Goal: Task Accomplishment & Management: Manage account settings

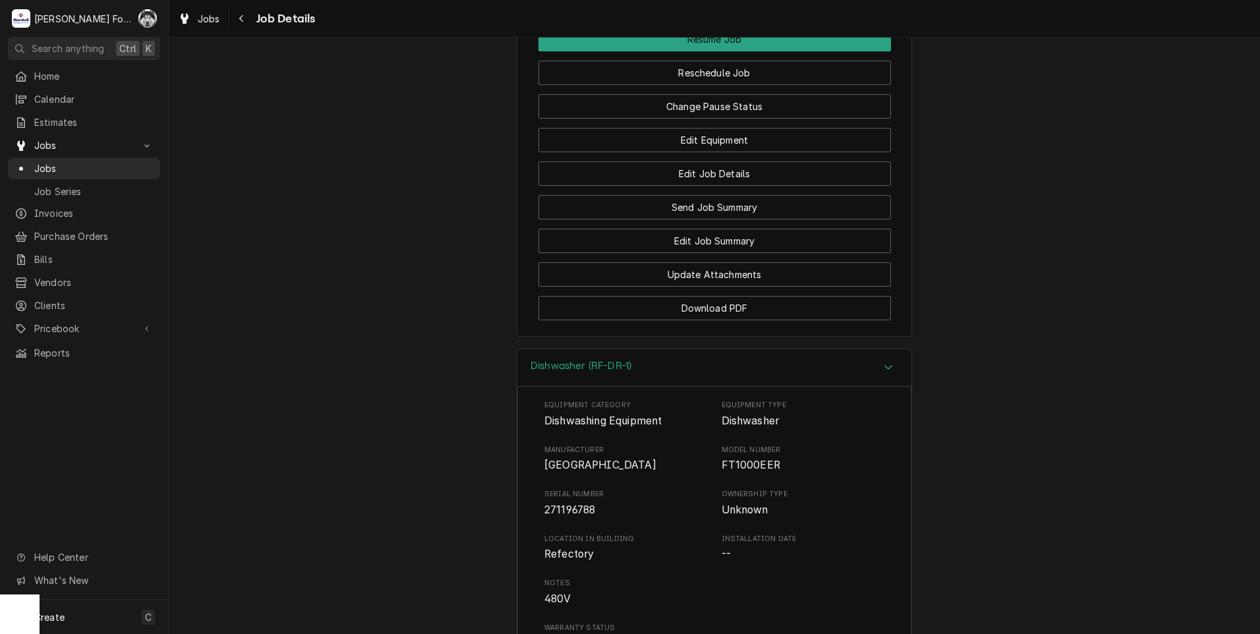
scroll to position [2064, 0]
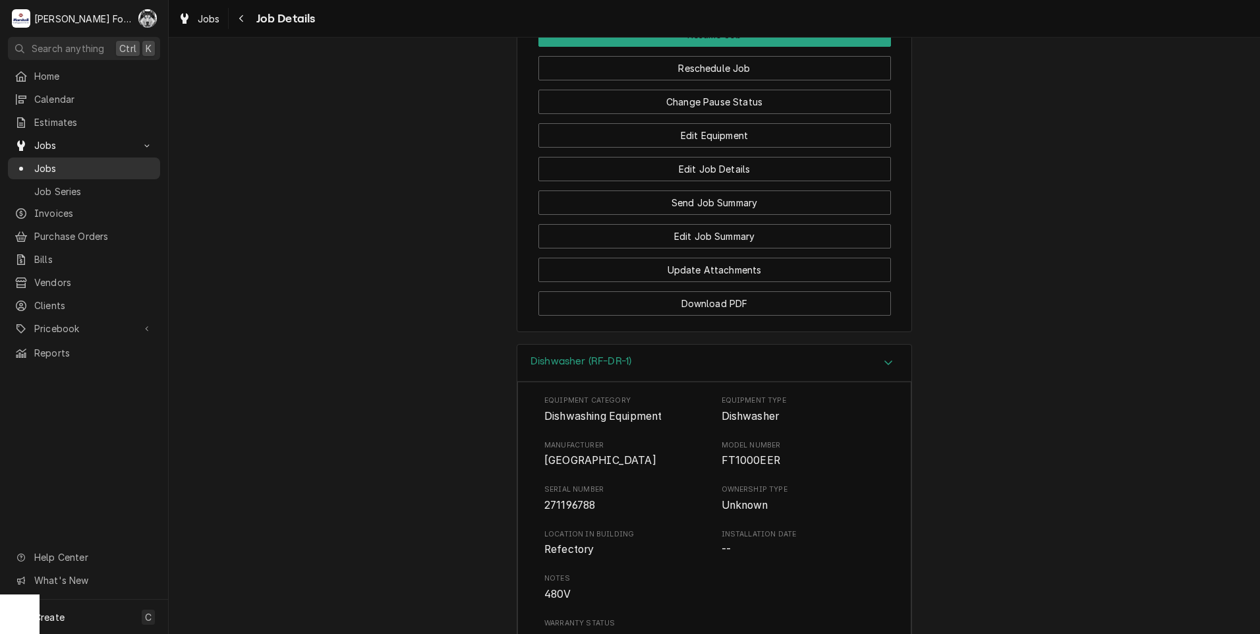
click at [50, 167] on span "Jobs" at bounding box center [93, 168] width 119 height 14
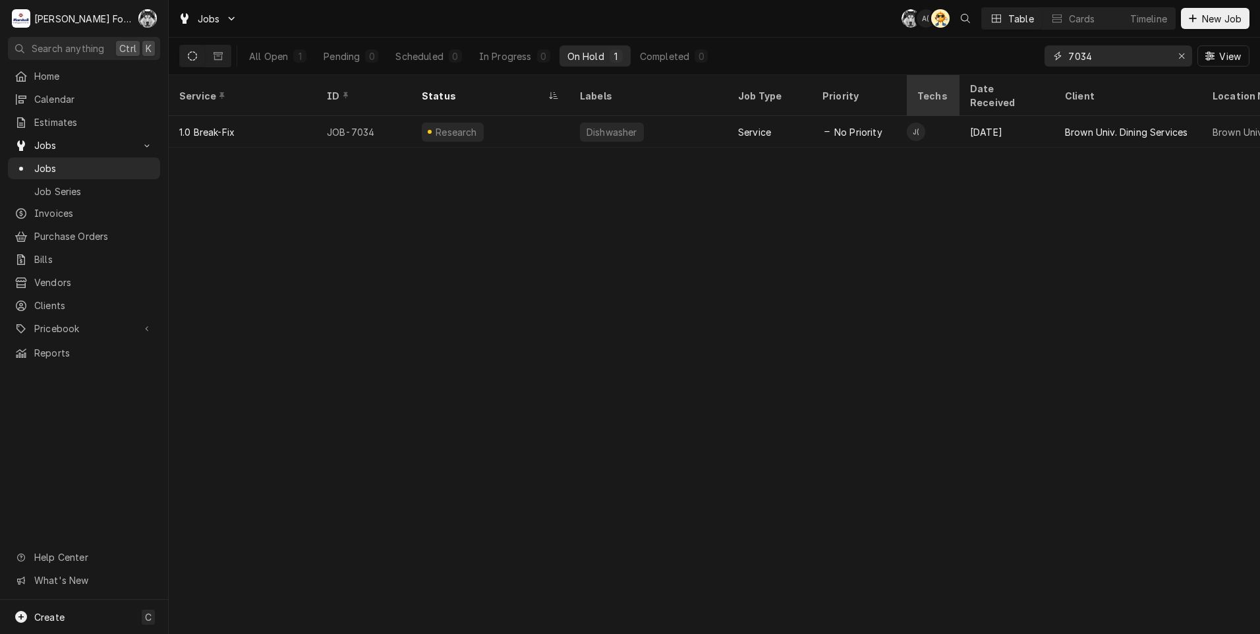
drag, startPoint x: 1125, startPoint y: 59, endPoint x: 921, endPoint y: 99, distance: 207.6
click at [924, 99] on div "Jobs C( A( AT Table Cards Timeline New Job All Open 1 Pending 0 Scheduled 0 In …" at bounding box center [714, 317] width 1091 height 634
drag, startPoint x: 1086, startPoint y: 58, endPoint x: 1013, endPoint y: 61, distance: 73.8
click at [1013, 61] on div "All Open 1 Pending 0 Scheduled 0 In Progress 0 On Hold 1 Completed 0 7172 View" at bounding box center [714, 56] width 1070 height 37
type input "7034"
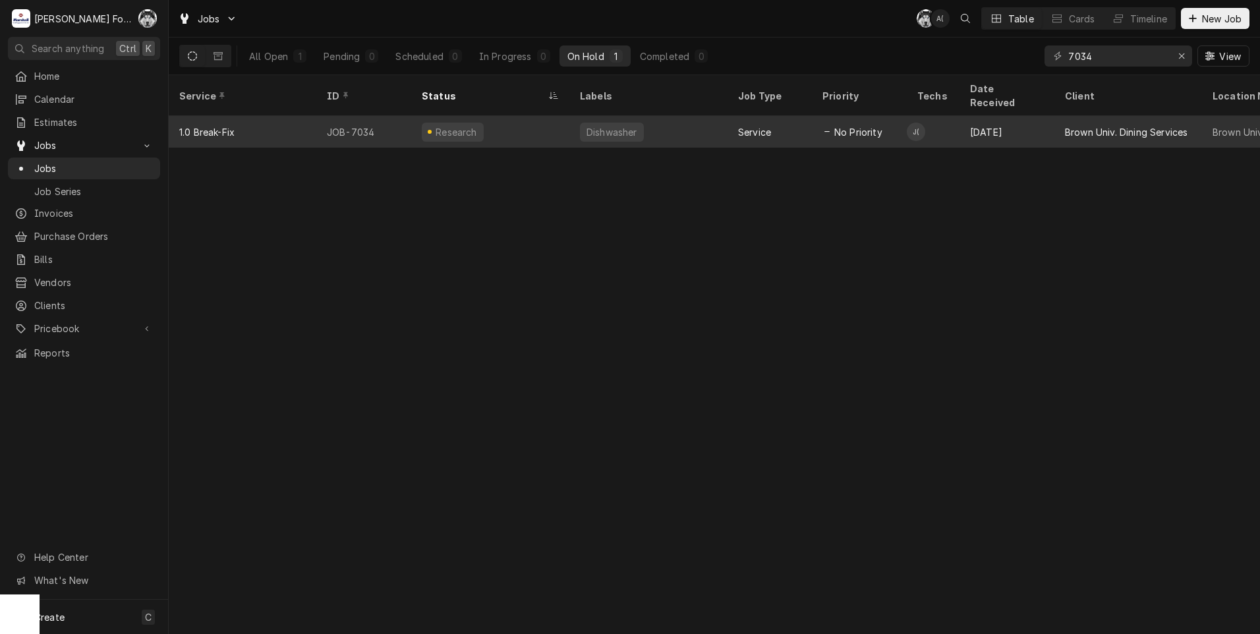
click at [512, 121] on div "Research" at bounding box center [490, 132] width 158 height 32
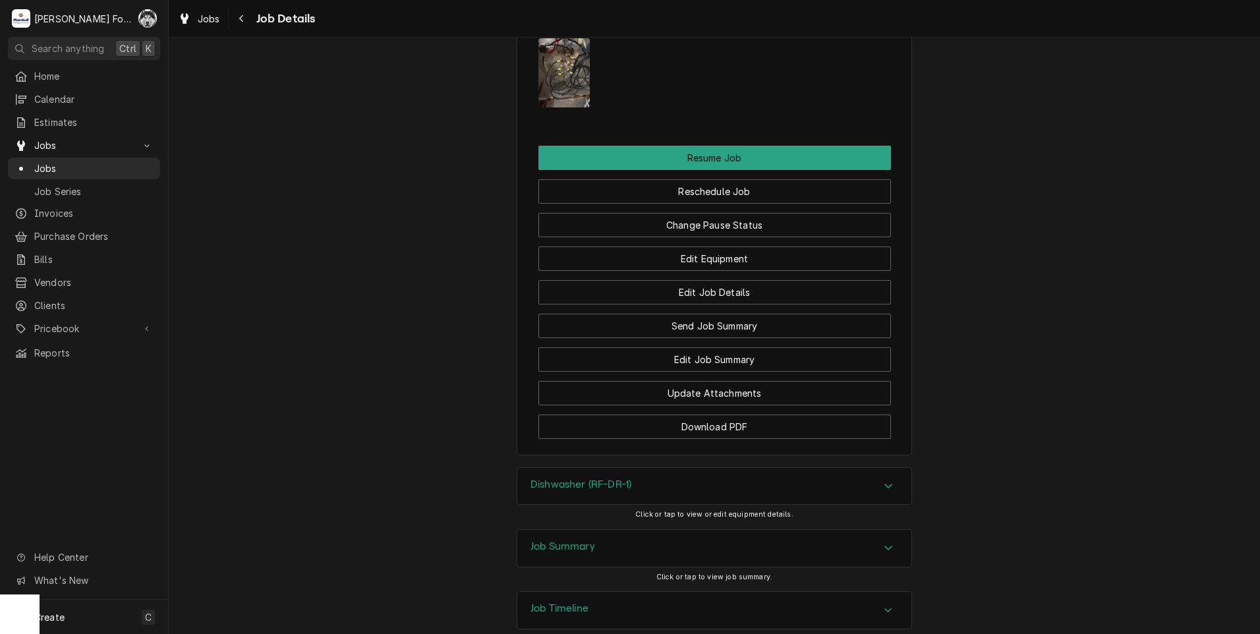
scroll to position [1967, 0]
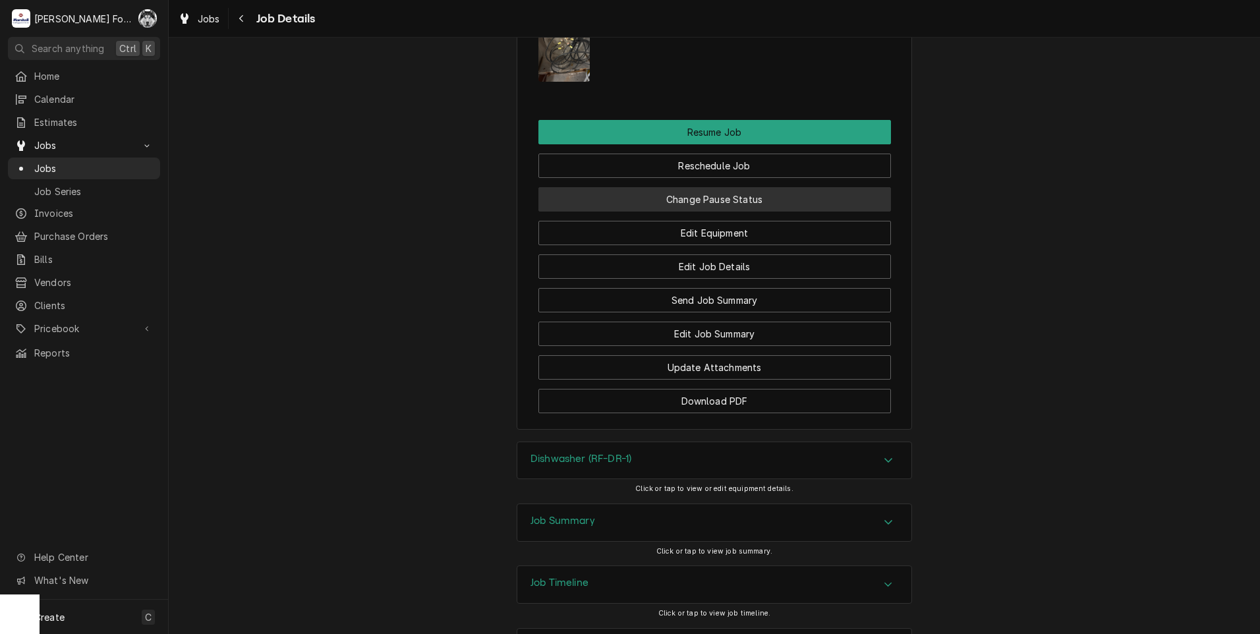
click at [711, 187] on button "Change Pause Status" at bounding box center [714, 199] width 352 height 24
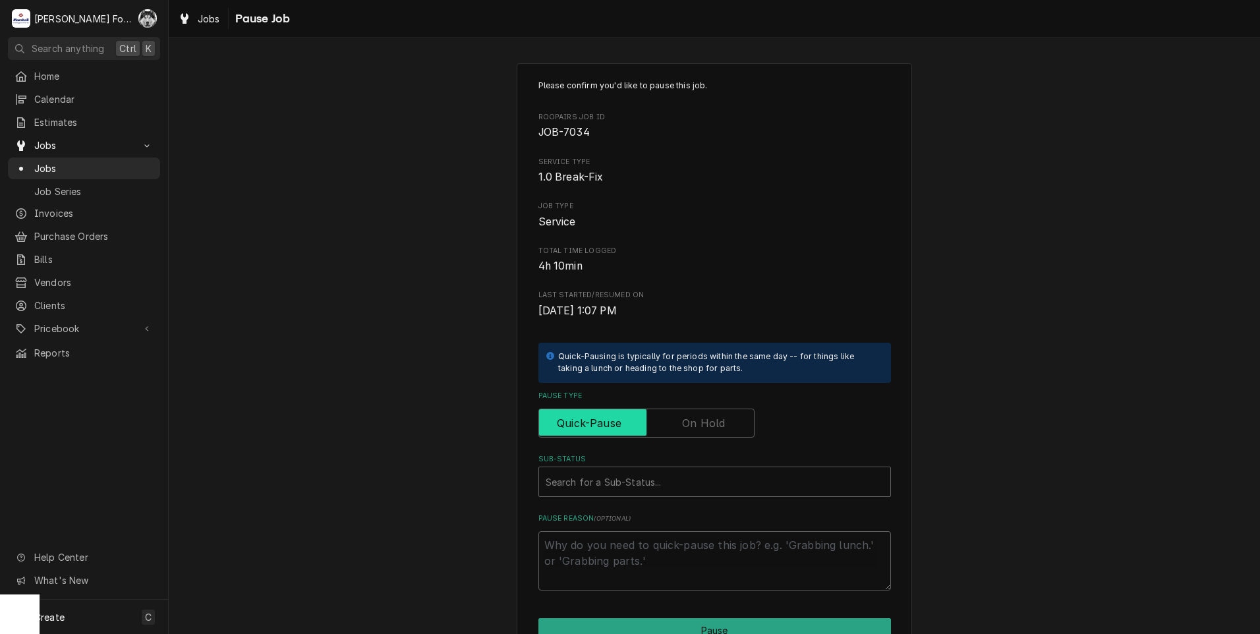
click at [686, 417] on label "Pause Type" at bounding box center [646, 422] width 216 height 29
click at [686, 417] on input "Pause Type" at bounding box center [646, 422] width 204 height 29
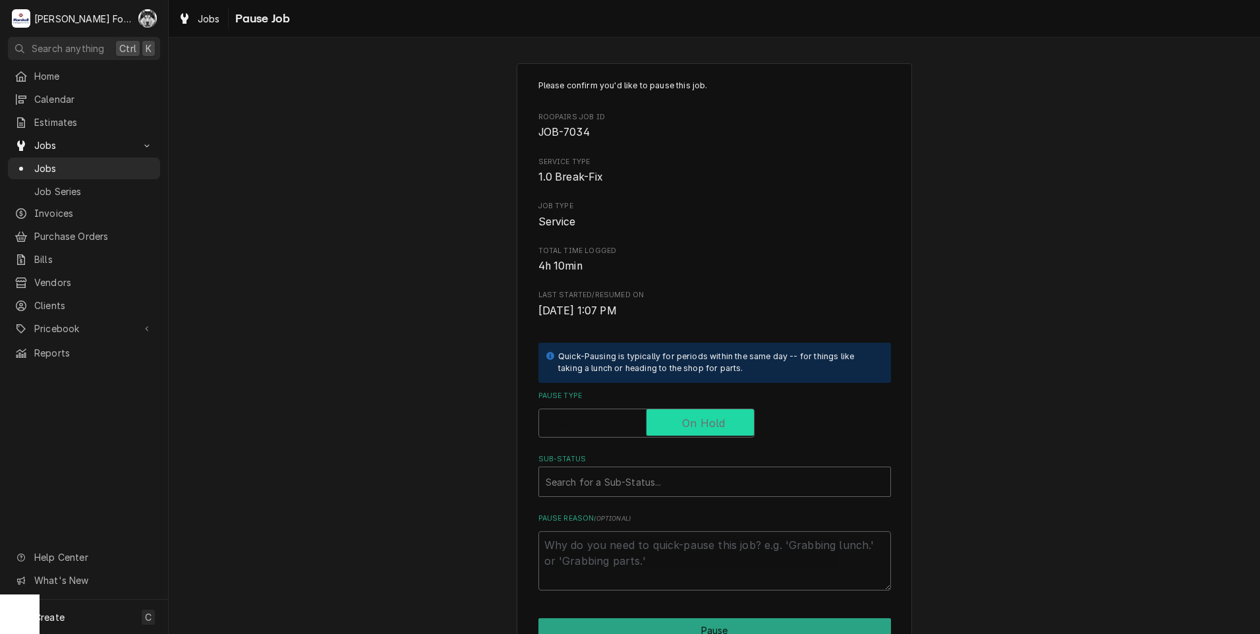
checkbox input "true"
click at [602, 481] on div "Sub-Status" at bounding box center [715, 482] width 338 height 24
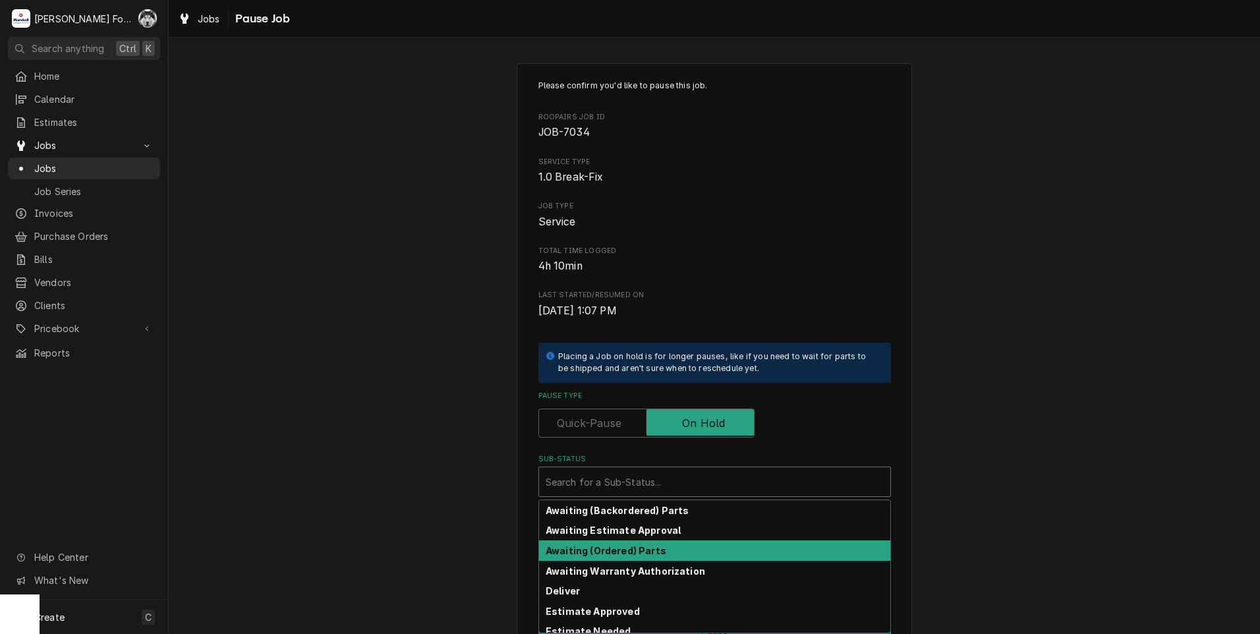
drag, startPoint x: 606, startPoint y: 561, endPoint x: 608, endPoint y: 551, distance: 10.1
click at [608, 551] on div "Awaiting (Backordered) Parts Awaiting Estimate Approval Awaiting (Ordered) Part…" at bounding box center [714, 566] width 351 height 132
click at [608, 551] on strong "Awaiting (Ordered) Parts" at bounding box center [606, 550] width 121 height 11
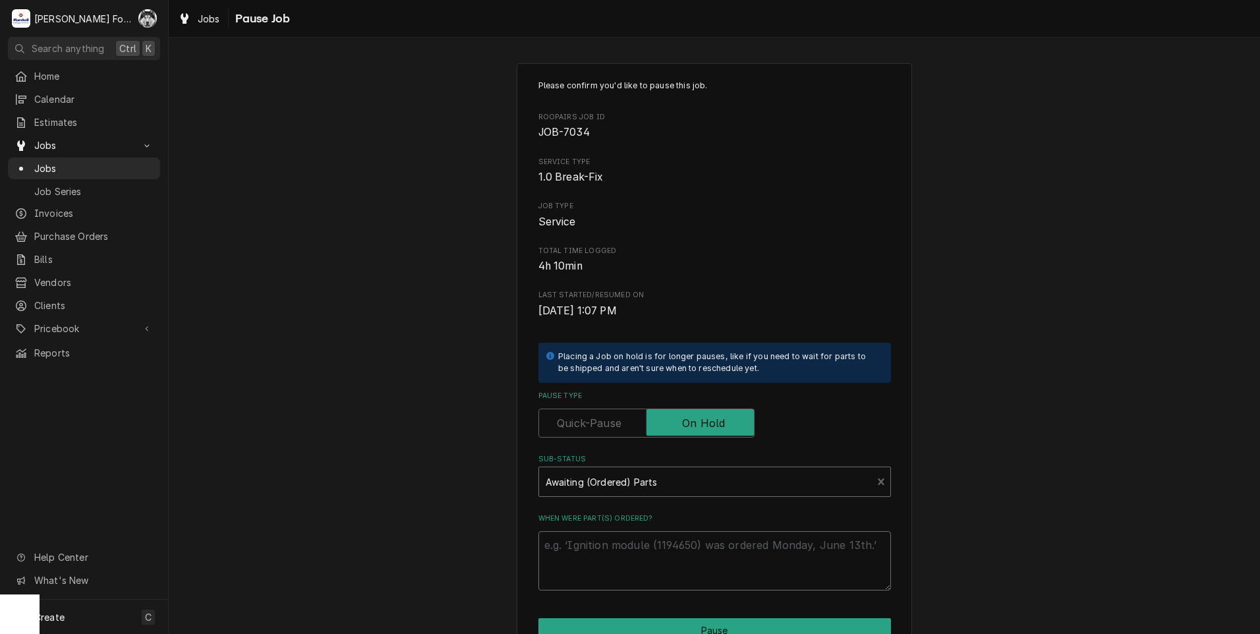
click at [580, 551] on textarea "When were part(s) ordered?" at bounding box center [714, 560] width 352 height 59
type textarea "x"
type textarea "9"
type textarea "x"
type textarea "9/"
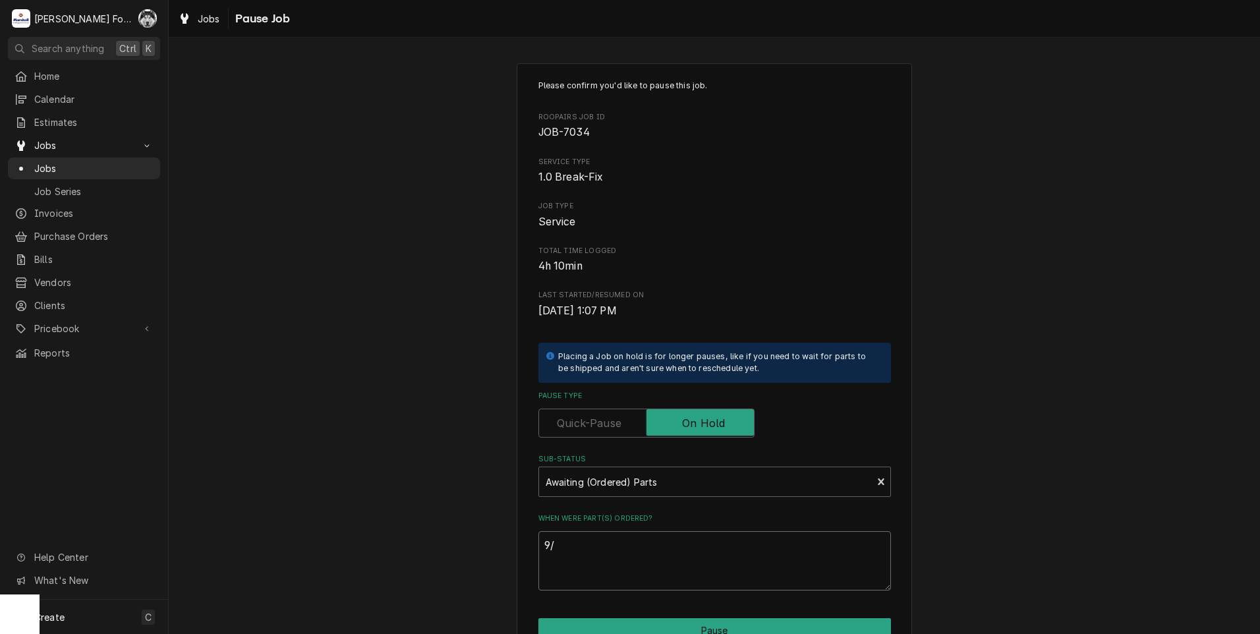
type textarea "x"
type textarea "9/5"
type textarea "x"
type textarea "9/5/"
type textarea "x"
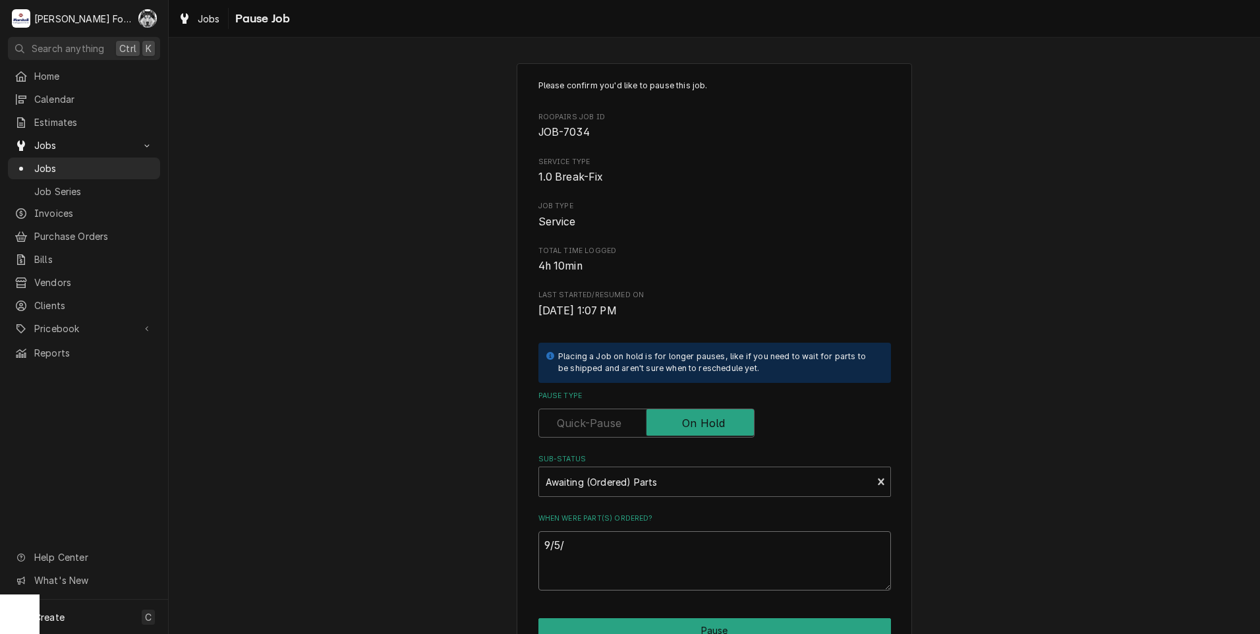
type textarea "9/5/2"
type textarea "x"
type textarea "9/5/20"
type textarea "x"
type textarea "9/5/202"
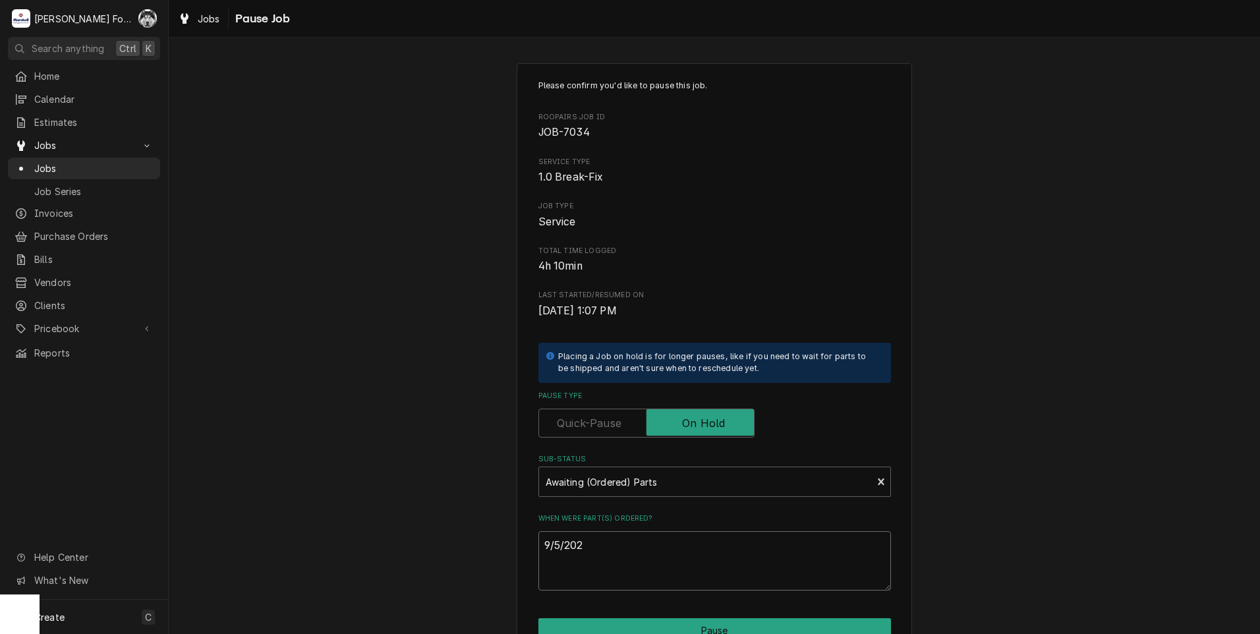
type textarea "x"
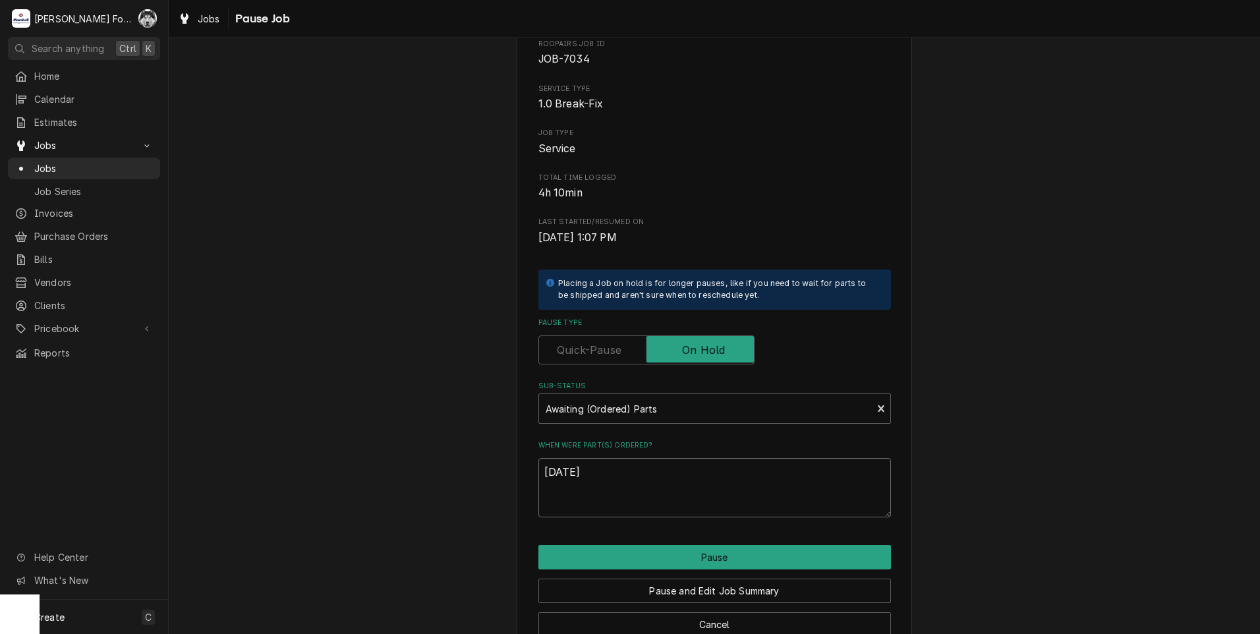
scroll to position [104, 0]
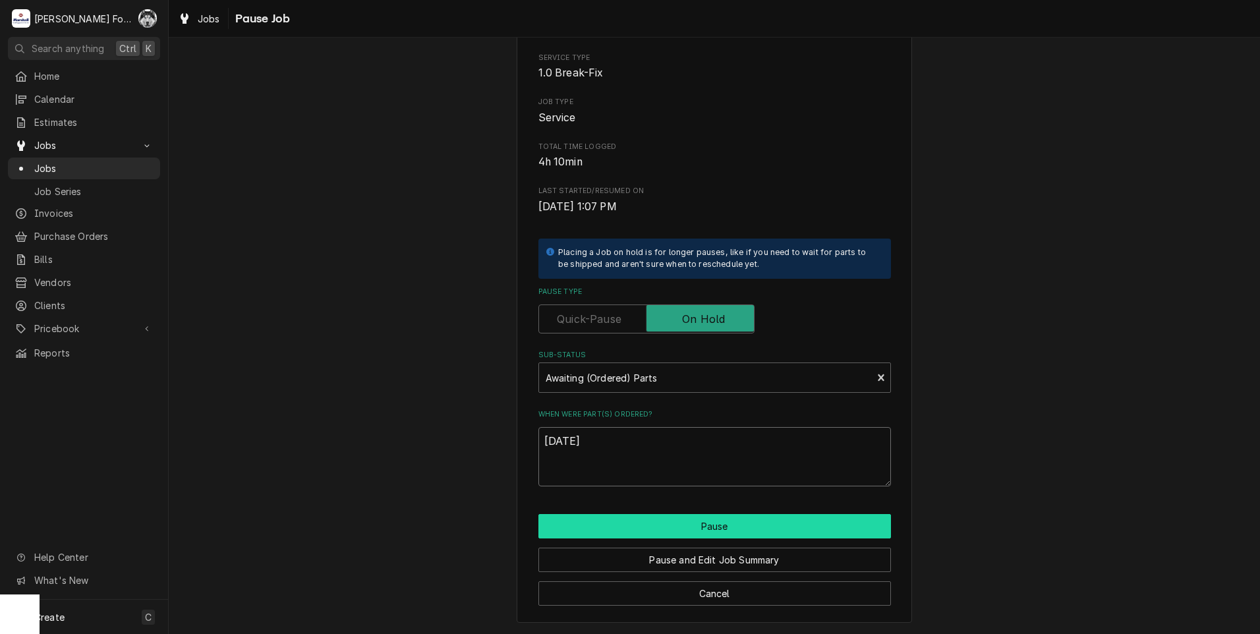
type textarea "9/5/2025"
click at [694, 524] on button "Pause" at bounding box center [714, 526] width 352 height 24
type textarea "x"
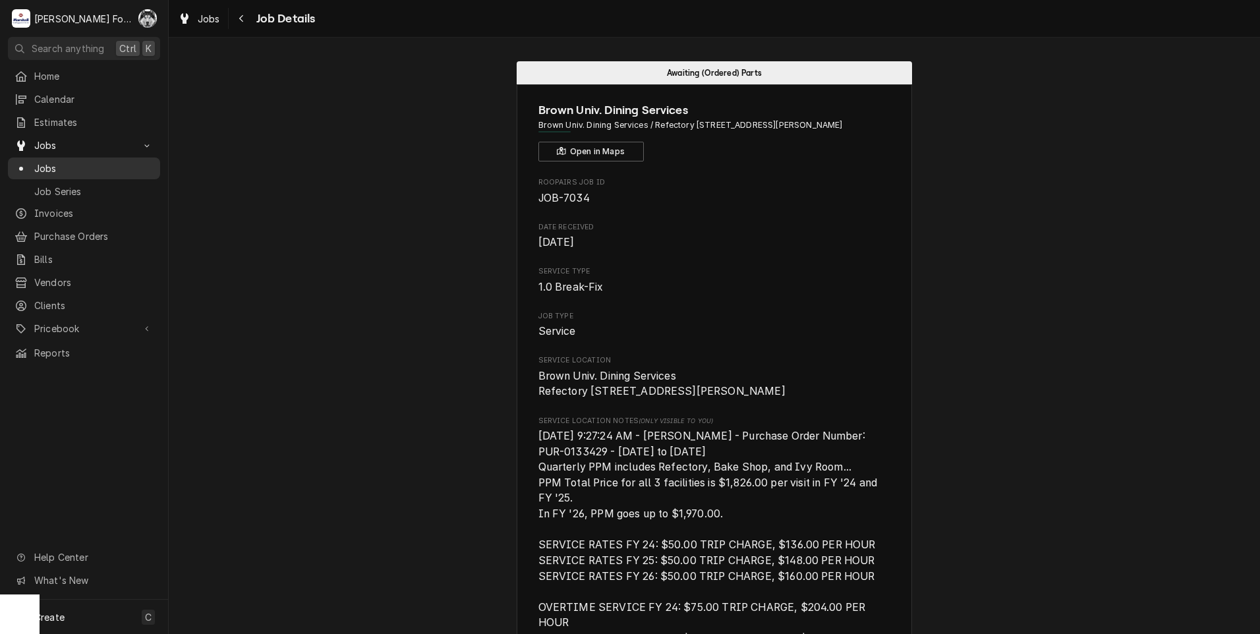
click at [36, 163] on span "Jobs" at bounding box center [93, 168] width 119 height 14
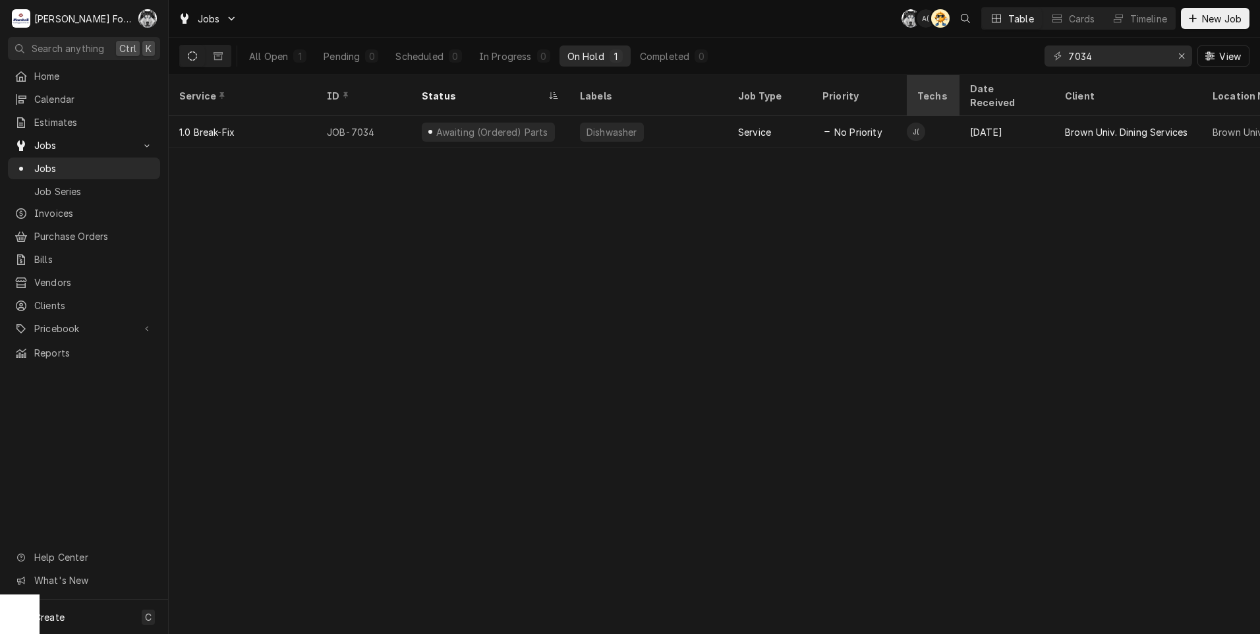
click at [952, 80] on div "Jobs C( A( AT Table Cards Timeline New Job All Open 1 Pending 0 Scheduled 0 In …" at bounding box center [714, 317] width 1091 height 634
type input "7273"
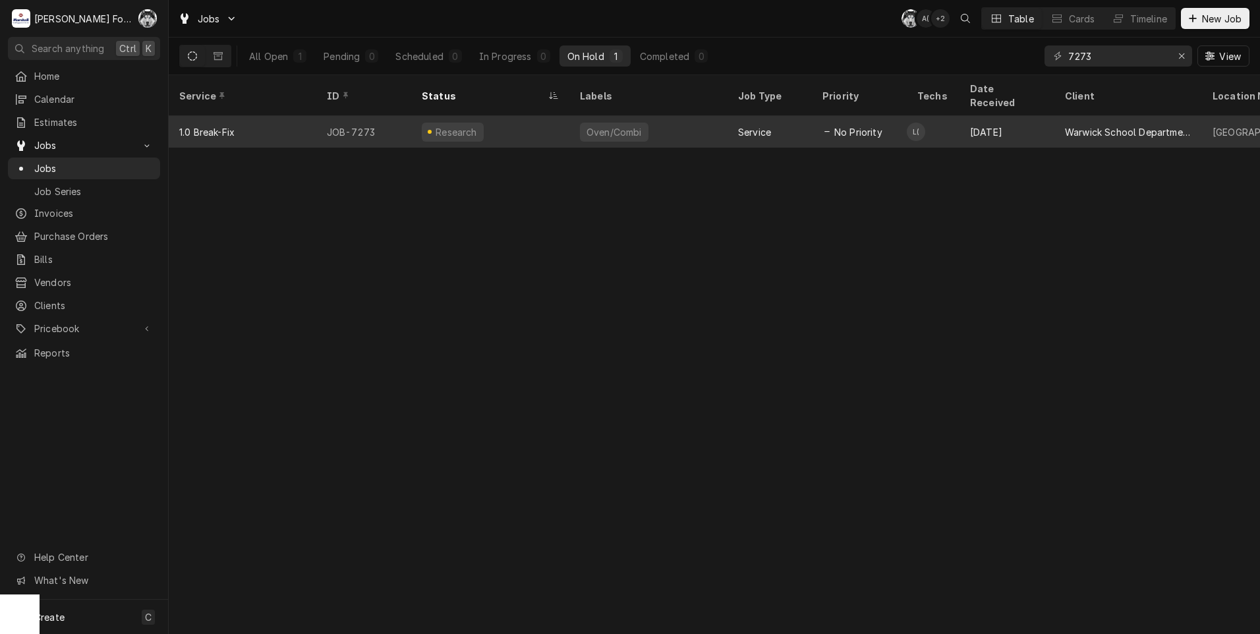
click at [532, 127] on div "Research" at bounding box center [490, 132] width 158 height 32
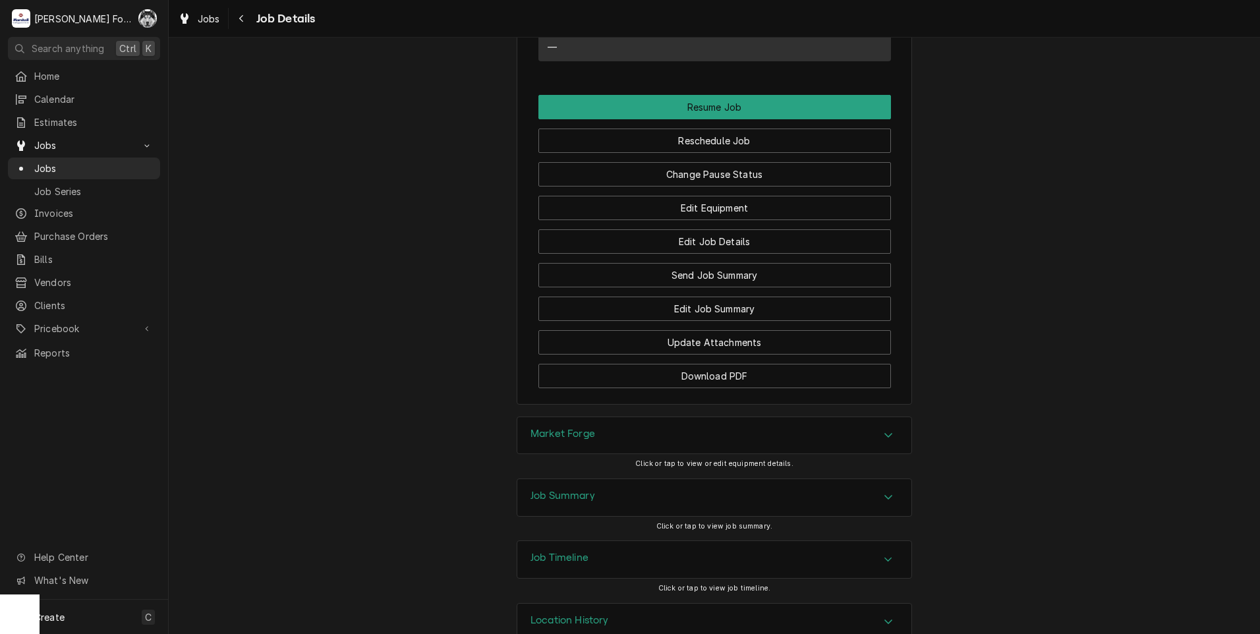
scroll to position [1322, 0]
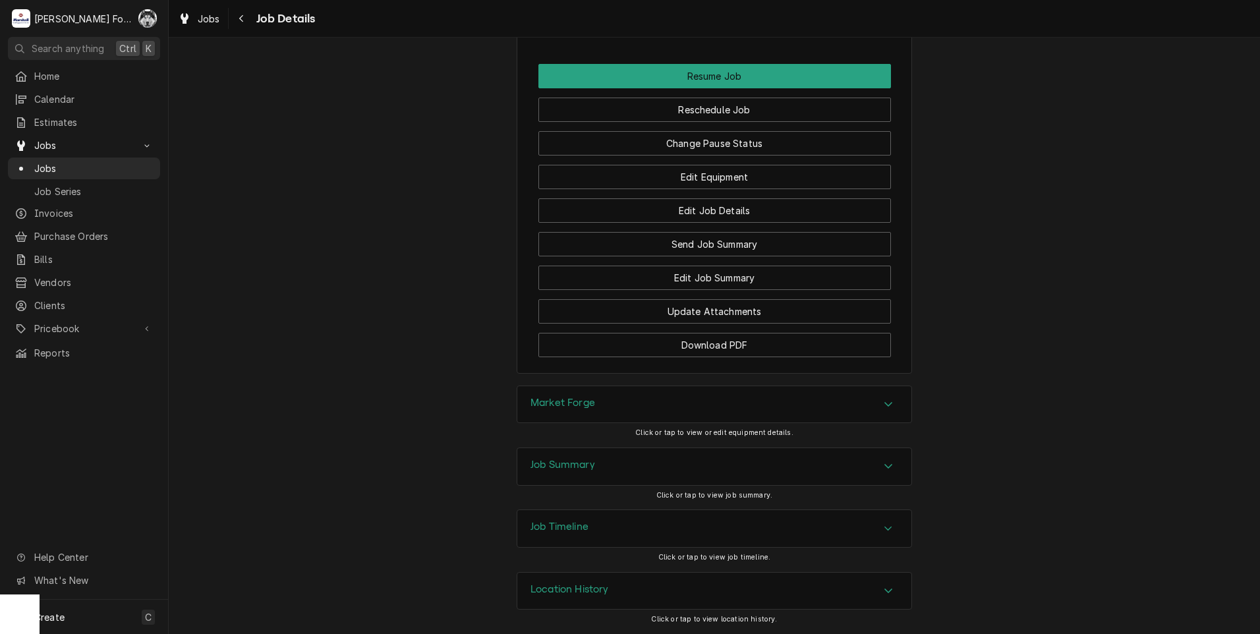
click at [568, 399] on h3 "Market Forge" at bounding box center [562, 403] width 65 height 13
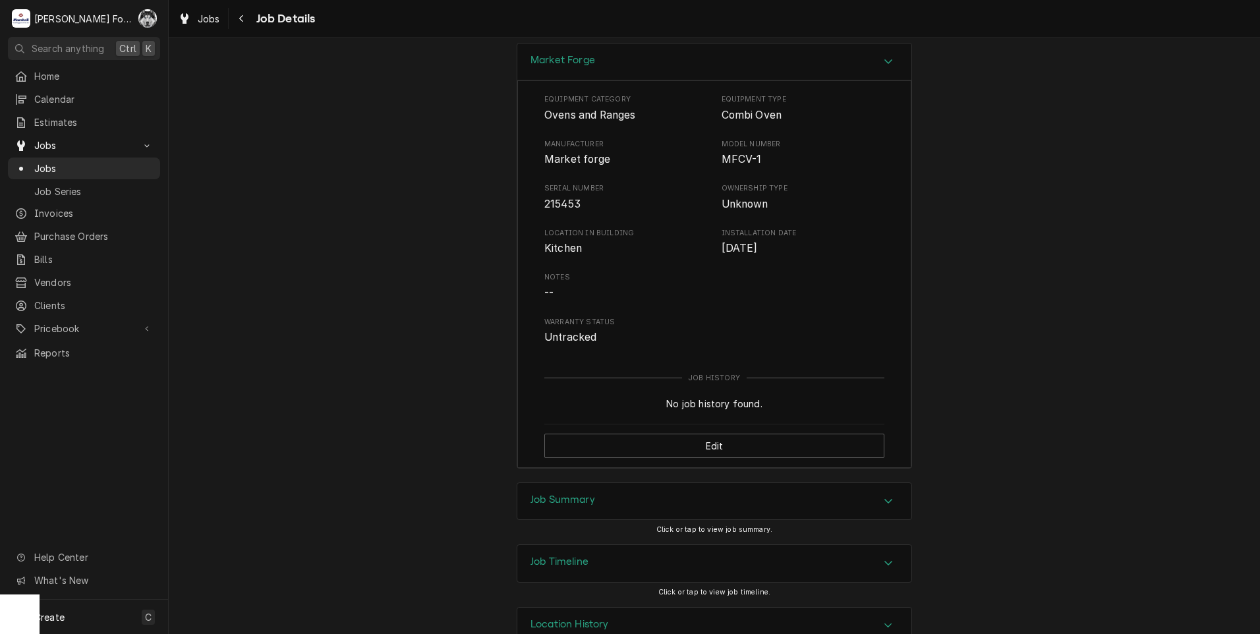
scroll to position [1700, 0]
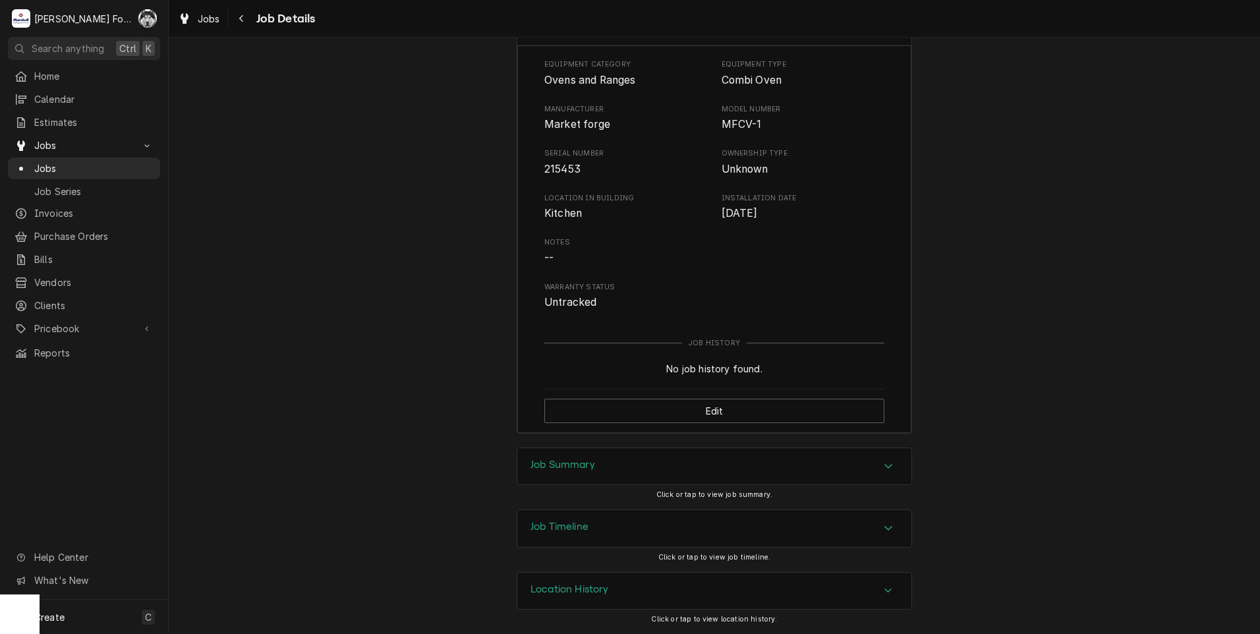
click at [555, 482] on div "Job Summary" at bounding box center [714, 466] width 394 height 37
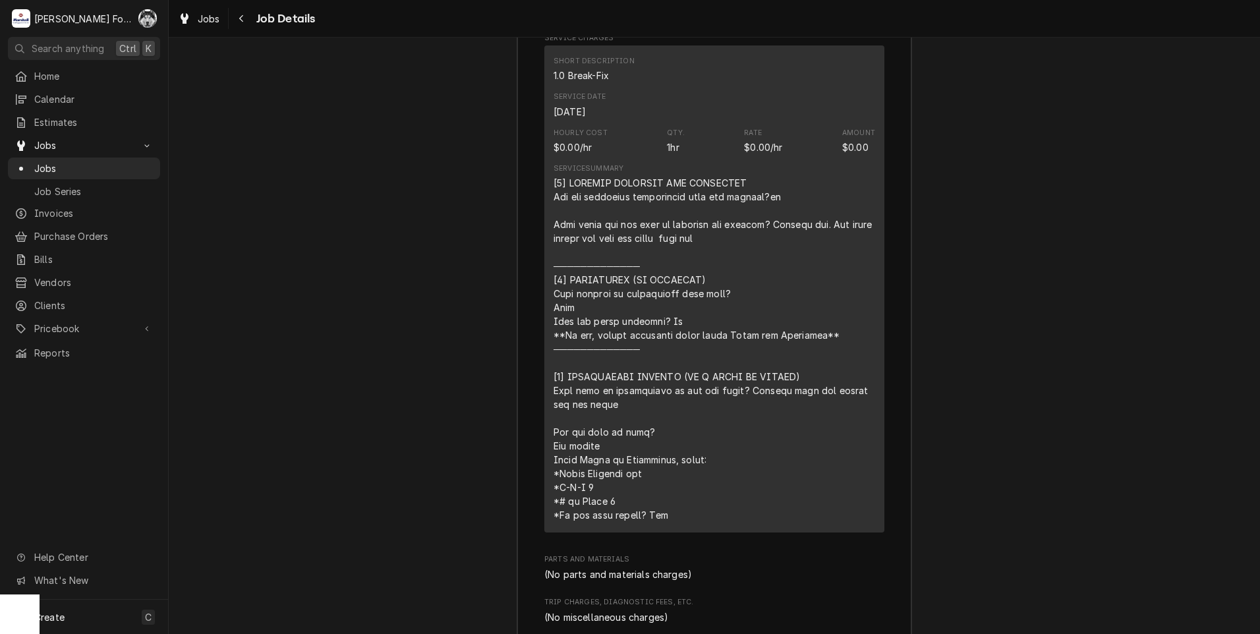
scroll to position [2633, 0]
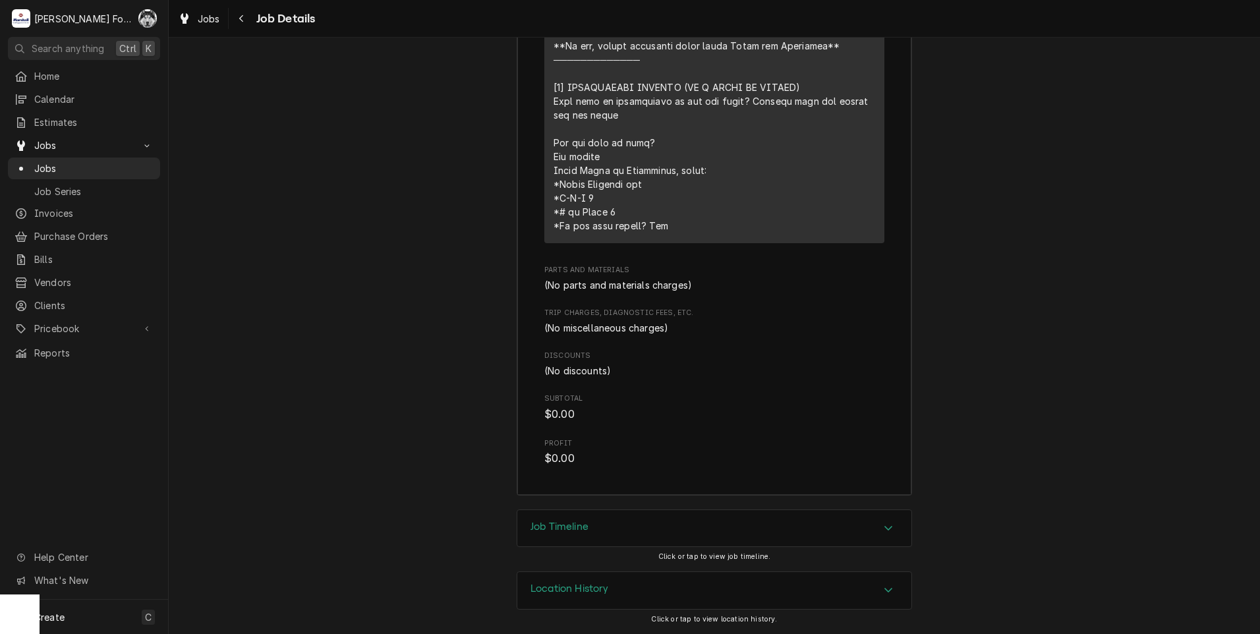
click at [568, 538] on div "Job Timeline" at bounding box center [714, 528] width 394 height 37
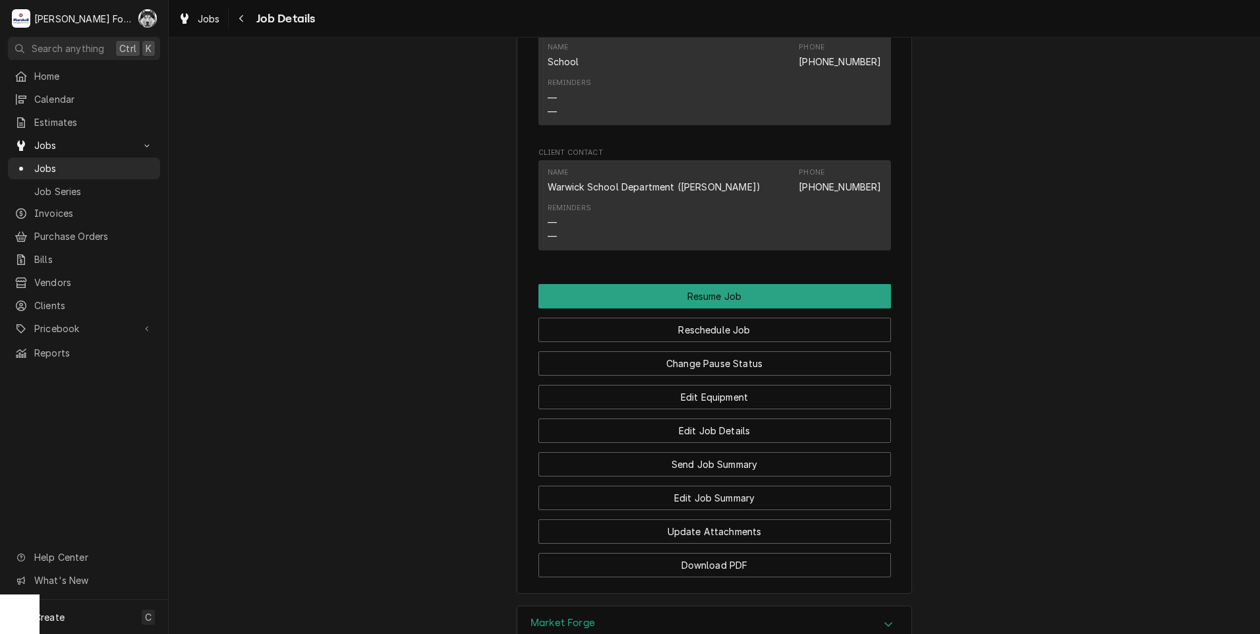
scroll to position [1339, 0]
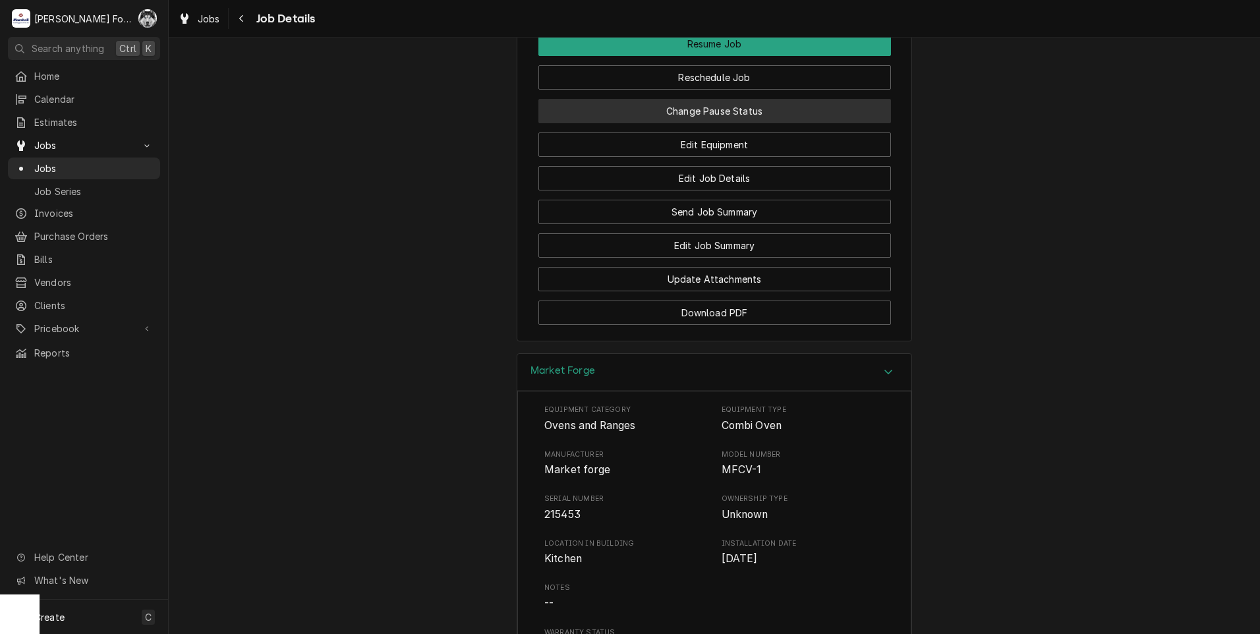
click at [720, 123] on button "Change Pause Status" at bounding box center [714, 111] width 352 height 24
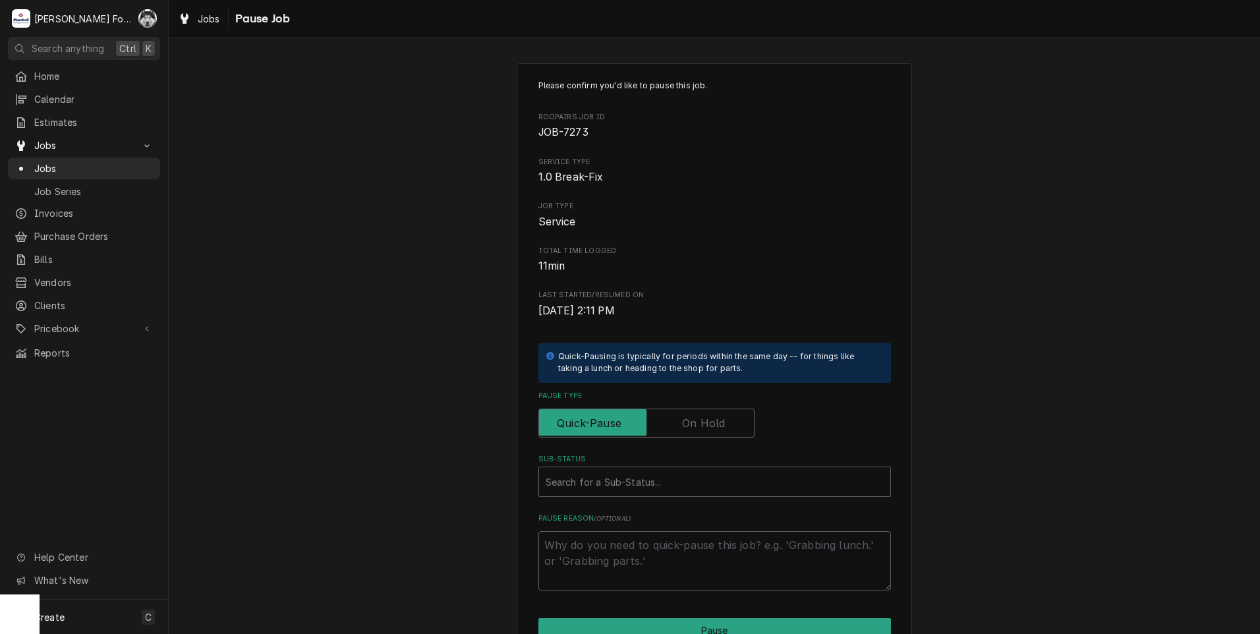
click at [694, 425] on label "Pause Type" at bounding box center [646, 422] width 216 height 29
click at [694, 425] on input "Pause Type" at bounding box center [646, 422] width 204 height 29
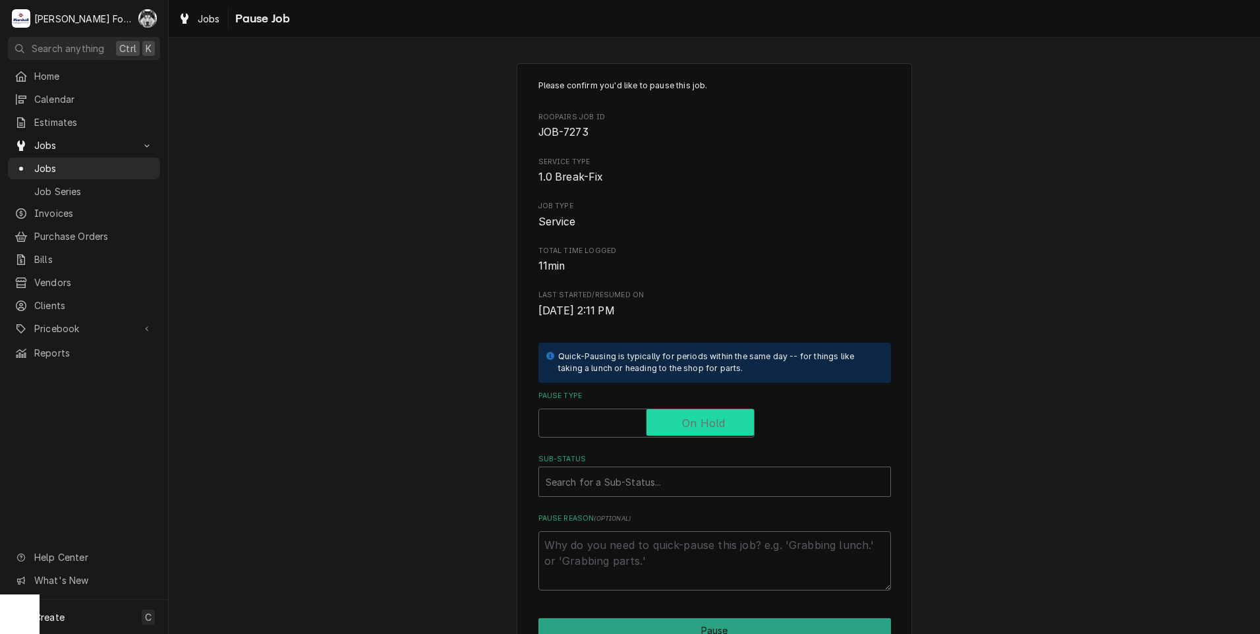
checkbox input "true"
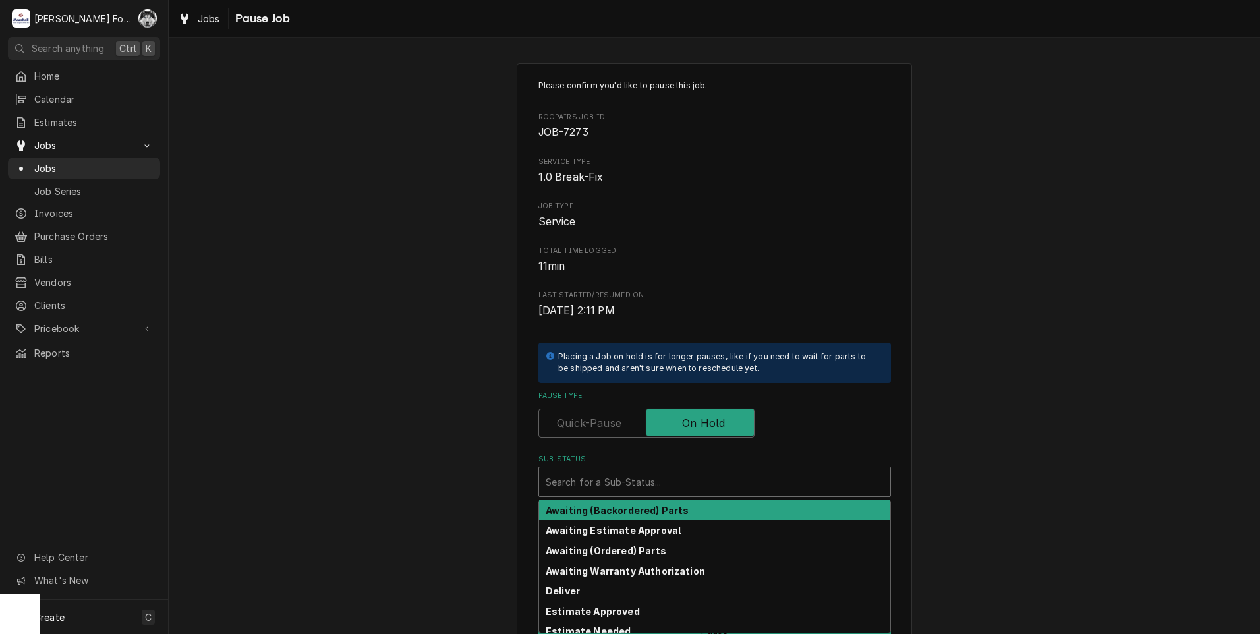
click at [669, 485] on div "Sub-Status" at bounding box center [715, 482] width 338 height 24
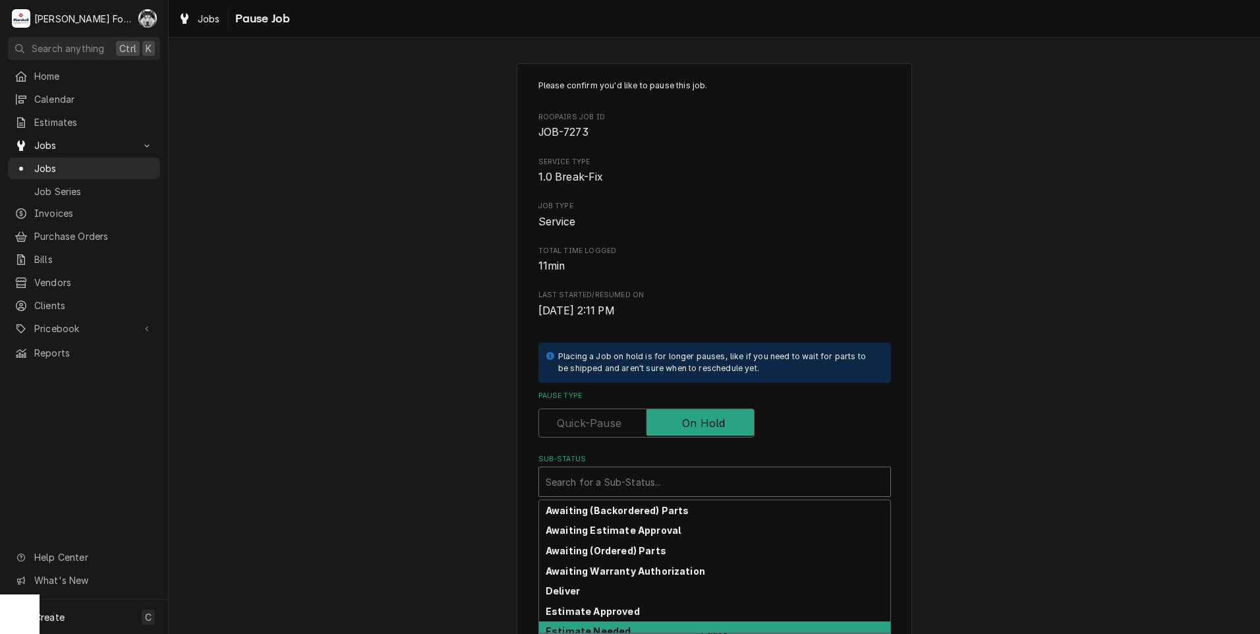
click at [607, 630] on strong "Estimate Needed" at bounding box center [588, 630] width 85 height 11
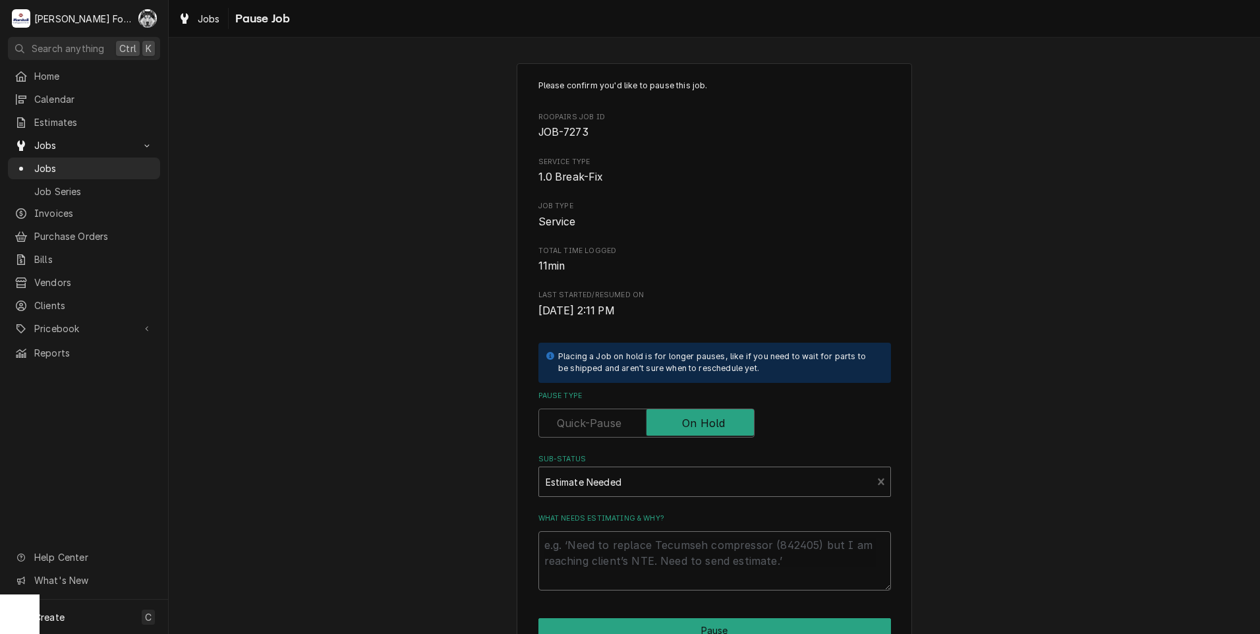
click at [601, 555] on textarea "What needs estimating & why?" at bounding box center [714, 560] width 352 height 59
type textarea "x"
type textarea "P"
type textarea "x"
type textarea "PA"
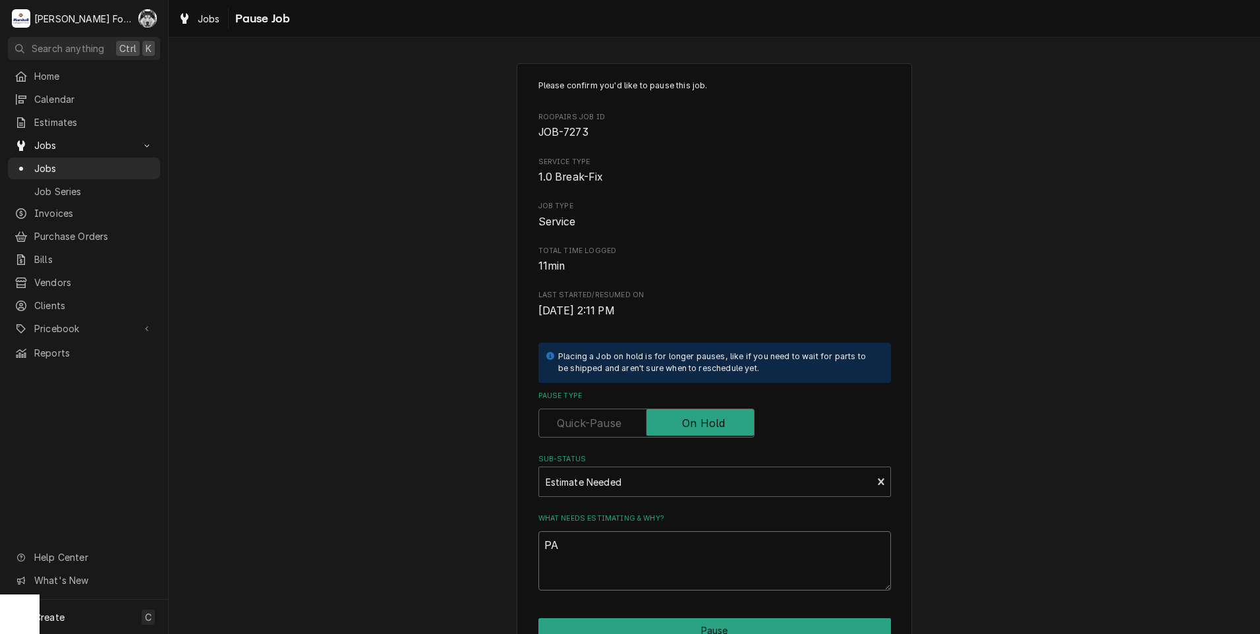
type textarea "x"
type textarea "PAR"
type textarea "x"
type textarea "PART"
type textarea "x"
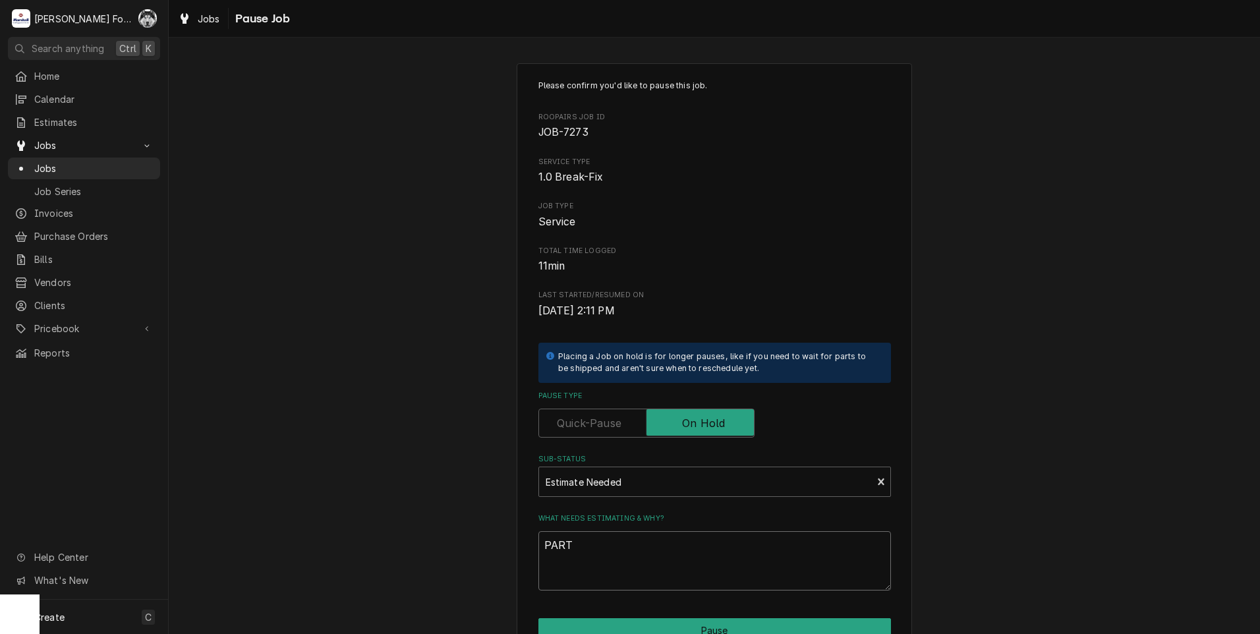
type textarea "PARTS"
type textarea "x"
type textarea "PARTS"
type textarea "x"
type textarea "PARTS N"
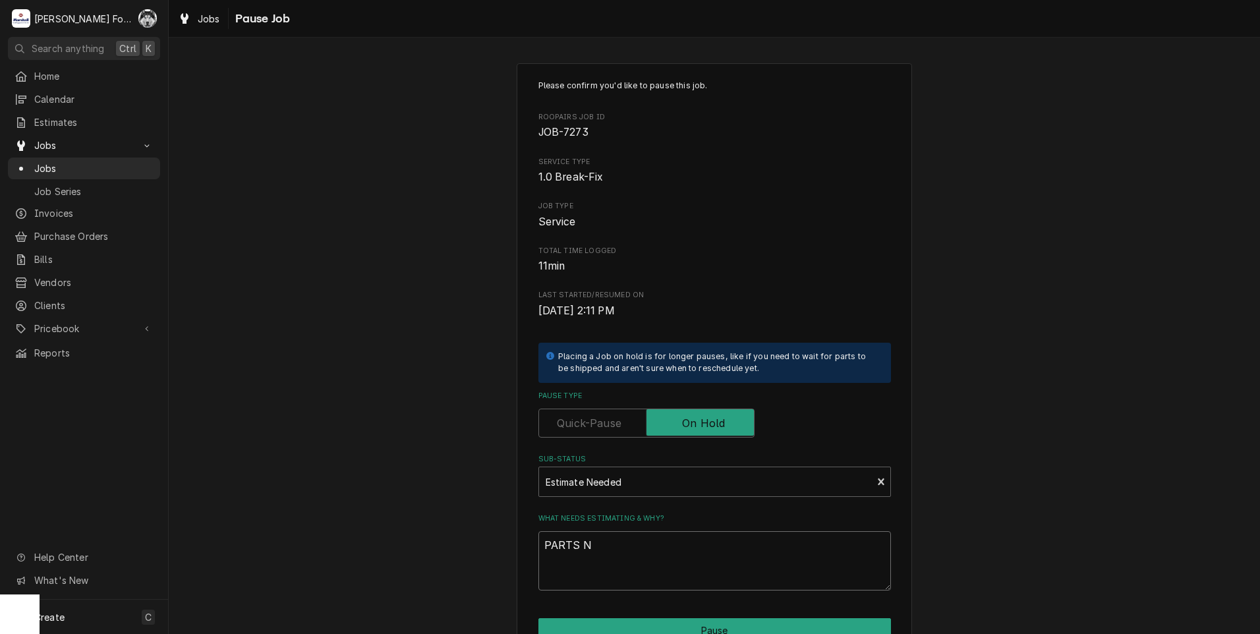
type textarea "x"
type textarea "PARTS NL"
type textarea "x"
type textarea "PARTS NLA"
click at [726, 629] on button "Pause" at bounding box center [714, 630] width 352 height 24
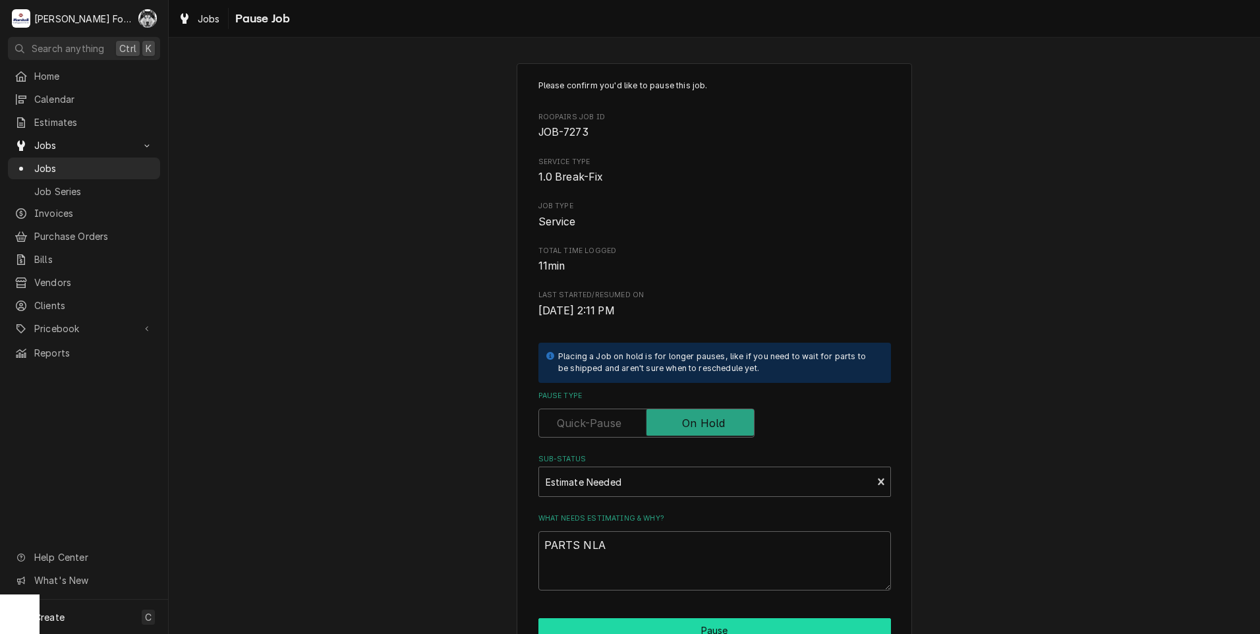
type textarea "x"
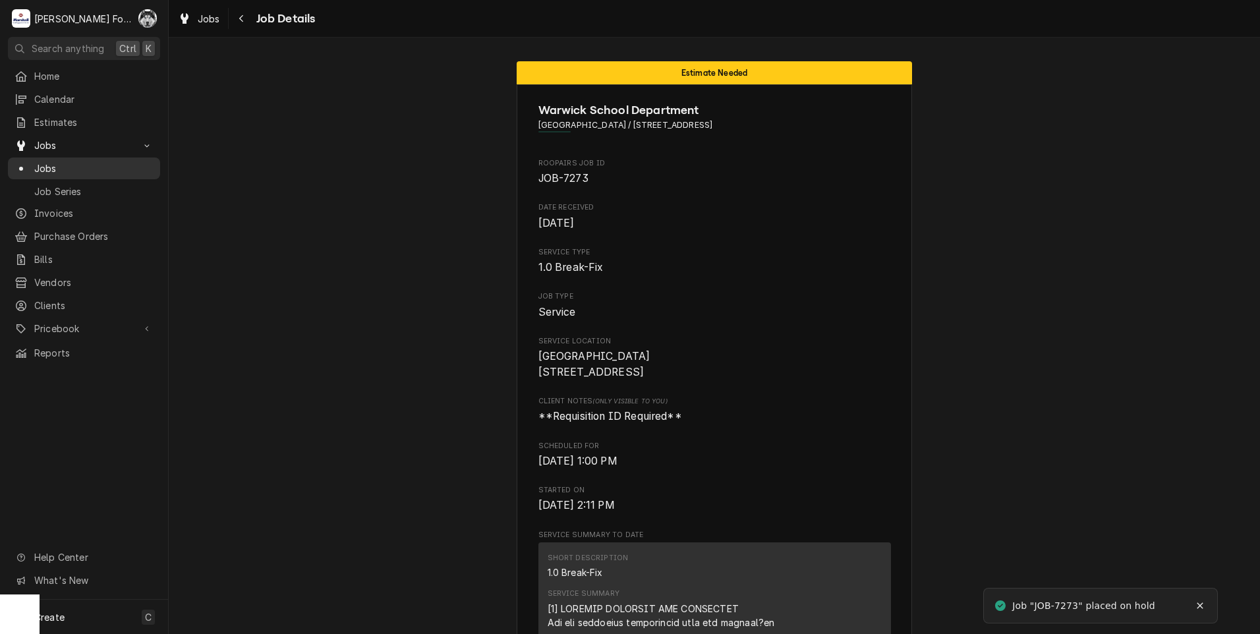
click at [42, 157] on link "Jobs" at bounding box center [84, 168] width 152 height 22
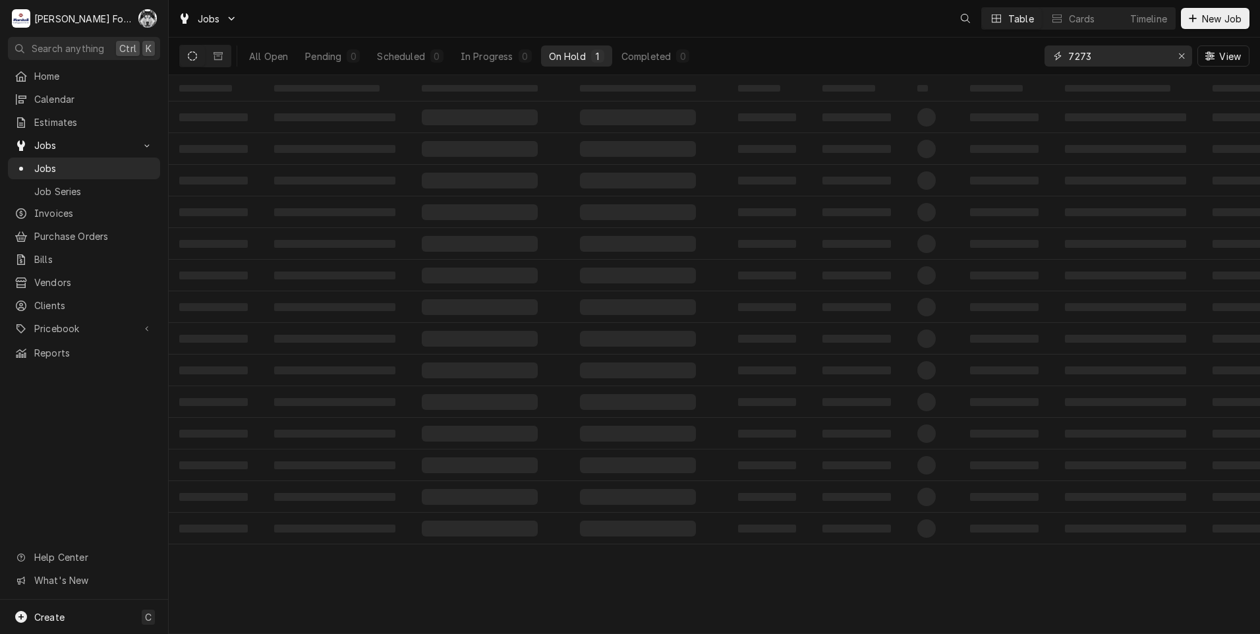
click at [998, 63] on div "All Open Pending 0 Scheduled 0 In Progress 0 On Hold 1 Completed 0 7273 View" at bounding box center [714, 56] width 1070 height 37
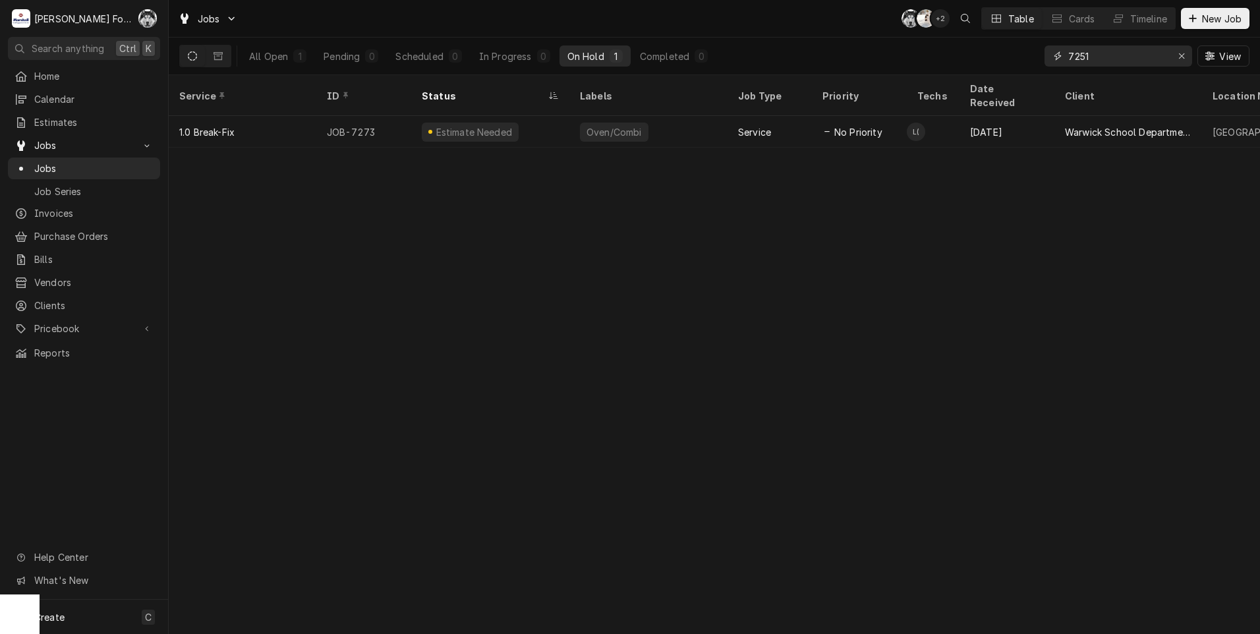
type input "7251"
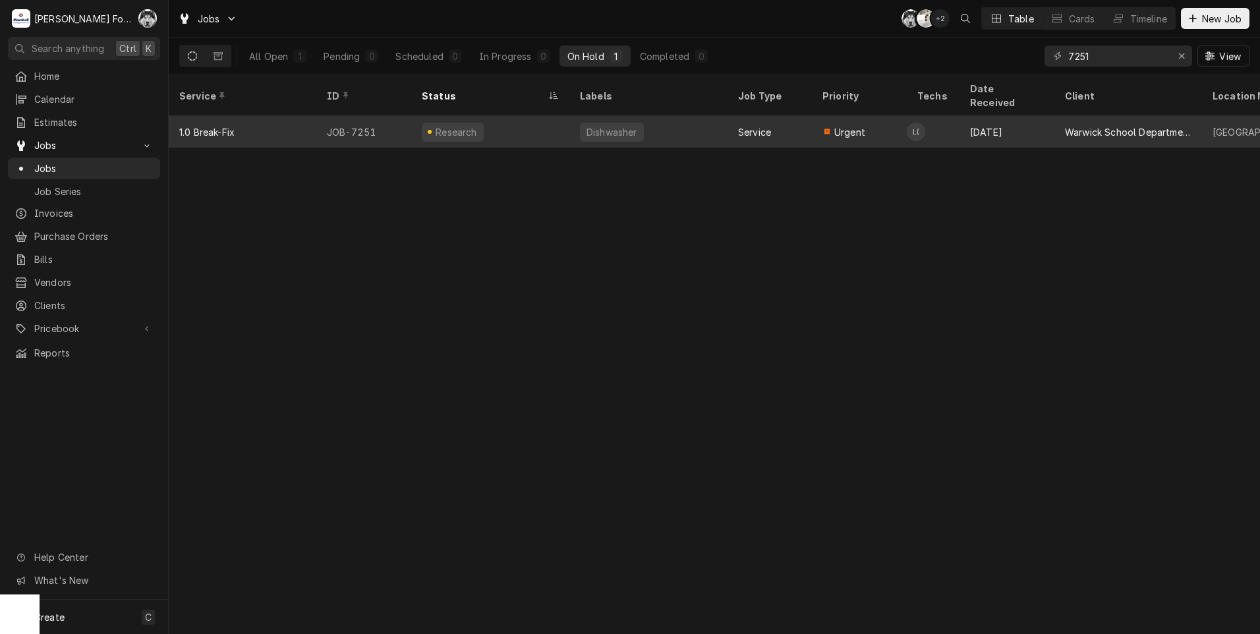
click at [783, 118] on div "Service" at bounding box center [769, 132] width 84 height 32
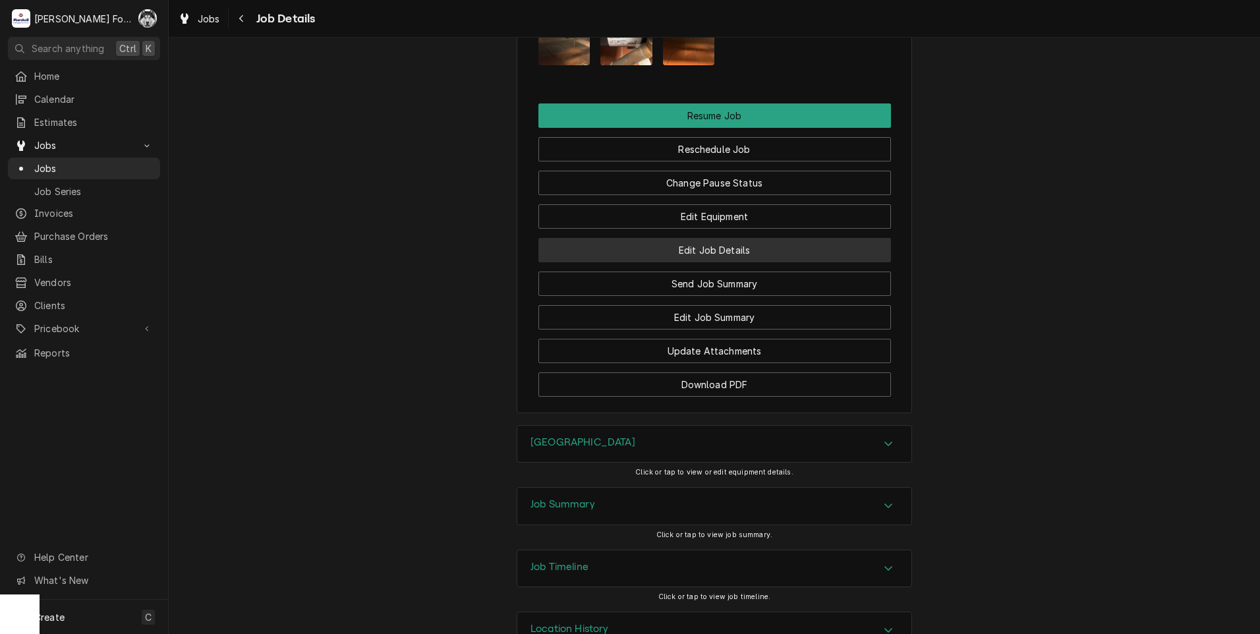
scroll to position [1607, 0]
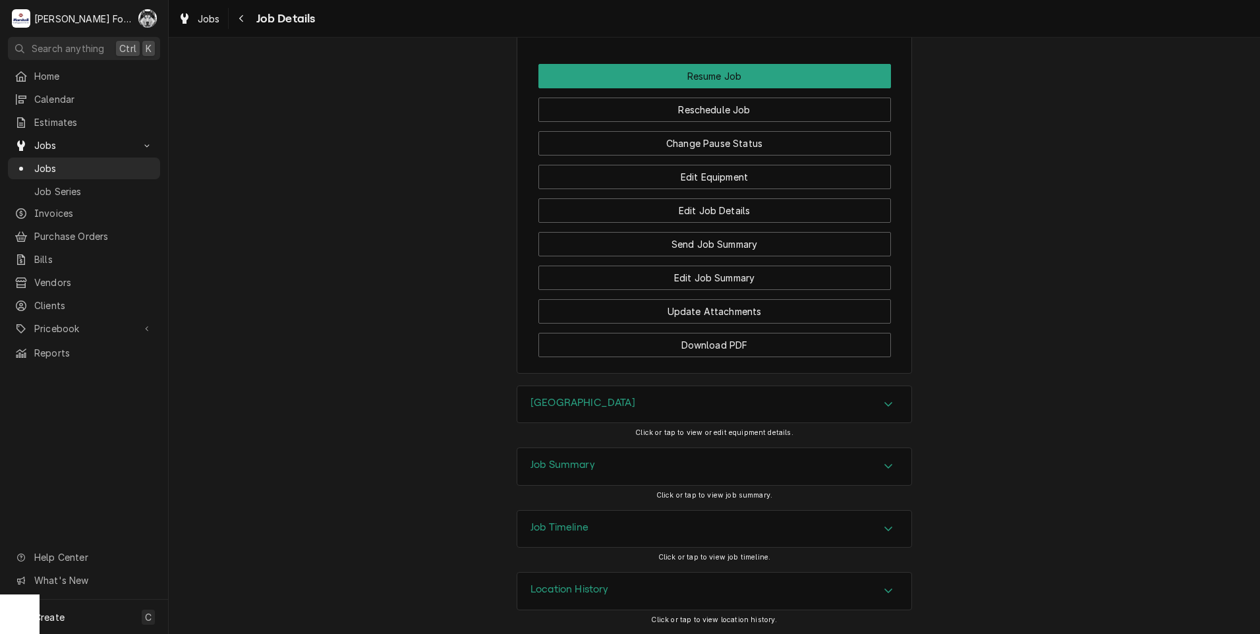
click at [604, 401] on div "[GEOGRAPHIC_DATA]" at bounding box center [714, 404] width 394 height 37
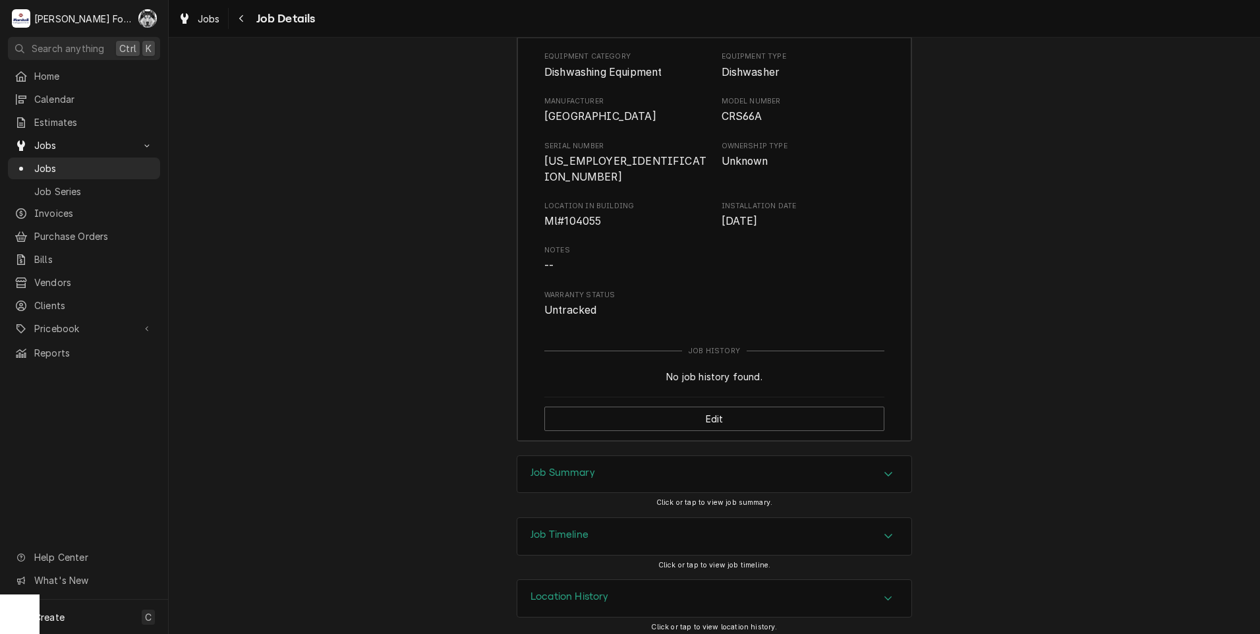
scroll to position [1984, 0]
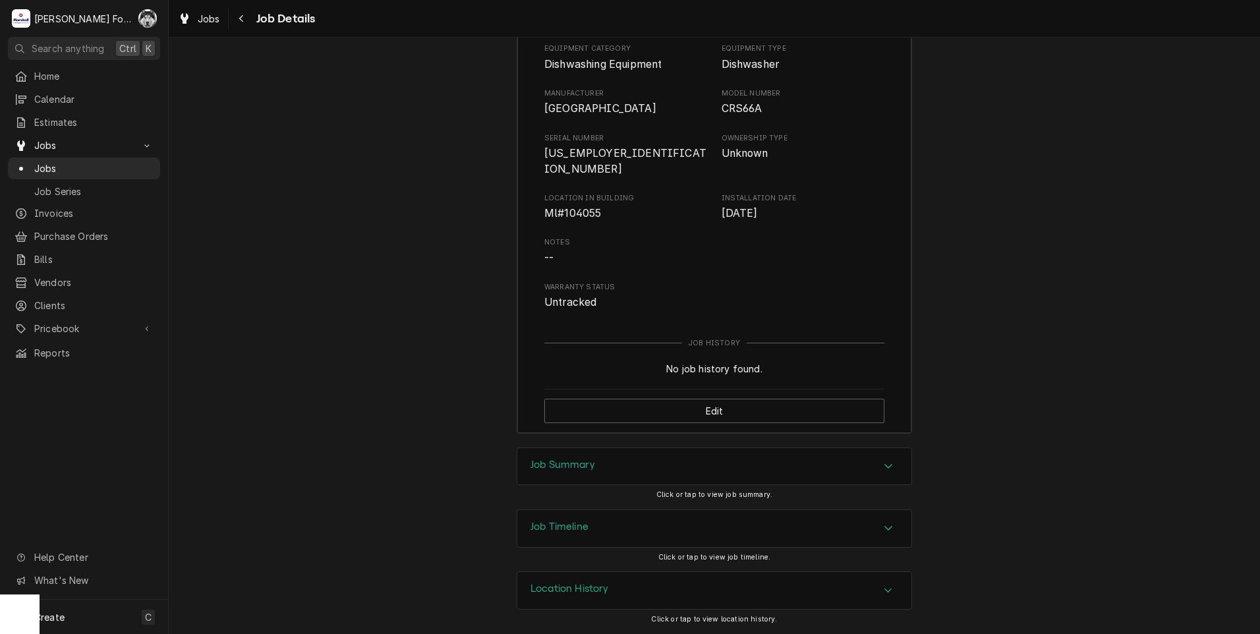
click at [613, 474] on div "Job Summary" at bounding box center [714, 466] width 394 height 37
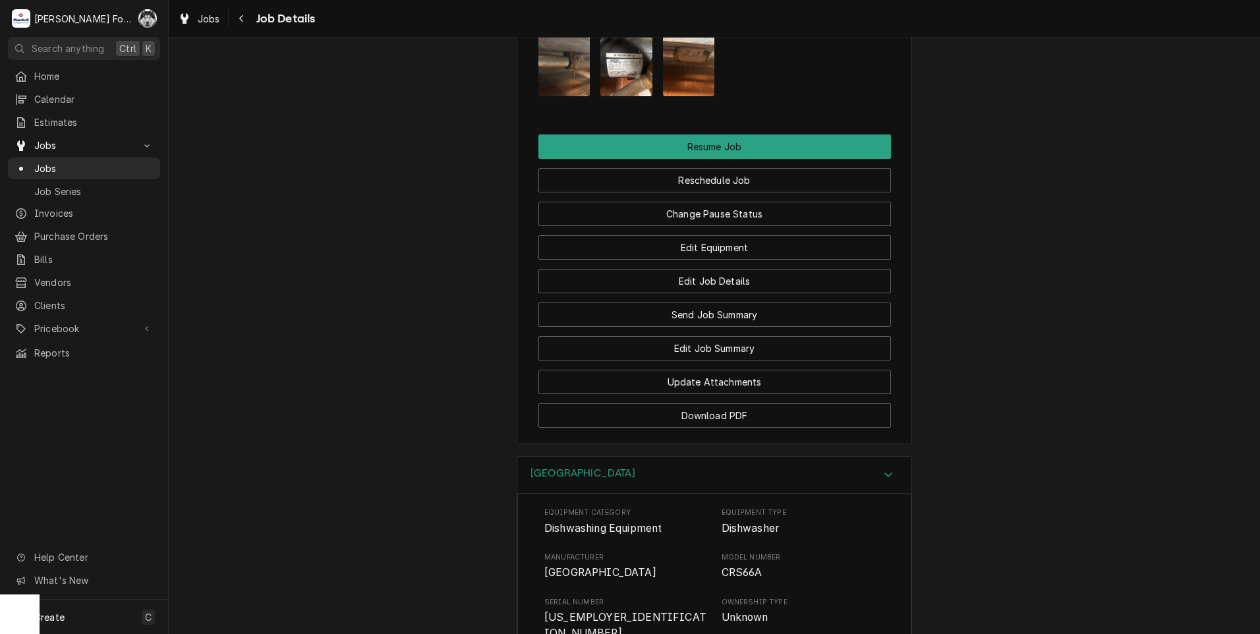
scroll to position [1260, 0]
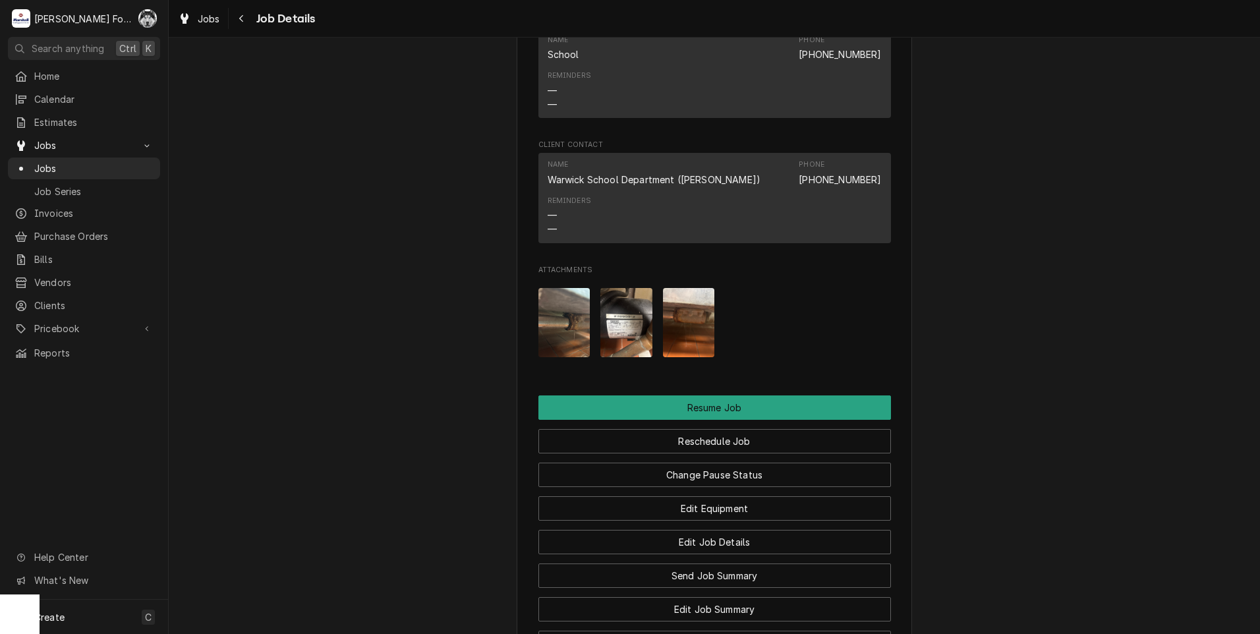
click at [616, 331] on img "Attachments" at bounding box center [626, 322] width 52 height 69
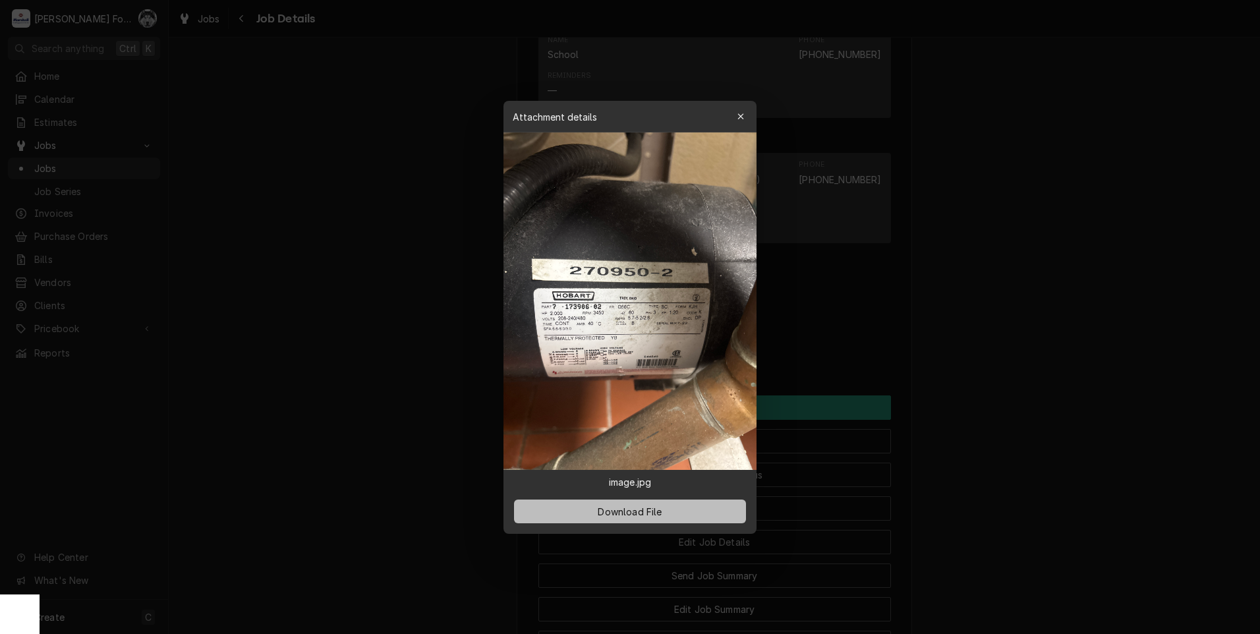
click at [577, 509] on button "Download File" at bounding box center [630, 511] width 232 height 24
click at [738, 117] on icon "button" at bounding box center [740, 116] width 7 height 9
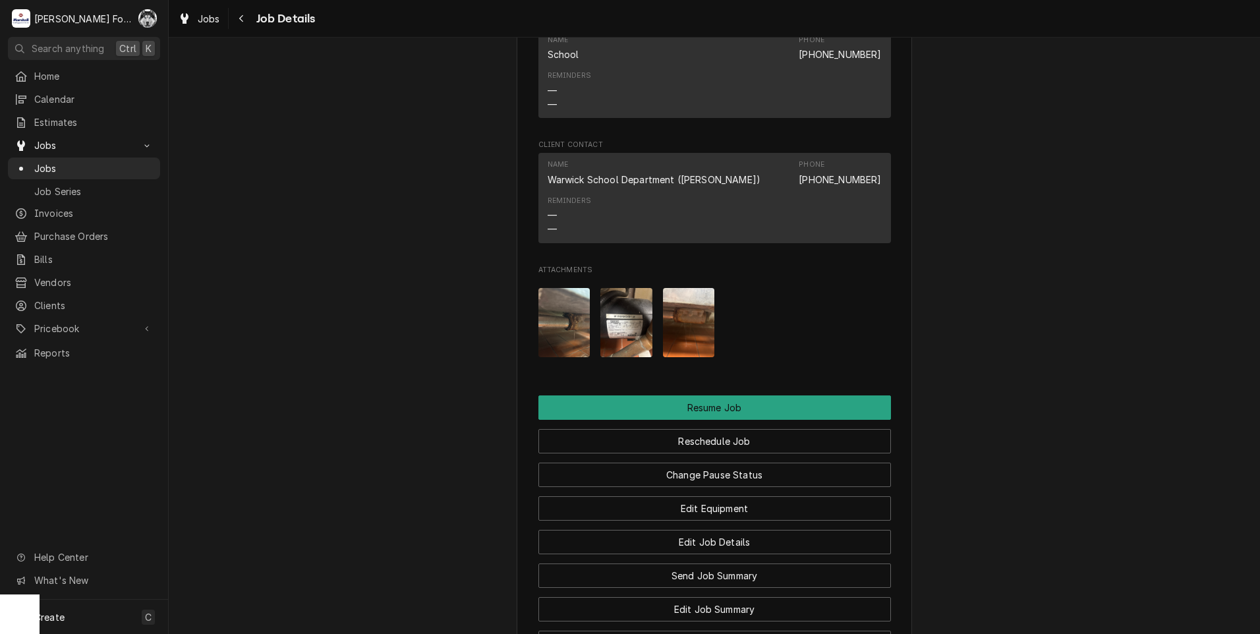
scroll to position [1479, 0]
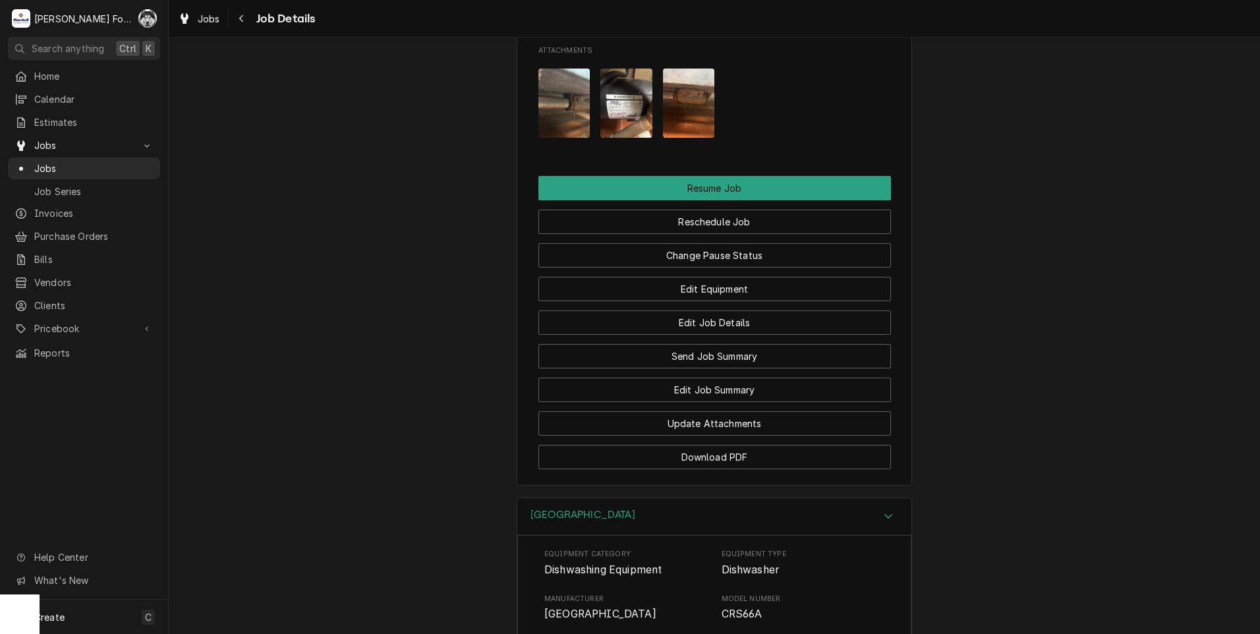
click at [553, 116] on img "Attachments" at bounding box center [564, 103] width 52 height 69
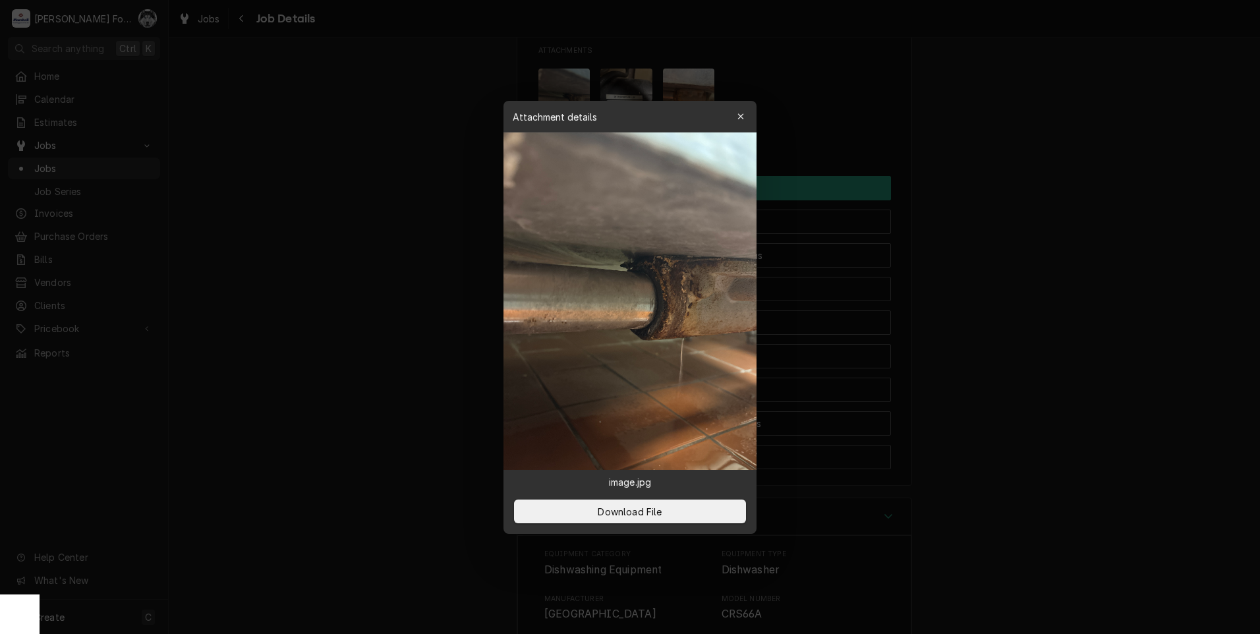
click at [416, 340] on div at bounding box center [630, 317] width 1260 height 634
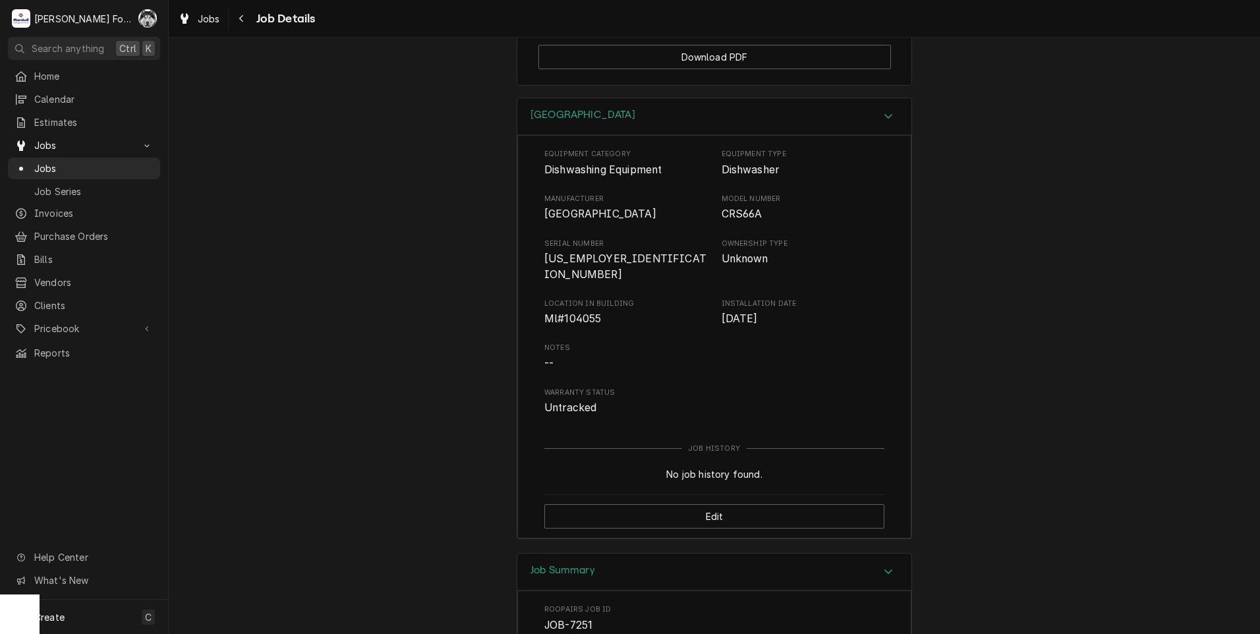
scroll to position [1699, 0]
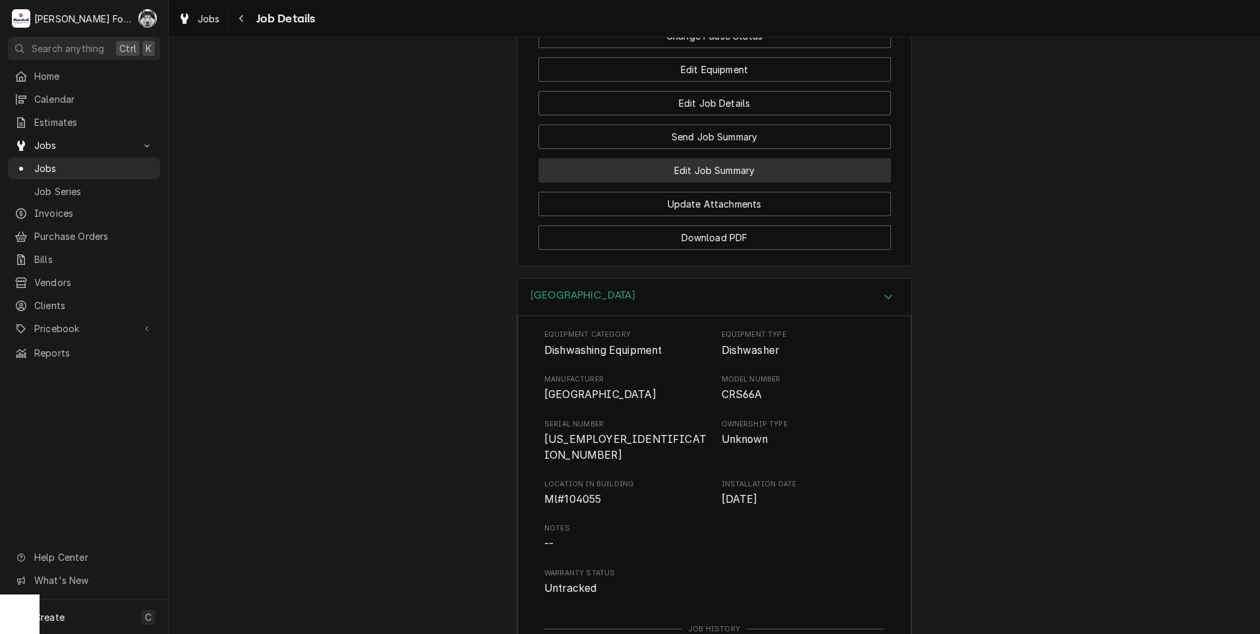
click at [721, 183] on button "Edit Job Summary" at bounding box center [714, 170] width 352 height 24
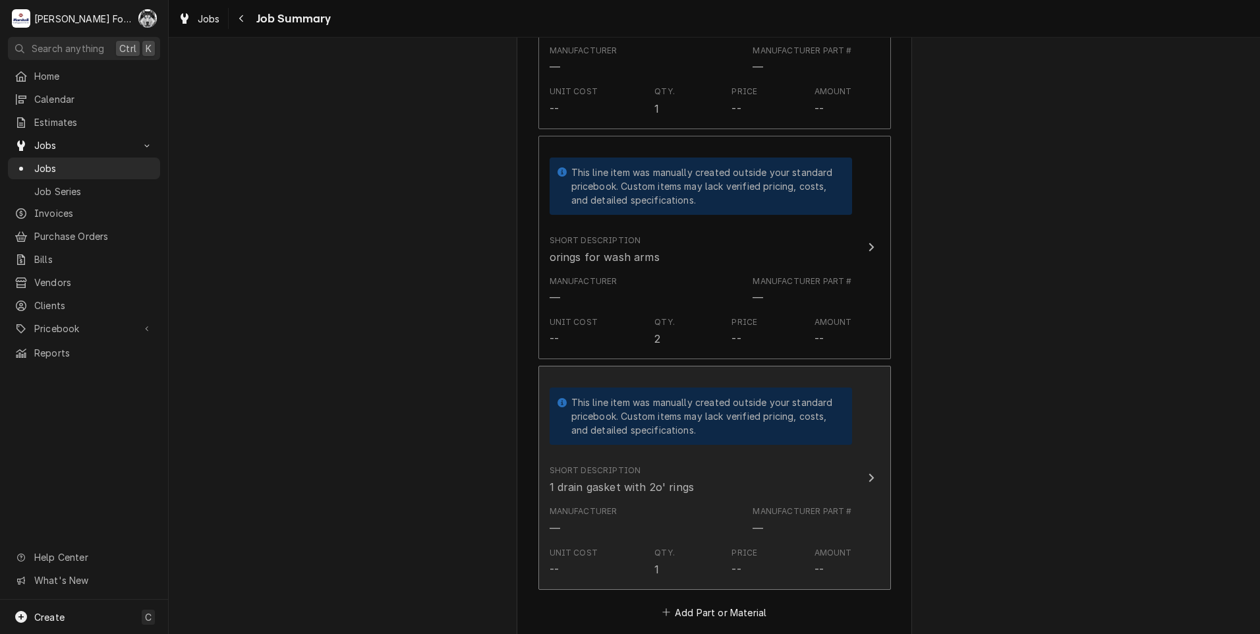
scroll to position [1098, 0]
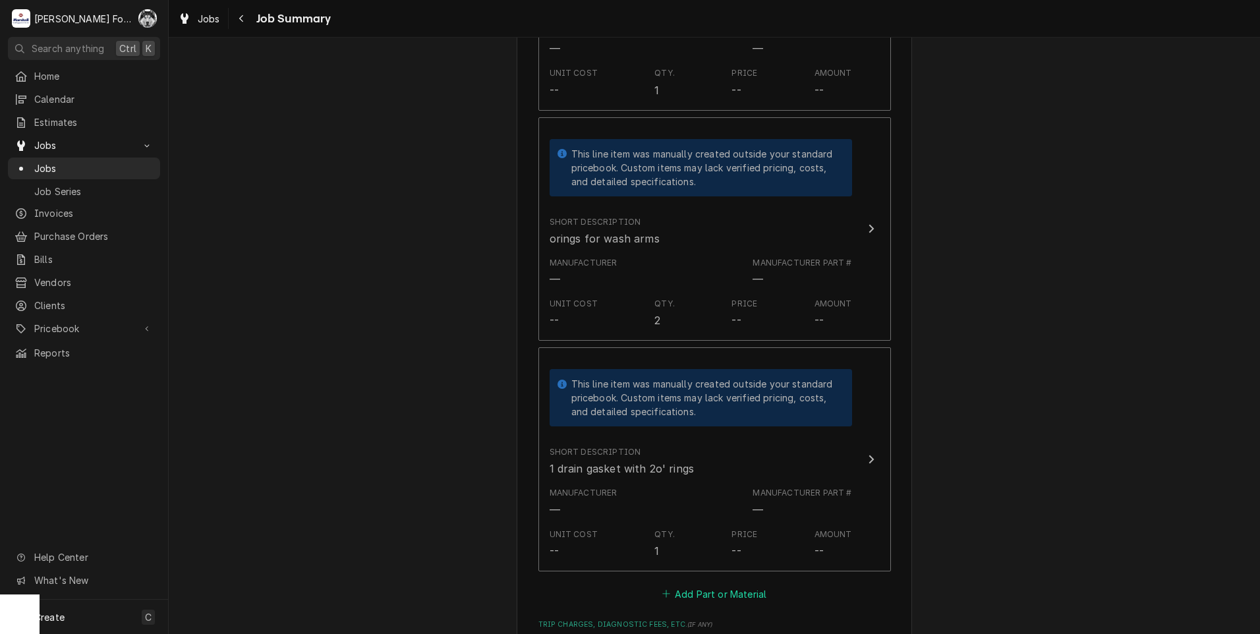
click at [687, 584] on button "Add Part or Material" at bounding box center [714, 593] width 109 height 18
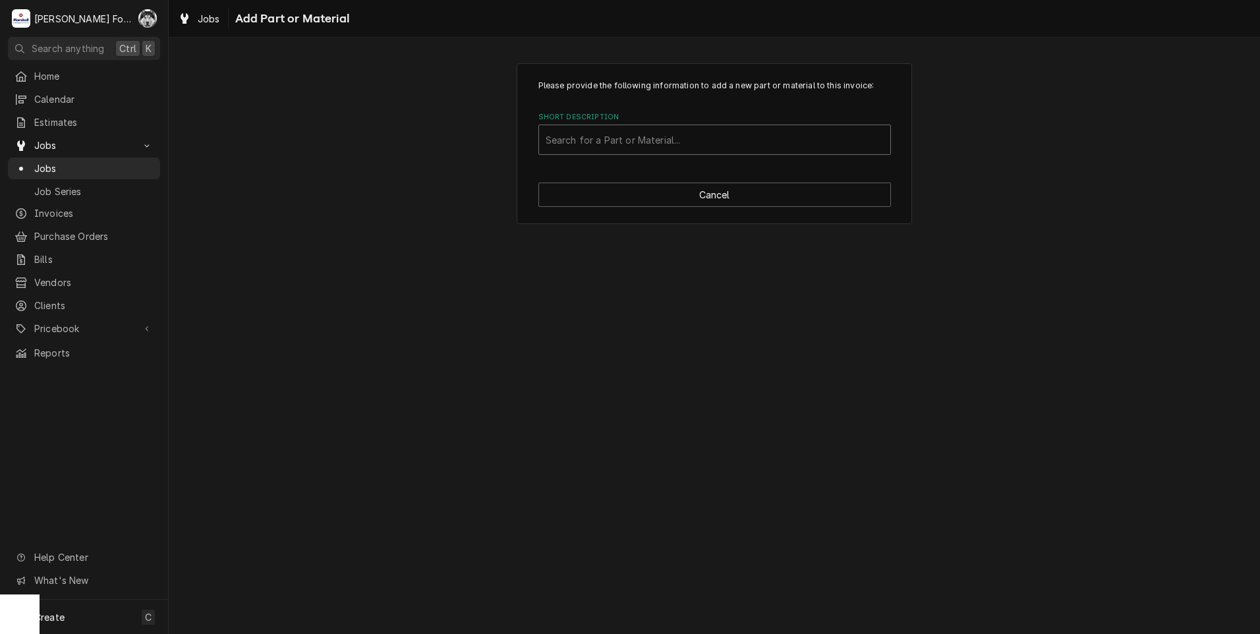
click at [656, 136] on div "Short Description" at bounding box center [715, 140] width 338 height 24
type input "[PHONE_NUMBER]"
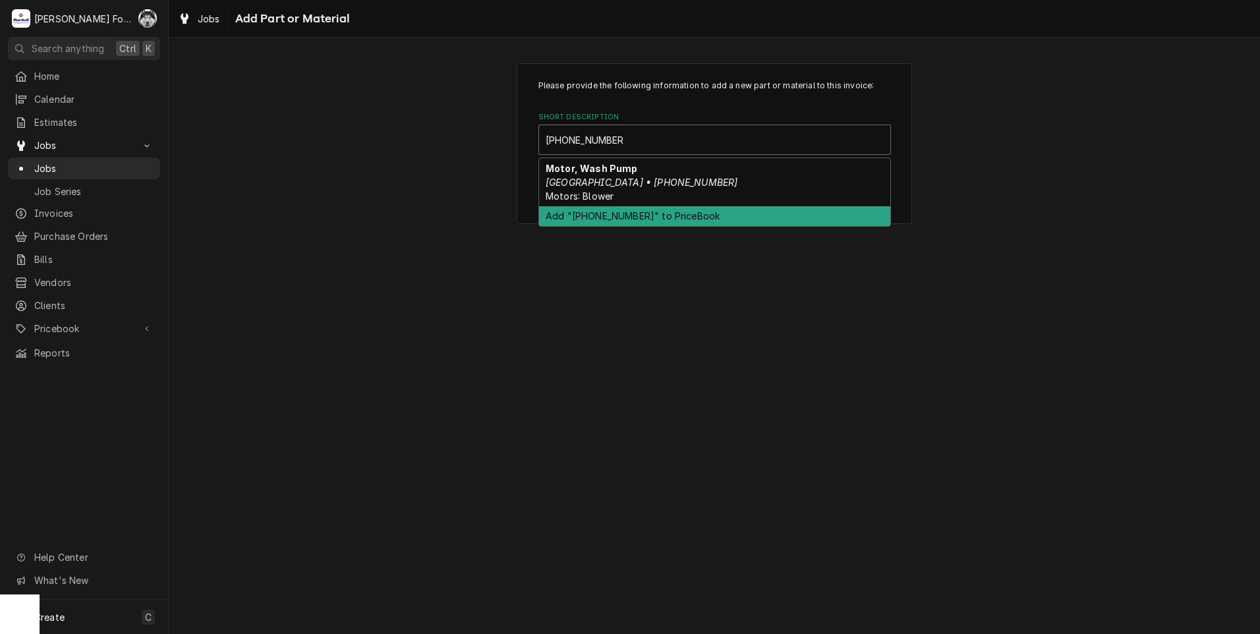
click at [772, 206] on div "Add "[PHONE_NUMBER]" to PriceBook" at bounding box center [714, 216] width 351 height 20
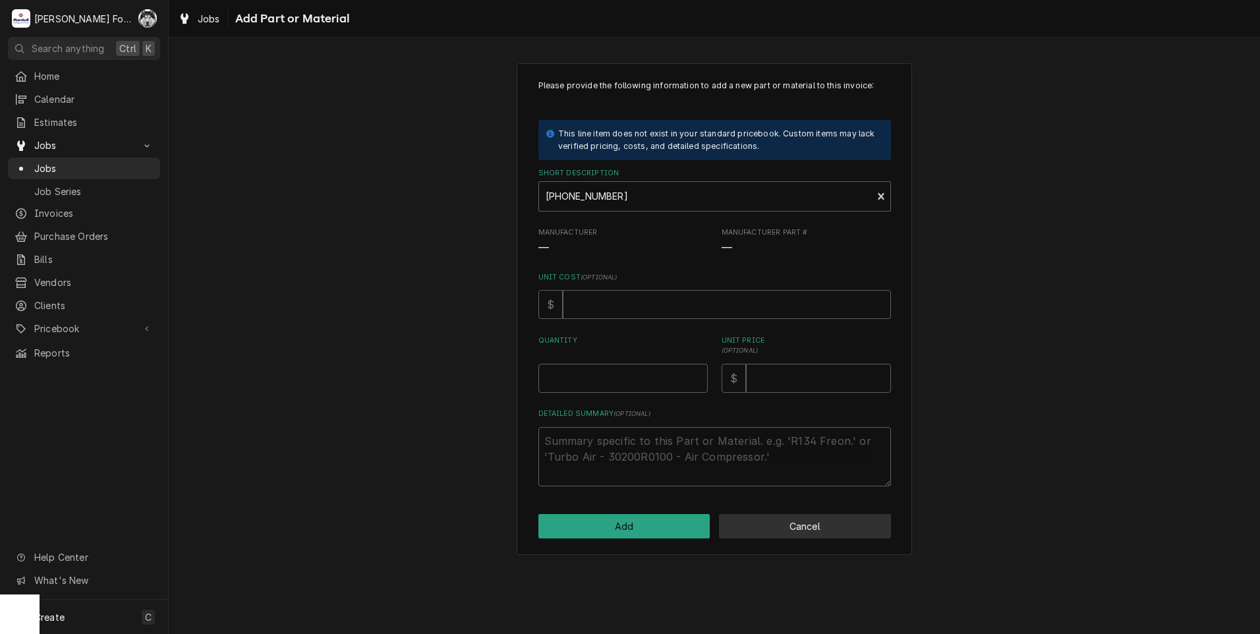
click at [815, 515] on button "Cancel" at bounding box center [805, 526] width 172 height 24
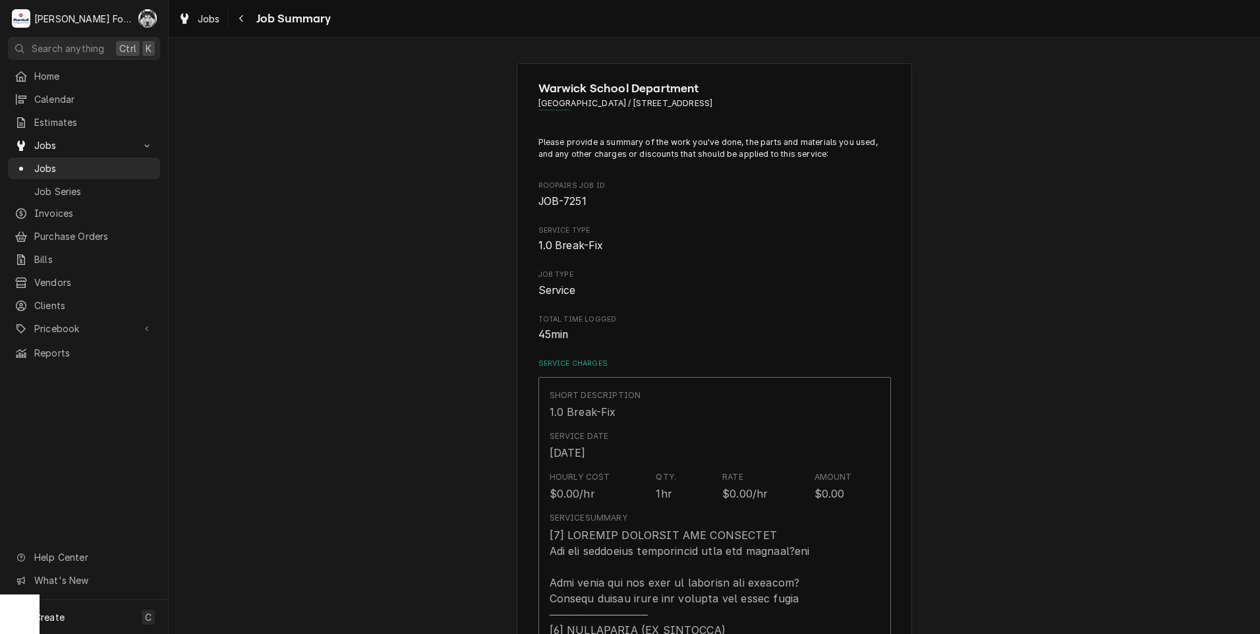
scroll to position [1098, 0]
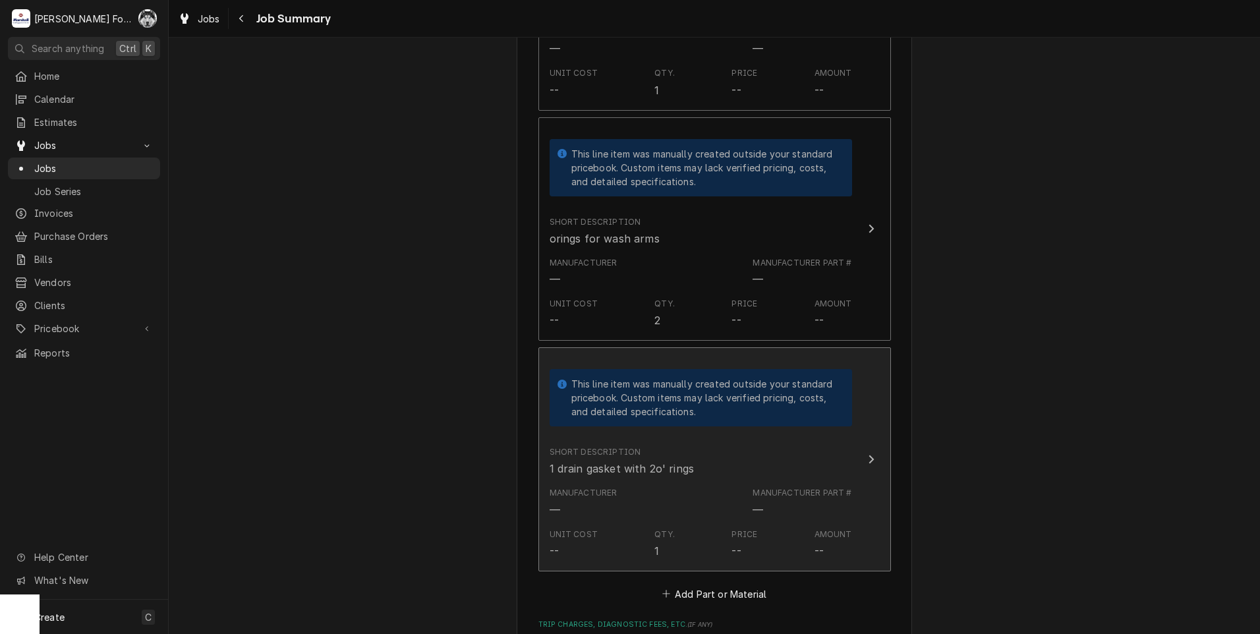
click at [814, 528] on div "Amount --" at bounding box center [833, 543] width 38 height 30
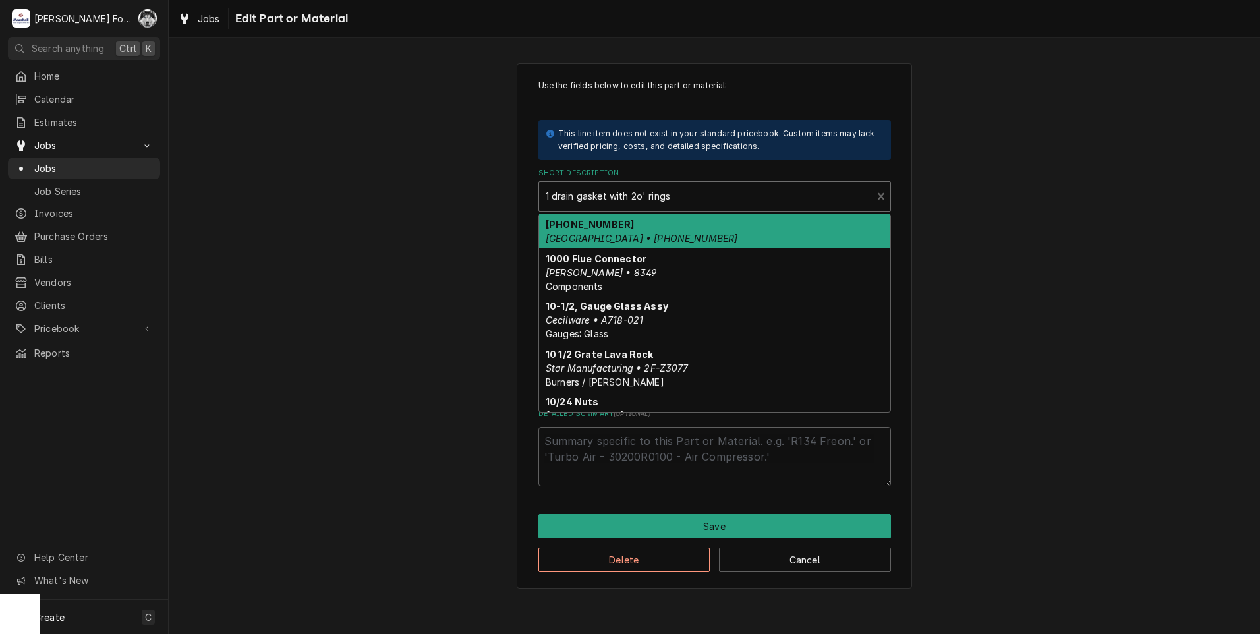
click at [694, 190] on div "Short Description" at bounding box center [706, 196] width 320 height 24
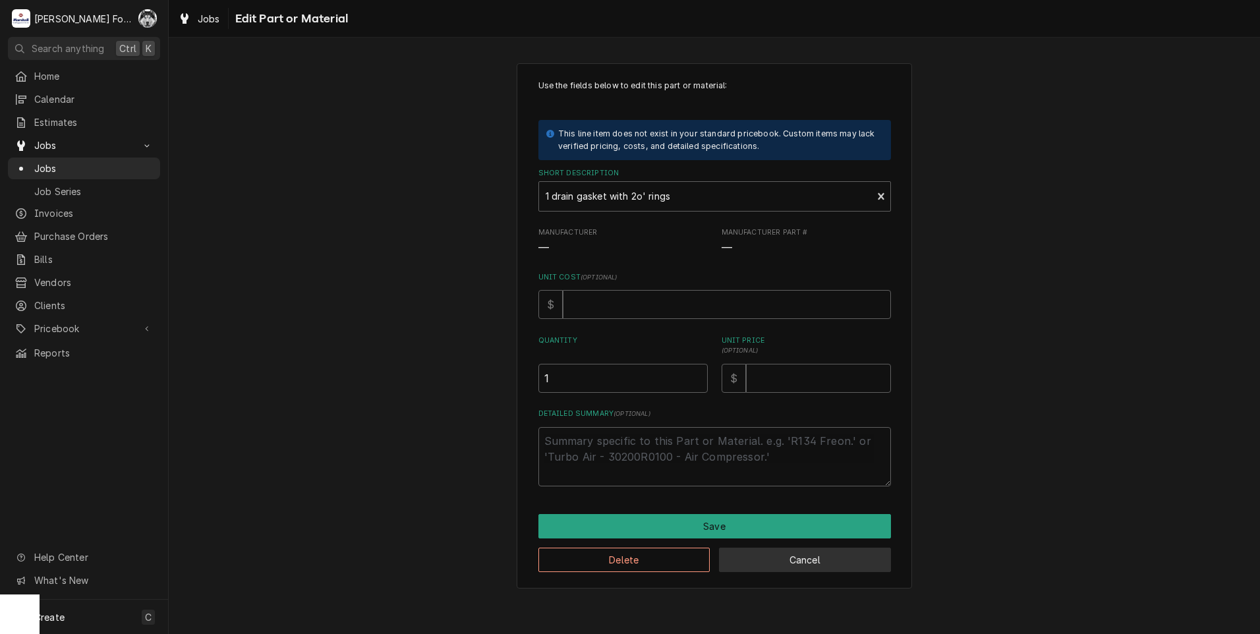
click at [812, 559] on button "Cancel" at bounding box center [805, 560] width 172 height 24
type textarea "x"
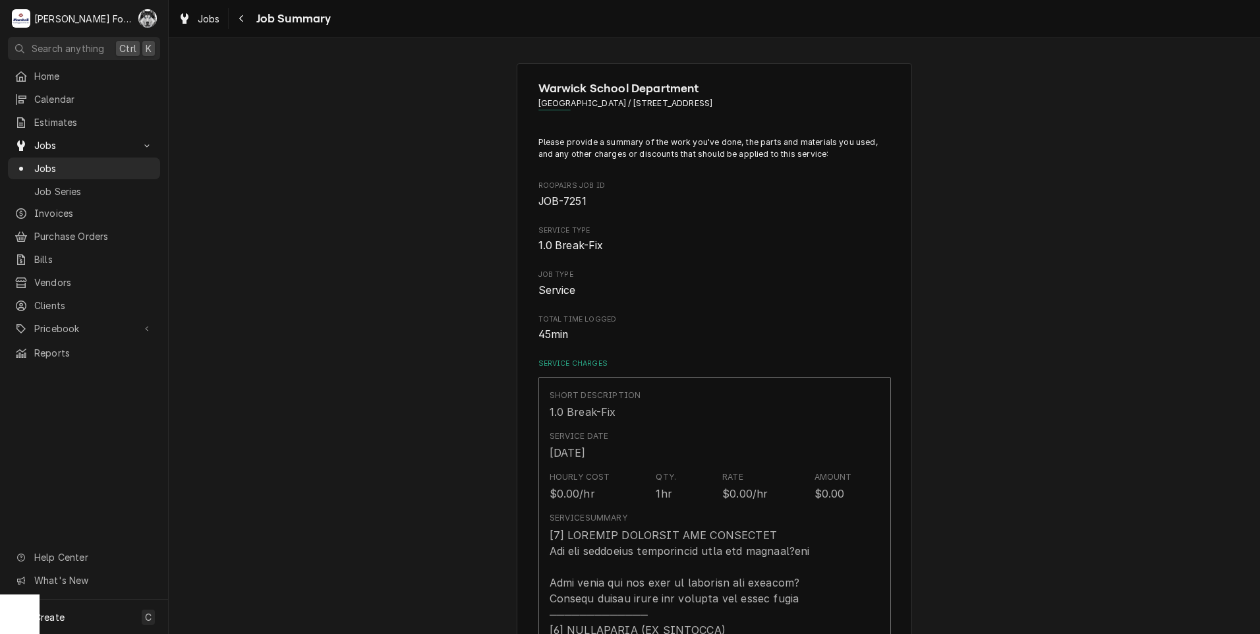
scroll to position [1098, 0]
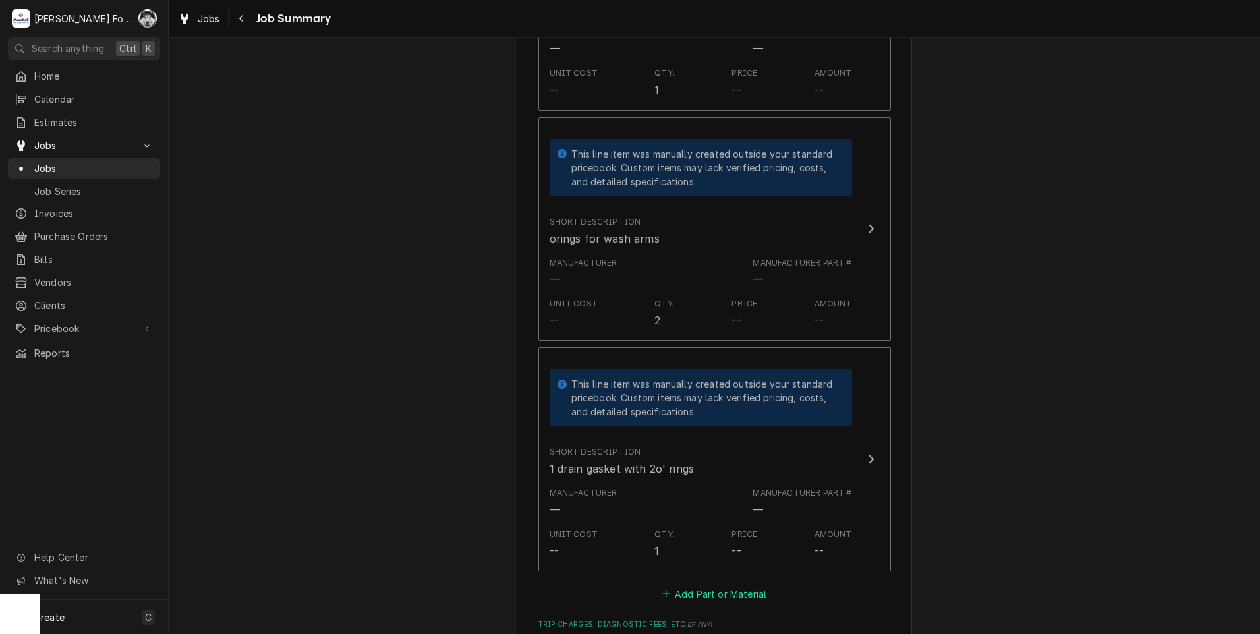
click at [702, 587] on div "Please provide a summary of the work you've done, the parts and materials you u…" at bounding box center [714, 18] width 352 height 1961
click at [703, 584] on button "Add Part or Material" at bounding box center [714, 593] width 109 height 18
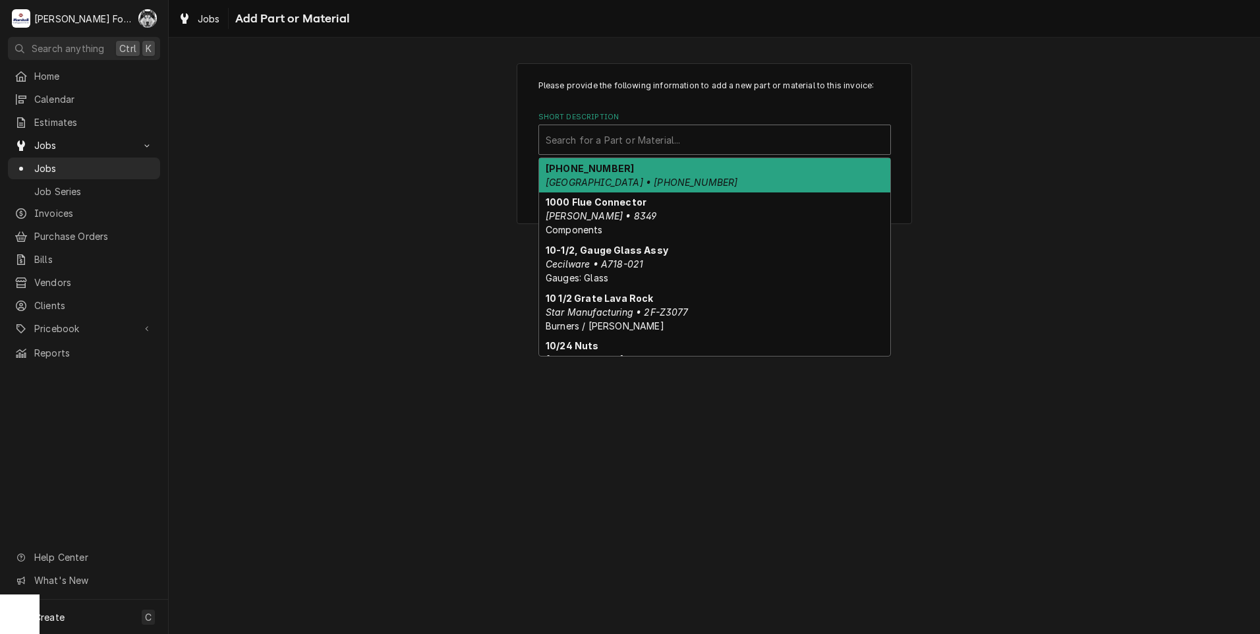
click at [669, 131] on div "Short Description" at bounding box center [715, 140] width 338 height 24
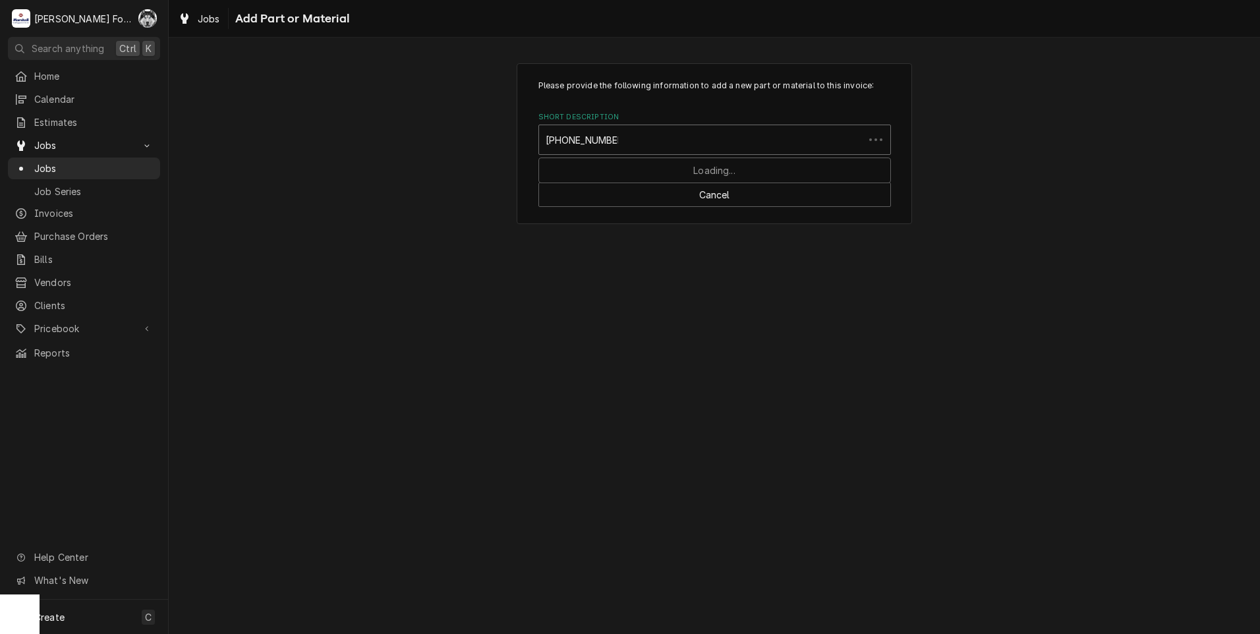
type input "[PHONE_NUMBER]"
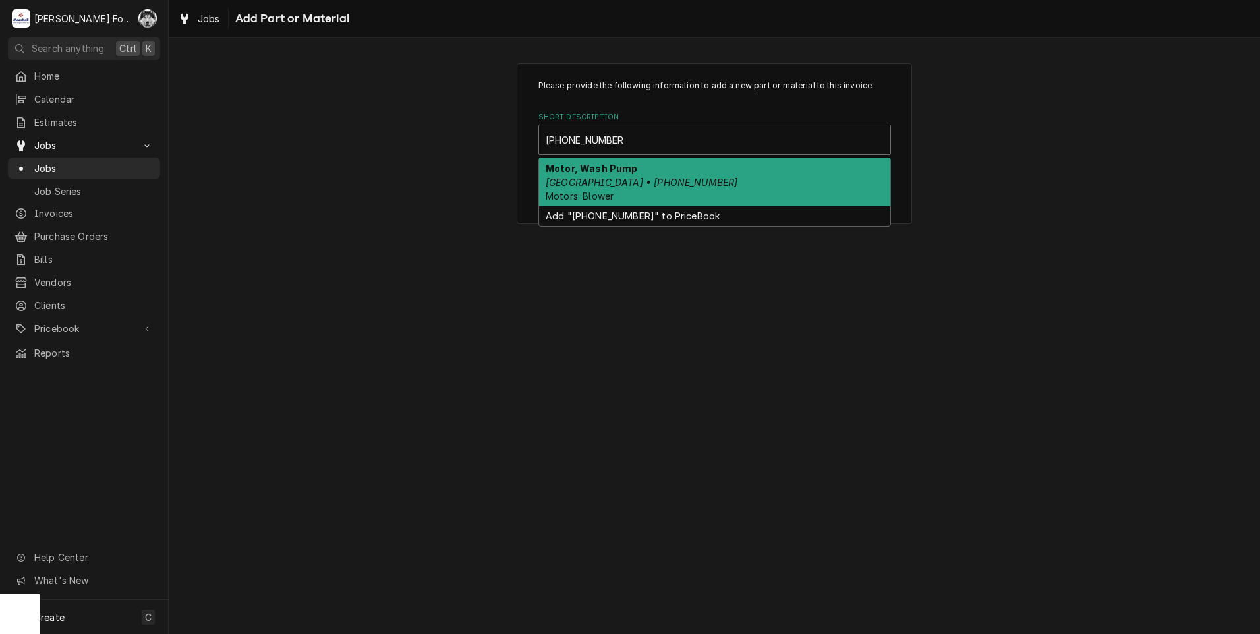
click at [656, 175] on div "Motor, Wash Pump [GEOGRAPHIC_DATA] • [PHONE_NUMBER] Motors: Blower" at bounding box center [714, 182] width 351 height 48
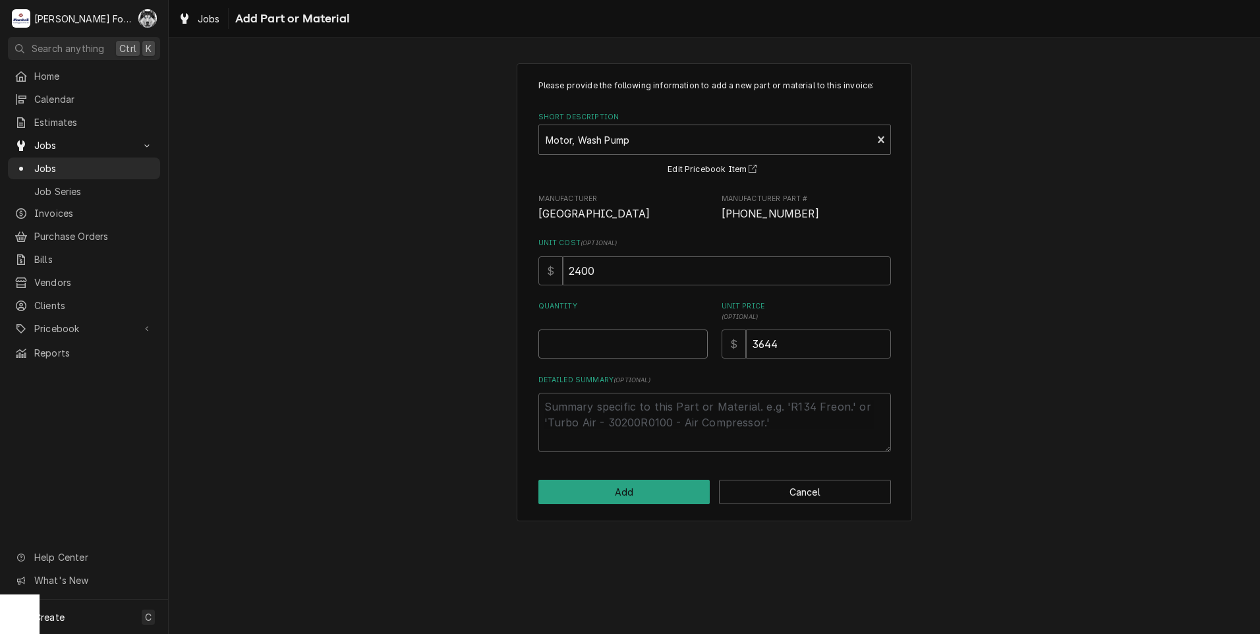
type textarea "x"
type input "0.5"
click at [692, 340] on input "0.5" at bounding box center [622, 343] width 169 height 29
type textarea "x"
type input "1"
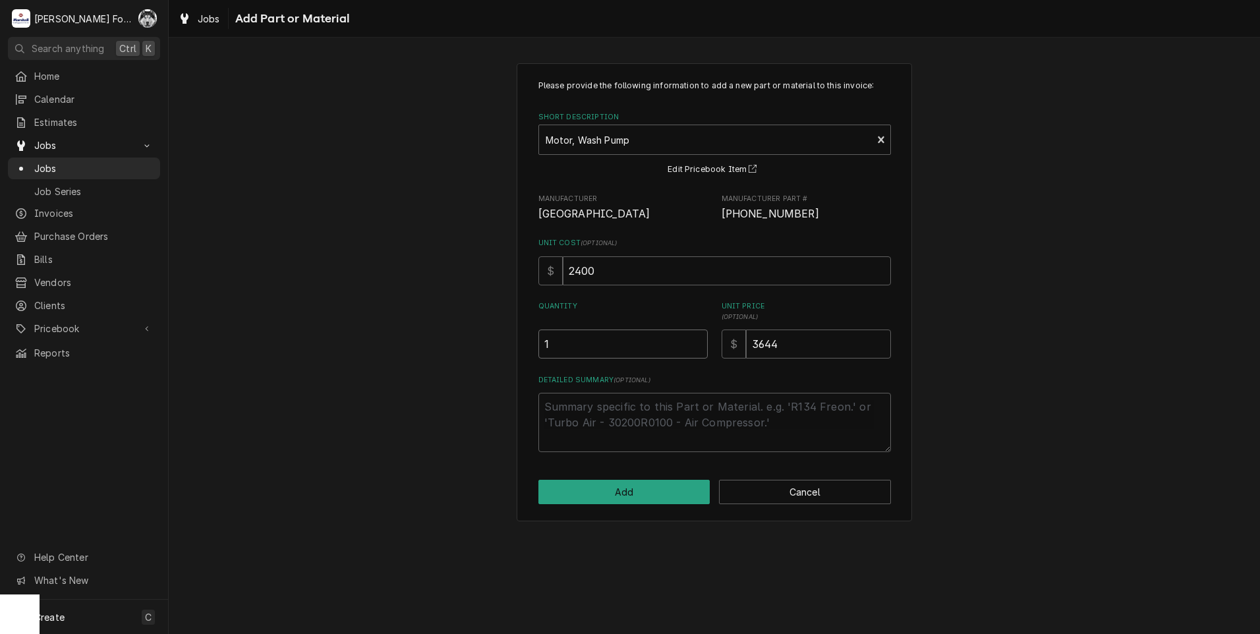
click at [692, 339] on input "1" at bounding box center [622, 343] width 169 height 29
drag, startPoint x: 804, startPoint y: 346, endPoint x: 653, endPoint y: 380, distance: 154.6
click at [683, 372] on div "Please provide the following information to add a new part or material to this …" at bounding box center [714, 266] width 352 height 372
type textarea "x"
type input "2"
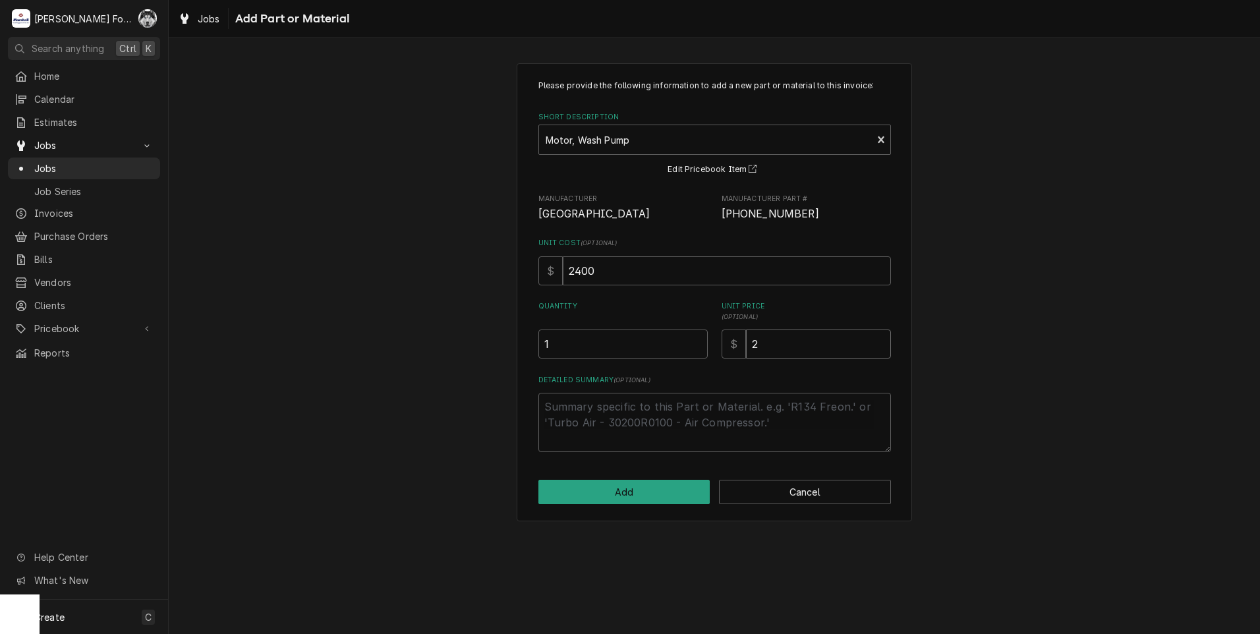
type textarea "x"
type input "27"
type textarea "x"
type input "278"
type textarea "x"
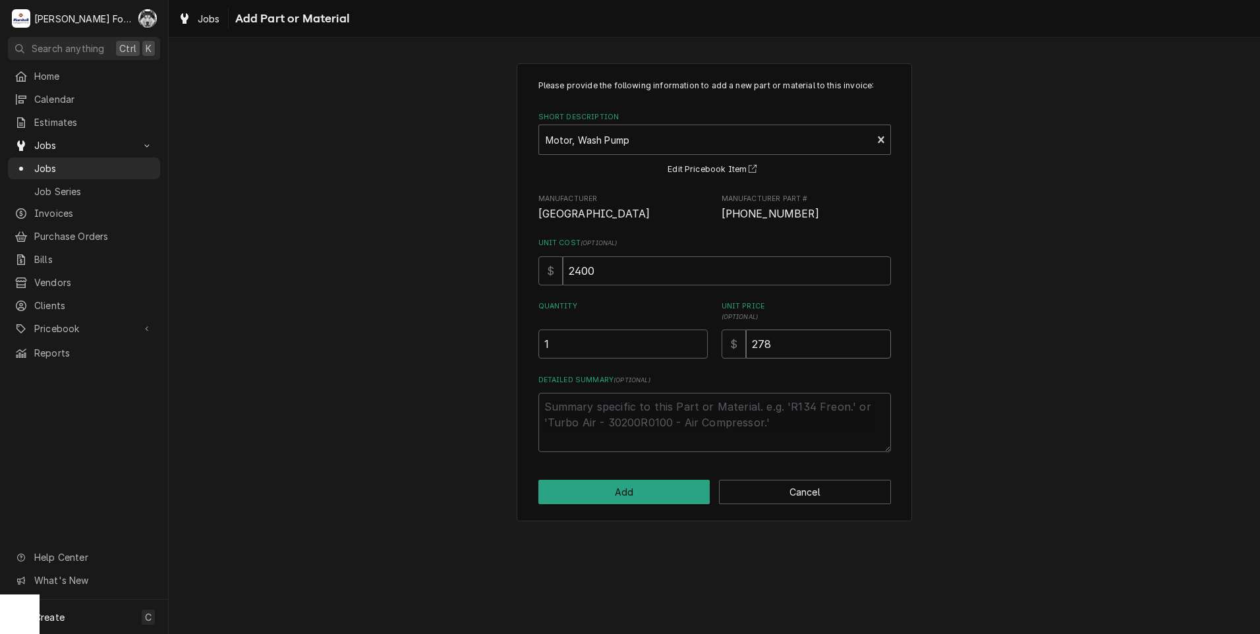
type input "2789"
click at [758, 349] on input "2789" at bounding box center [818, 343] width 145 height 29
type textarea "x"
type input "789"
type textarea "x"
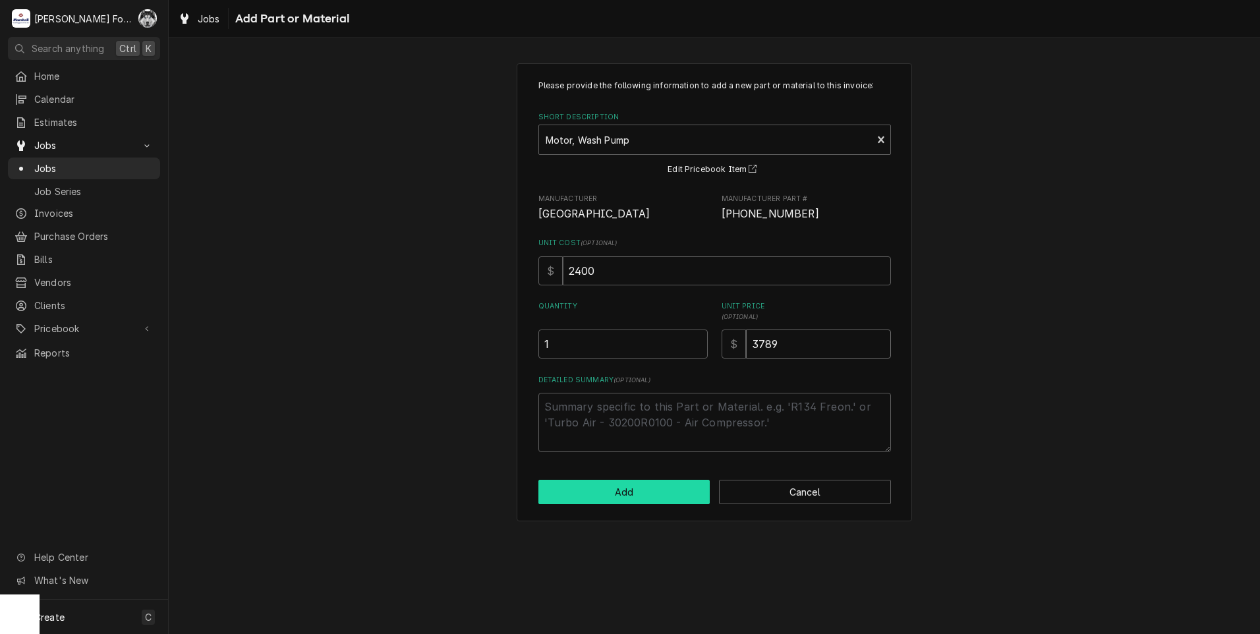
type input "3789"
click at [632, 494] on button "Add" at bounding box center [624, 492] width 172 height 24
type textarea "x"
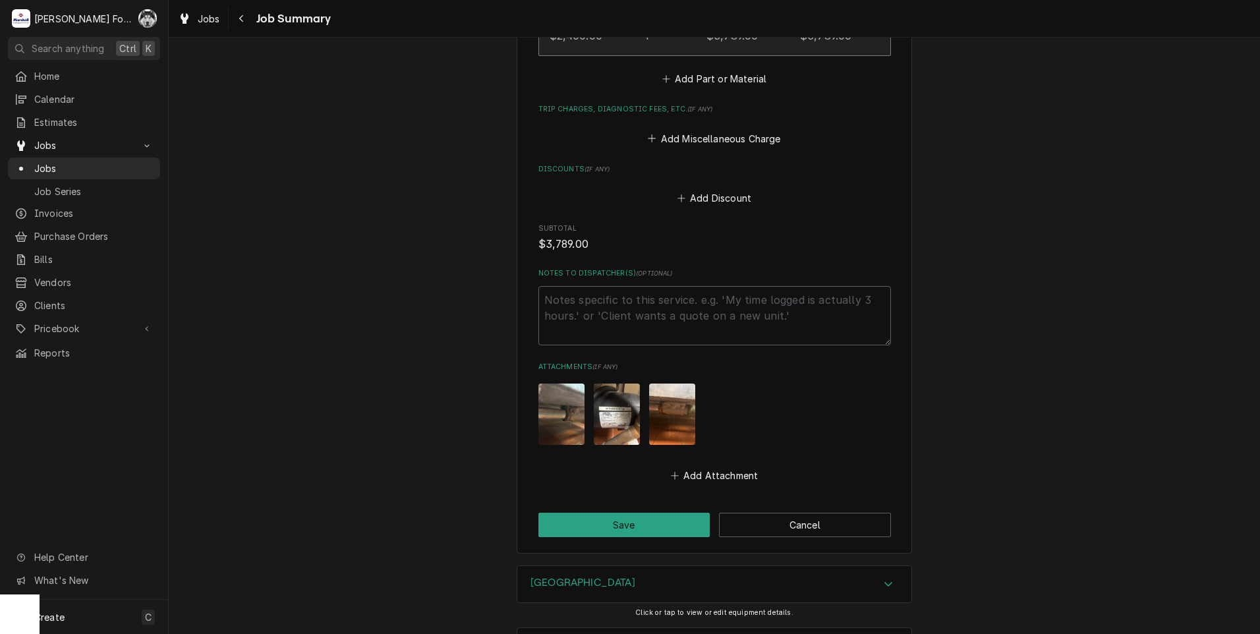
scroll to position [1538, 0]
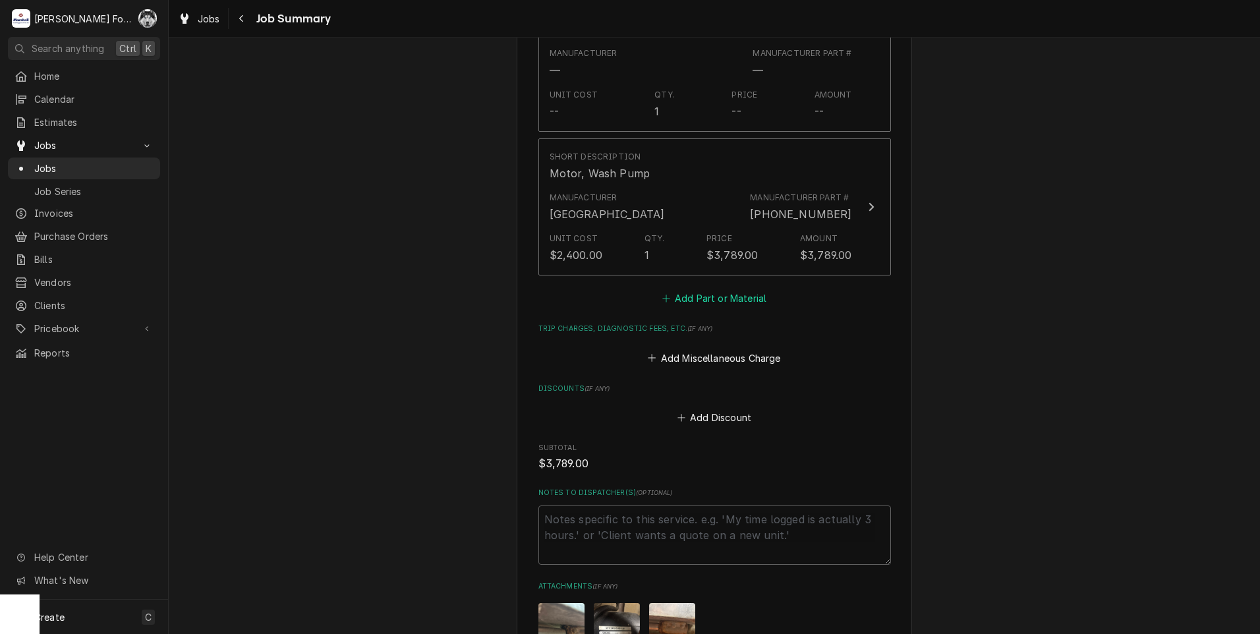
click at [721, 289] on button "Add Part or Material" at bounding box center [714, 298] width 109 height 18
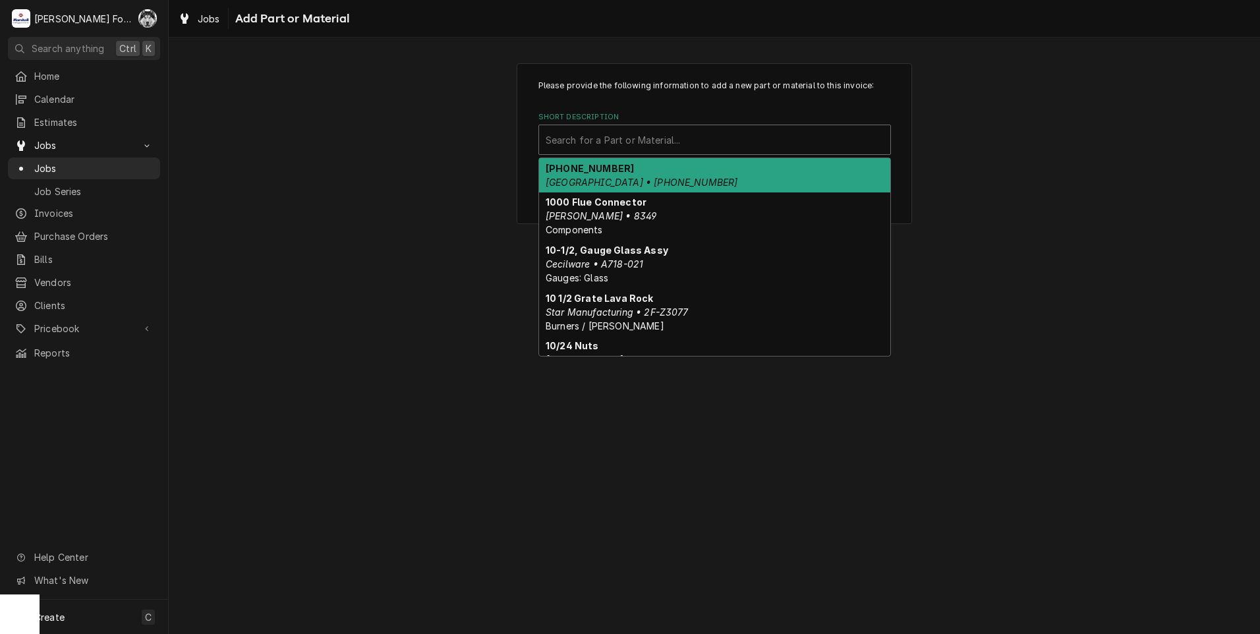
click at [646, 134] on div "Short Description" at bounding box center [715, 140] width 338 height 24
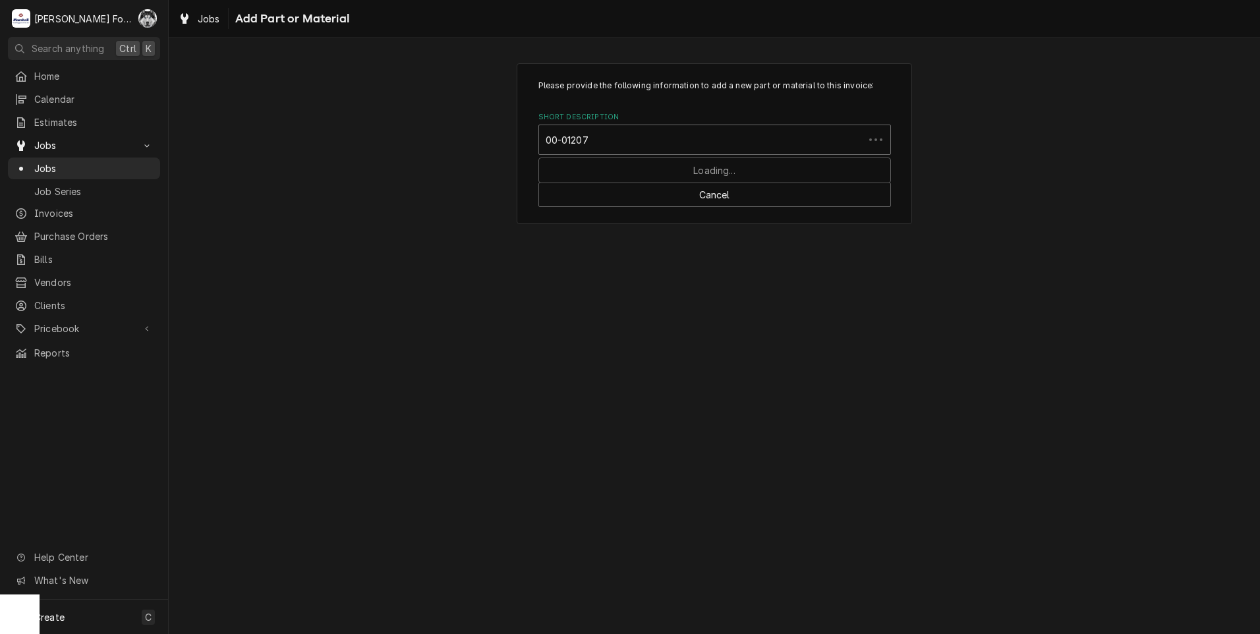
type input "00-012077"
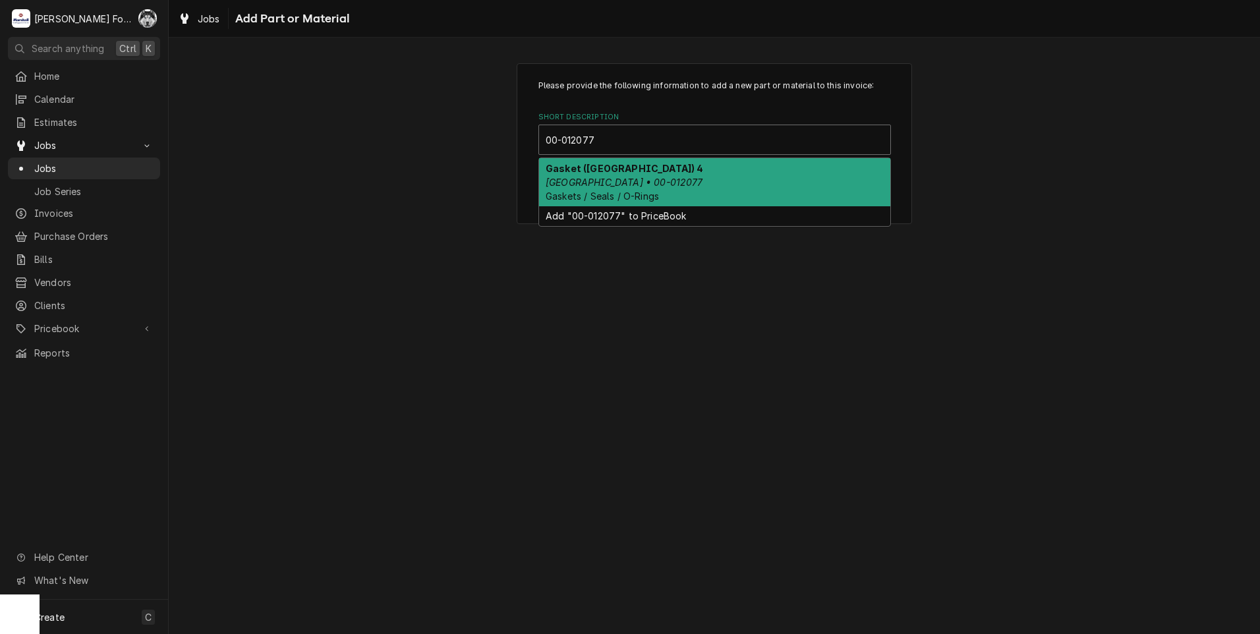
click at [636, 182] on div "Gasket ([GEOGRAPHIC_DATA]) 4 [GEOGRAPHIC_DATA] • 00-012077 Gaskets / Seals / O-…" at bounding box center [714, 182] width 351 height 48
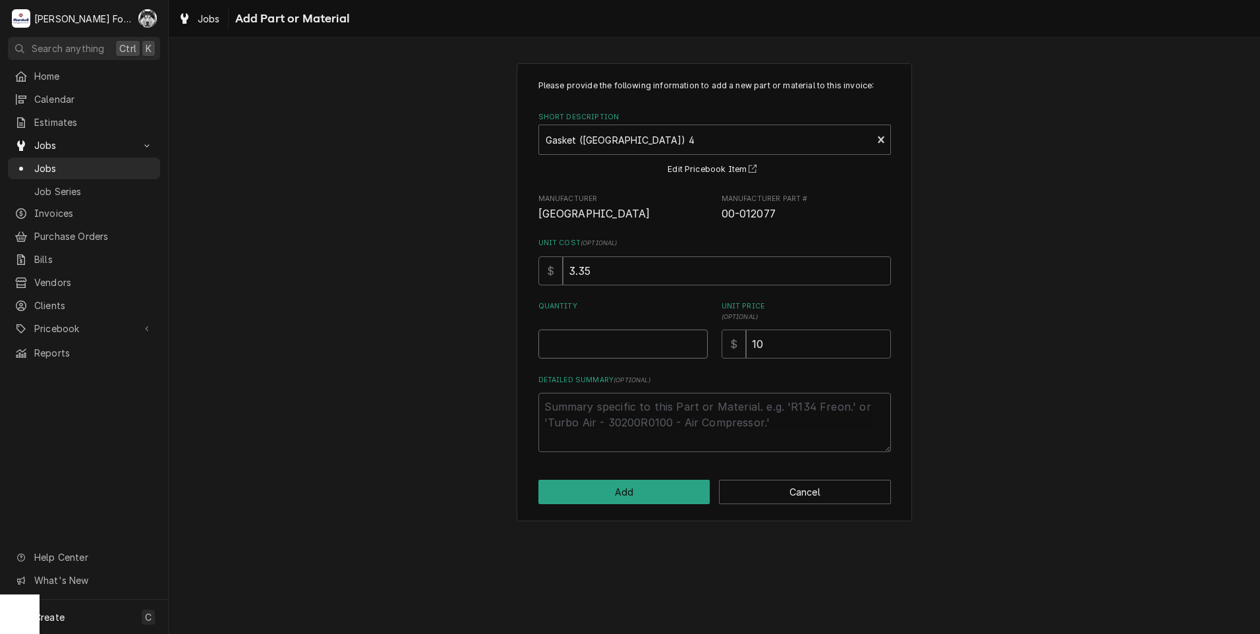
type textarea "x"
type input "0.5"
click at [698, 342] on input "0.5" at bounding box center [622, 343] width 169 height 29
type textarea "x"
type input "1"
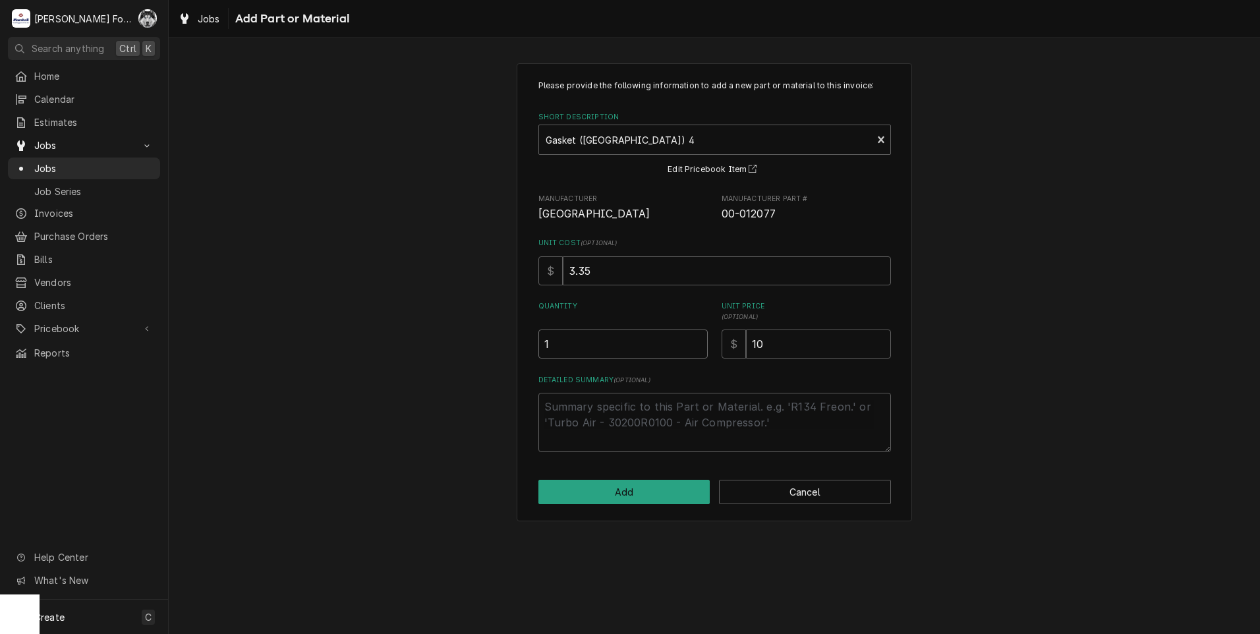
click at [698, 342] on input "1" at bounding box center [622, 343] width 169 height 29
drag, startPoint x: 818, startPoint y: 339, endPoint x: 685, endPoint y: 327, distance: 133.7
click at [727, 343] on div "$ 10" at bounding box center [805, 343] width 169 height 29
type textarea "x"
type input "2"
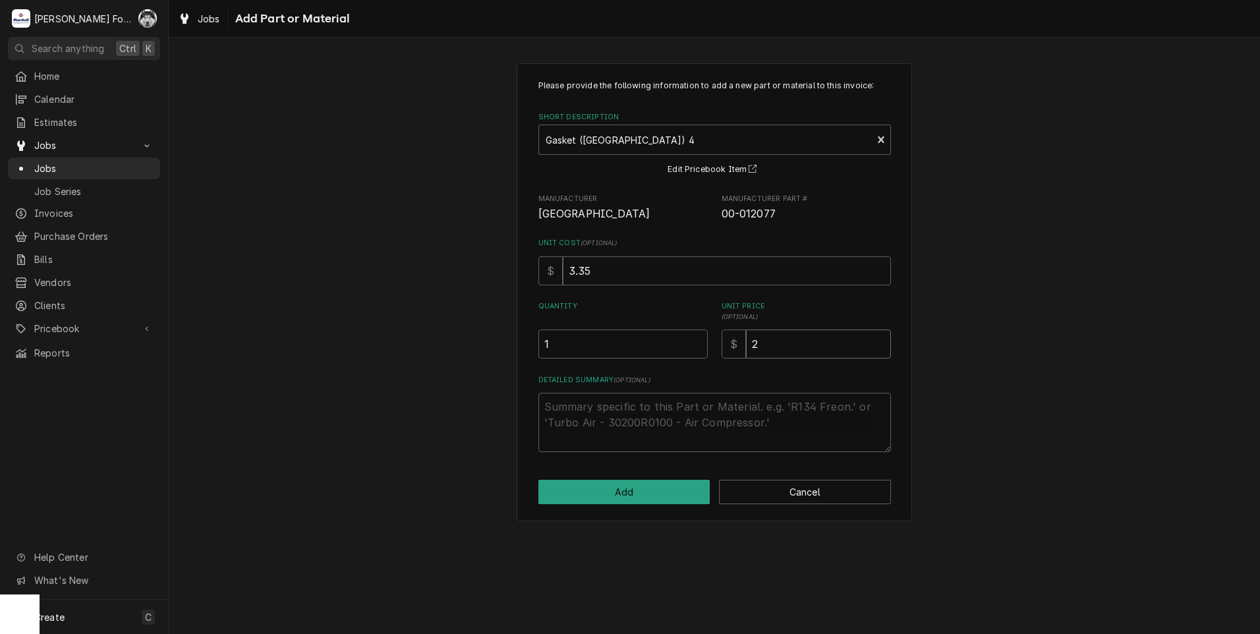
type textarea "x"
type input "24"
click at [635, 490] on button "Add" at bounding box center [624, 492] width 172 height 24
type textarea "x"
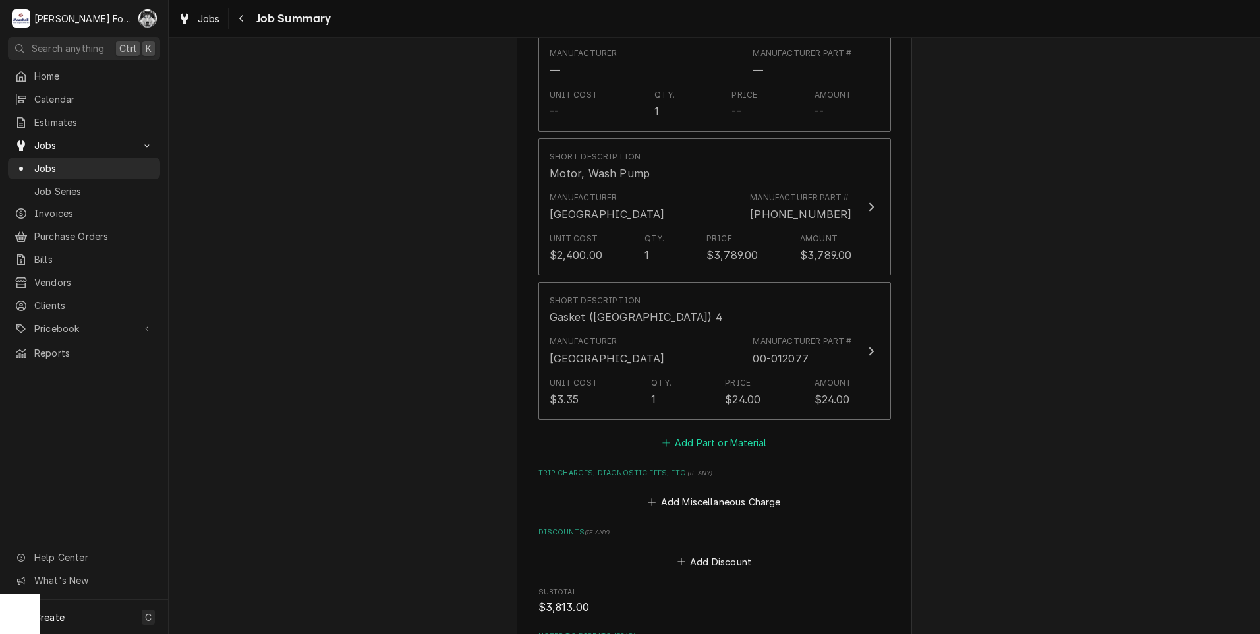
click at [704, 433] on button "Add Part or Material" at bounding box center [714, 442] width 109 height 18
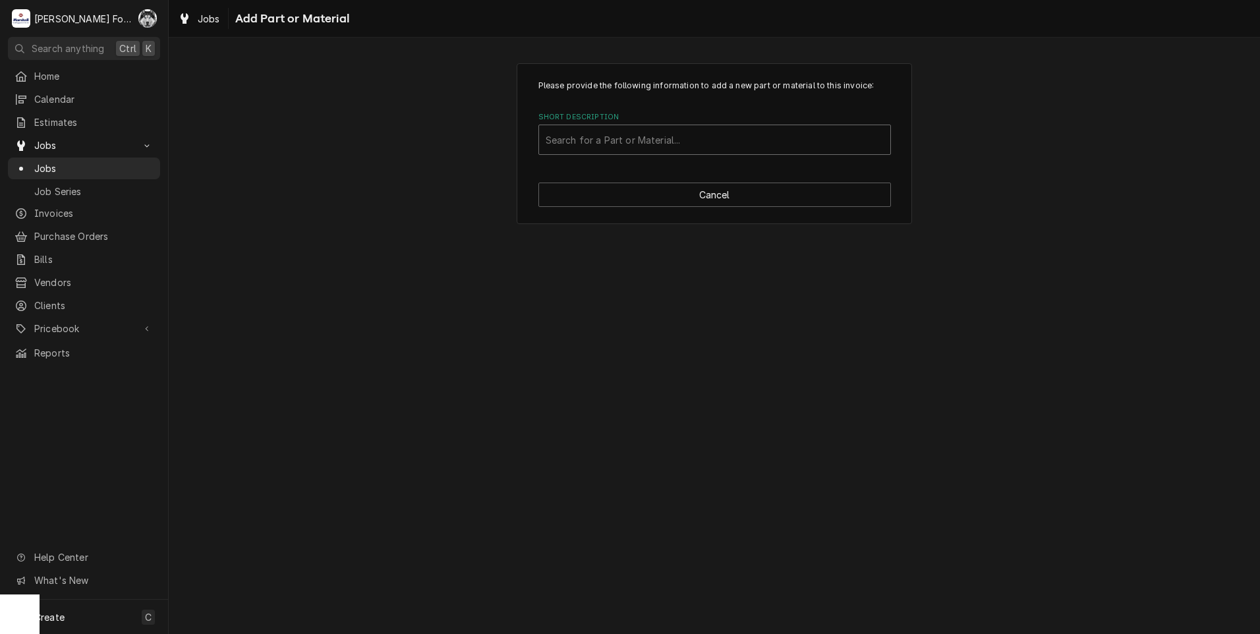
click at [657, 135] on div "Short Description" at bounding box center [715, 140] width 338 height 24
type input "[PHONE_NUMBER]"
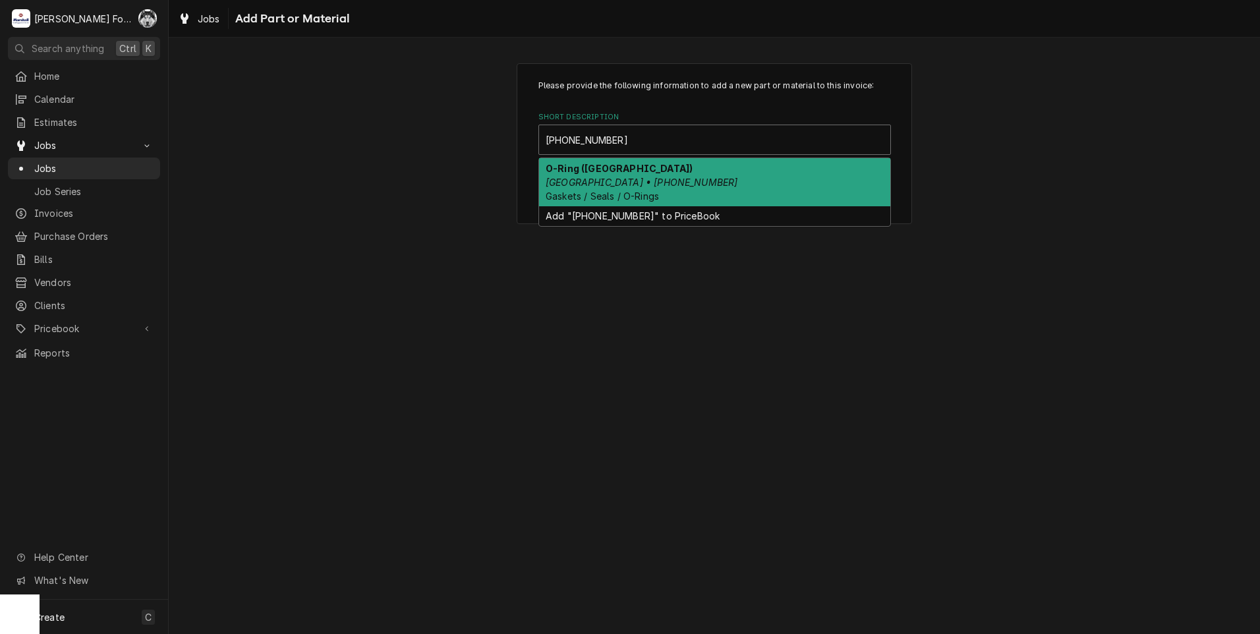
click at [671, 179] on div "O-Ring ([GEOGRAPHIC_DATA]) [GEOGRAPHIC_DATA] • [PHONE_NUMBER] Gaskets / Seals /…" at bounding box center [714, 182] width 351 height 48
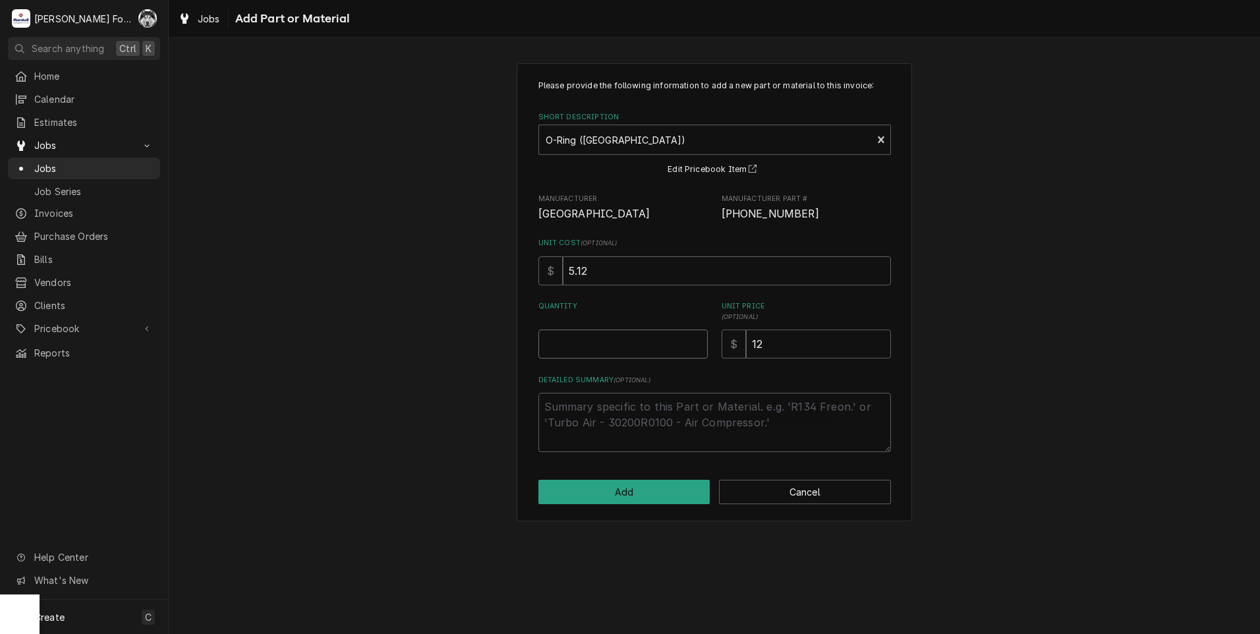
type textarea "x"
type input "0.5"
click at [698, 339] on input "0.5" at bounding box center [622, 343] width 169 height 29
type textarea "x"
type input "1"
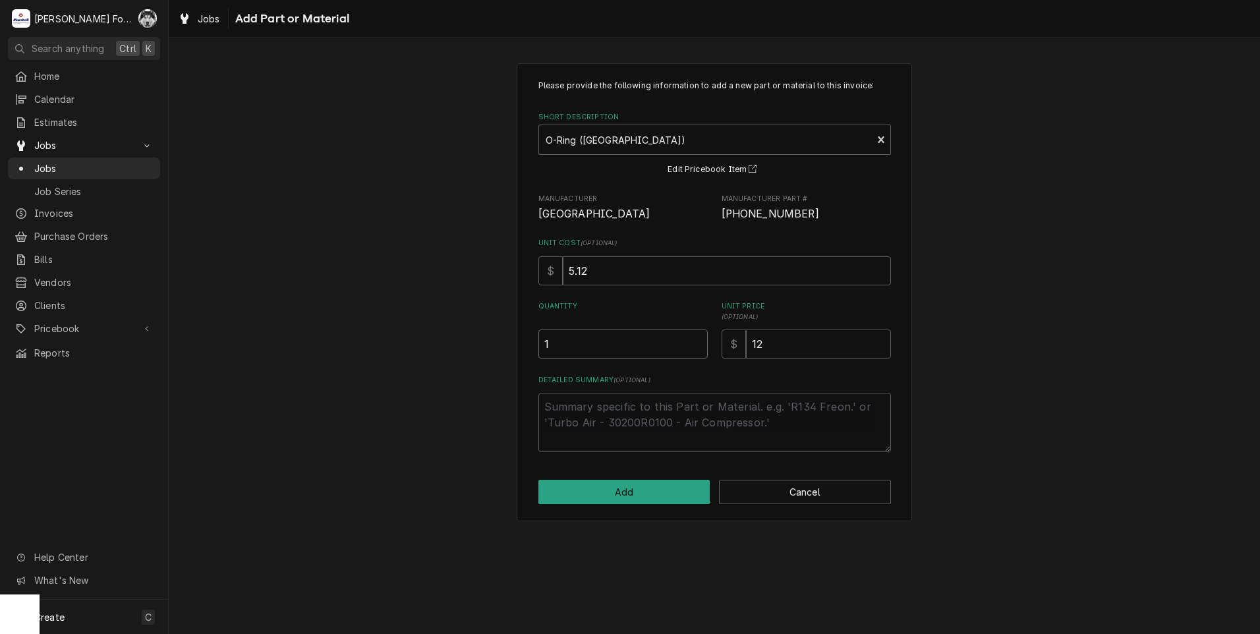
click at [698, 339] on input "1" at bounding box center [622, 343] width 169 height 29
type textarea "x"
type input "1.5"
click at [698, 337] on input "1.5" at bounding box center [622, 343] width 169 height 29
type textarea "x"
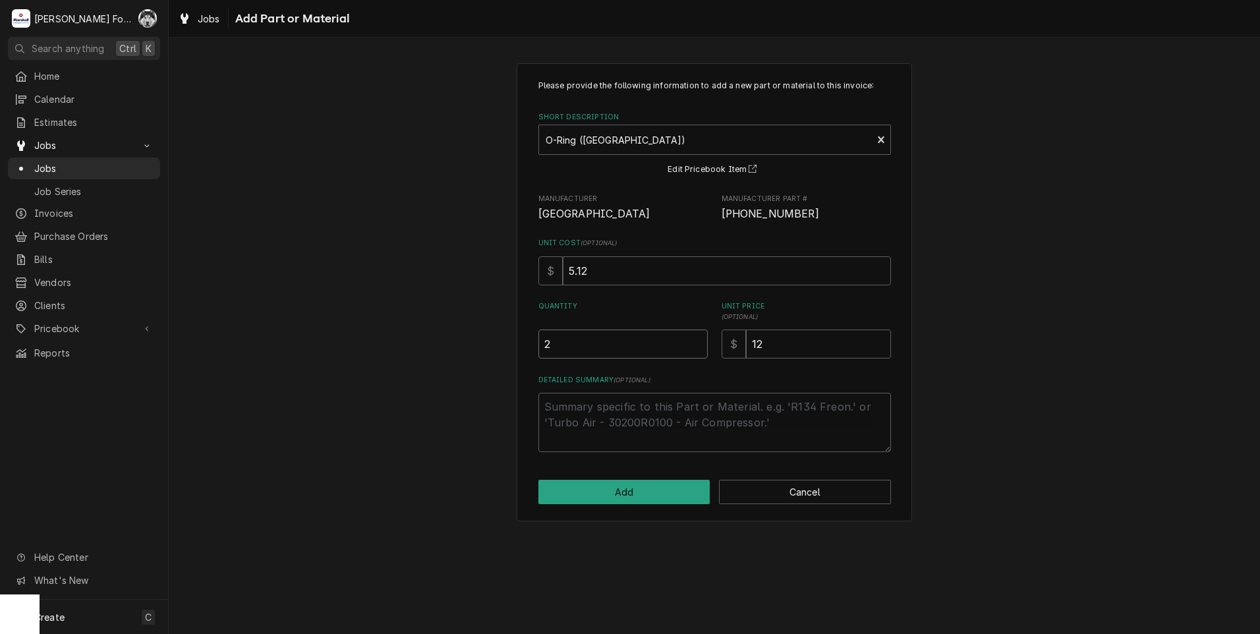
type input "2"
click at [695, 337] on input "2" at bounding box center [622, 343] width 169 height 29
click at [614, 488] on button "Add" at bounding box center [624, 492] width 172 height 24
type textarea "x"
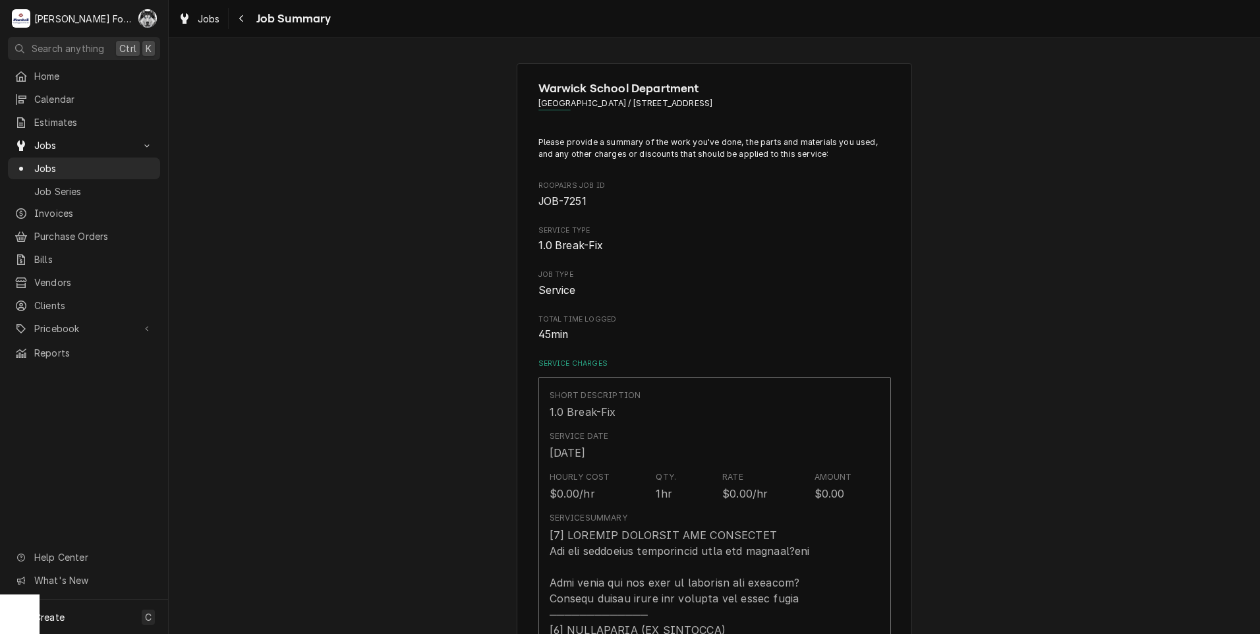
scroll to position [1538, 0]
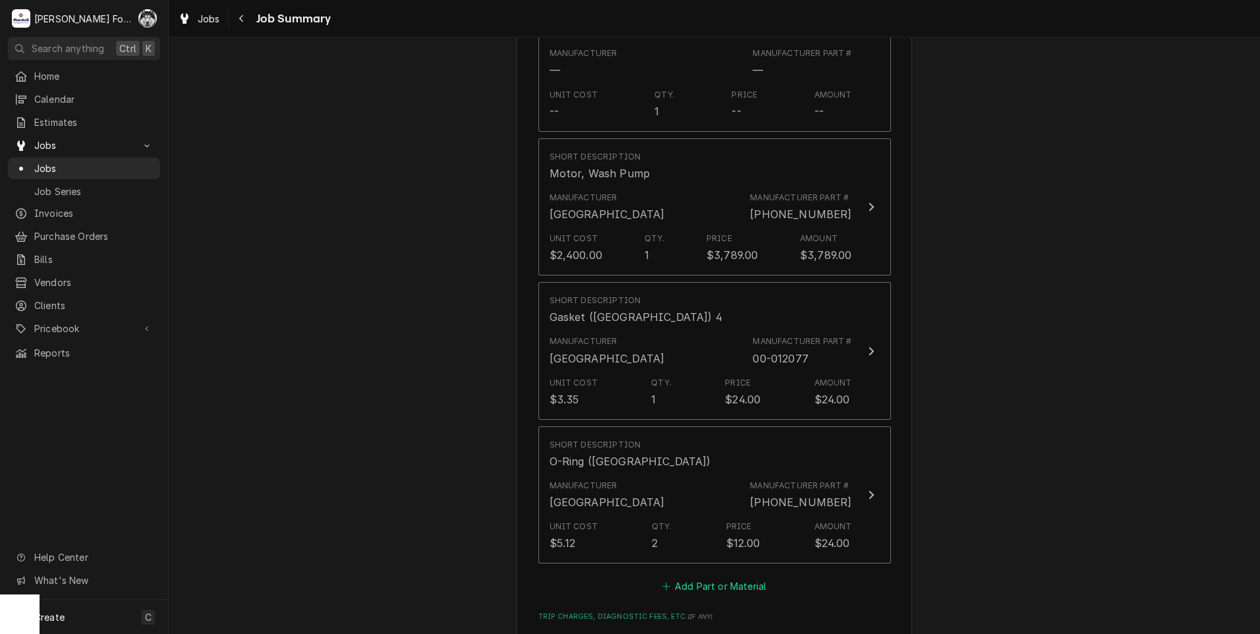
click at [700, 577] on button "Add Part or Material" at bounding box center [714, 586] width 109 height 18
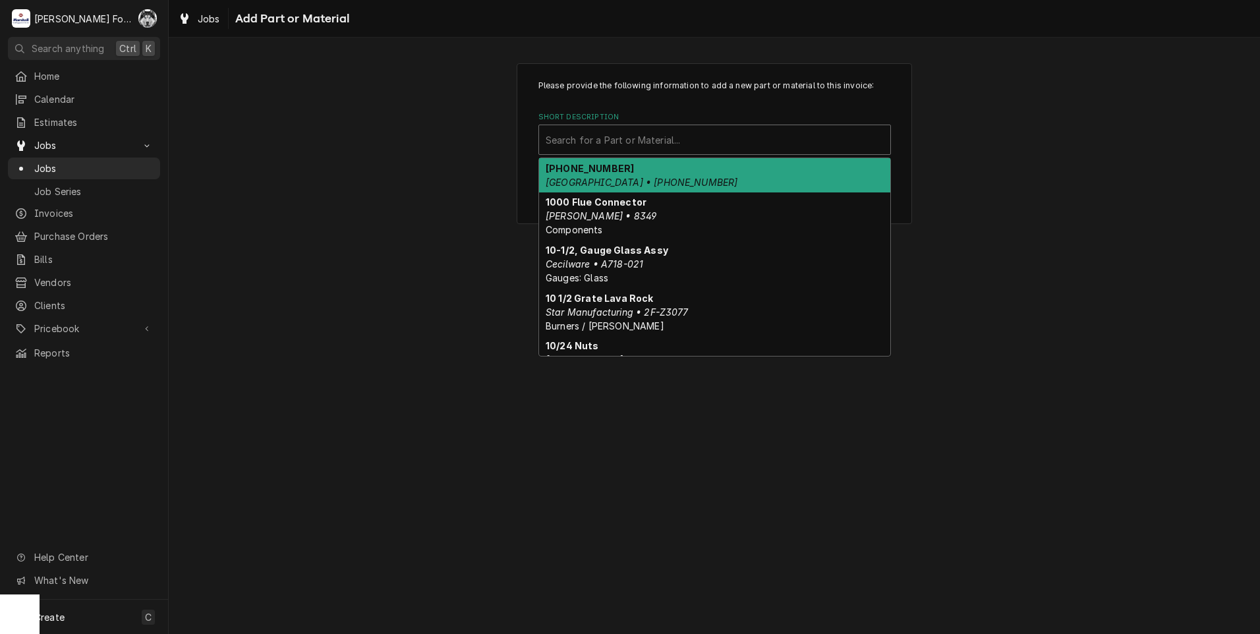
click at [611, 137] on div "Short Description" at bounding box center [715, 140] width 338 height 24
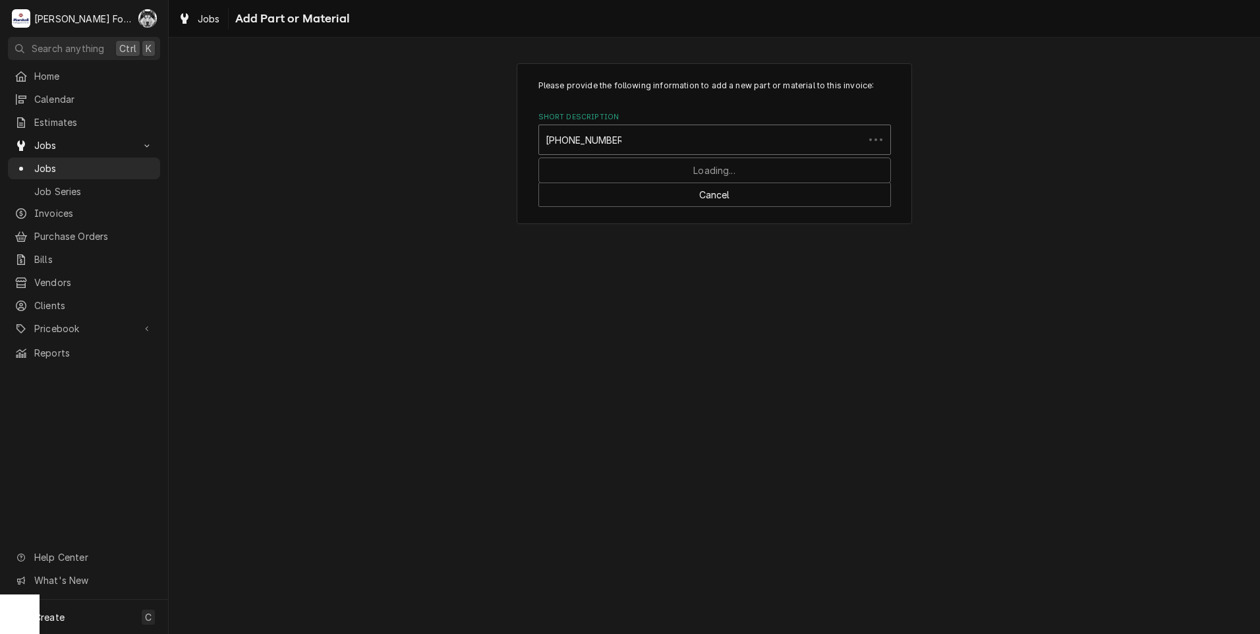
type input "[PHONE_NUMBER]"
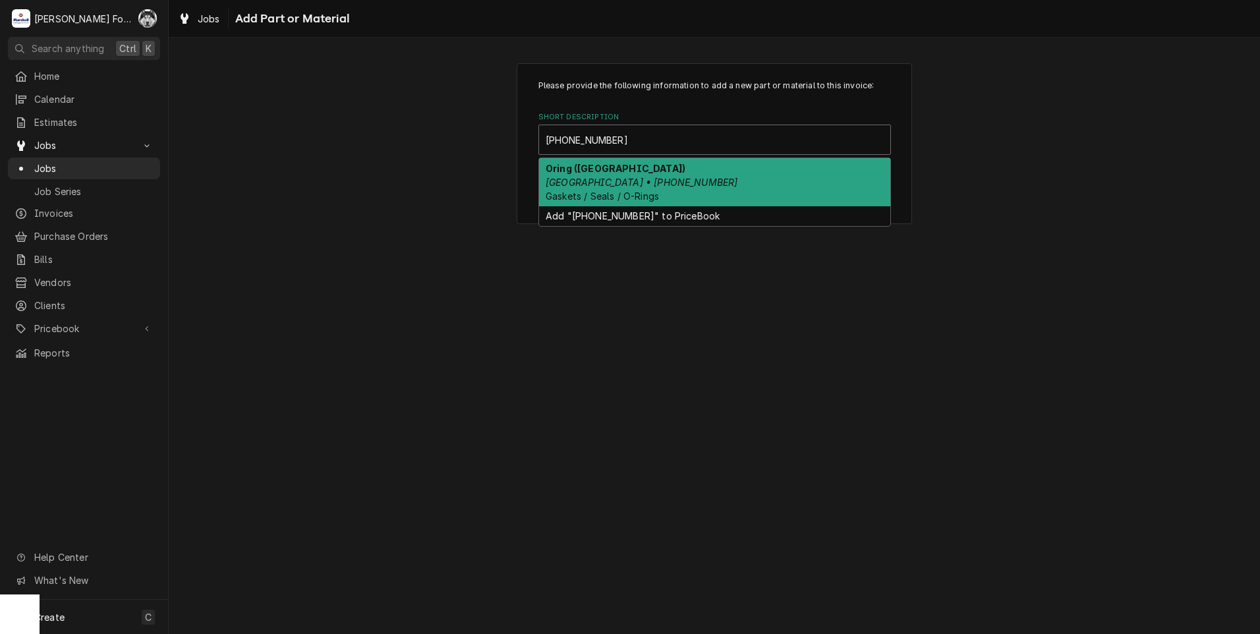
click at [661, 184] on em "[GEOGRAPHIC_DATA] • [PHONE_NUMBER]" at bounding box center [642, 182] width 192 height 11
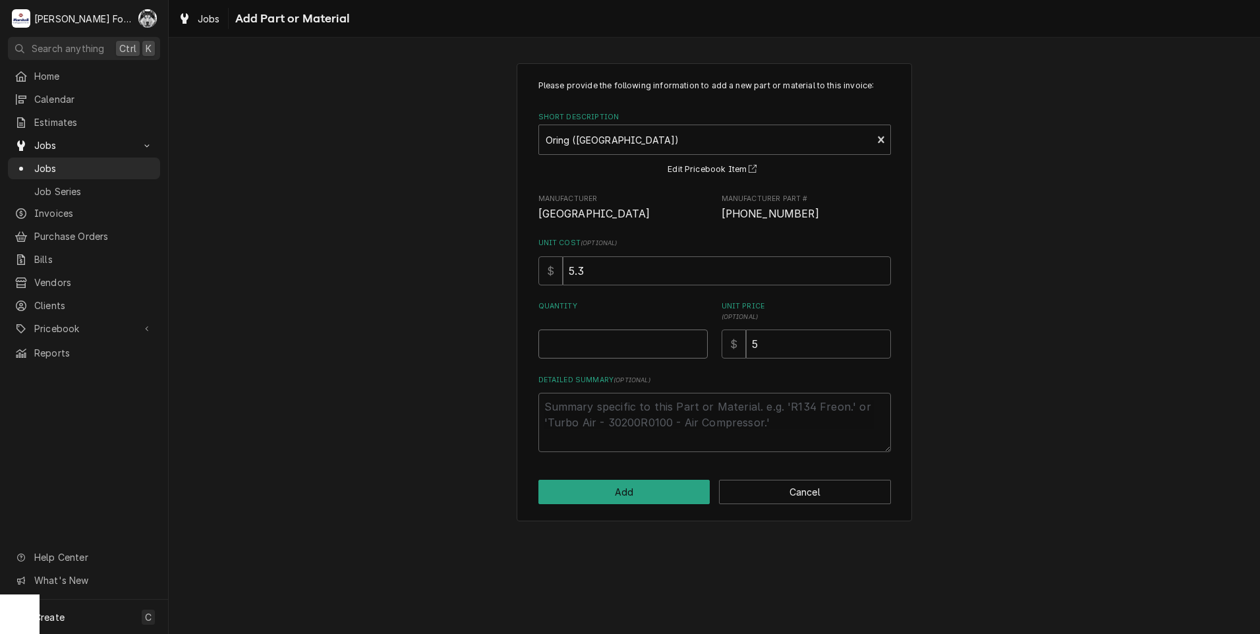
type textarea "x"
type input "0.5"
click at [695, 340] on input "0.5" at bounding box center [622, 343] width 169 height 29
type textarea "x"
type input "1"
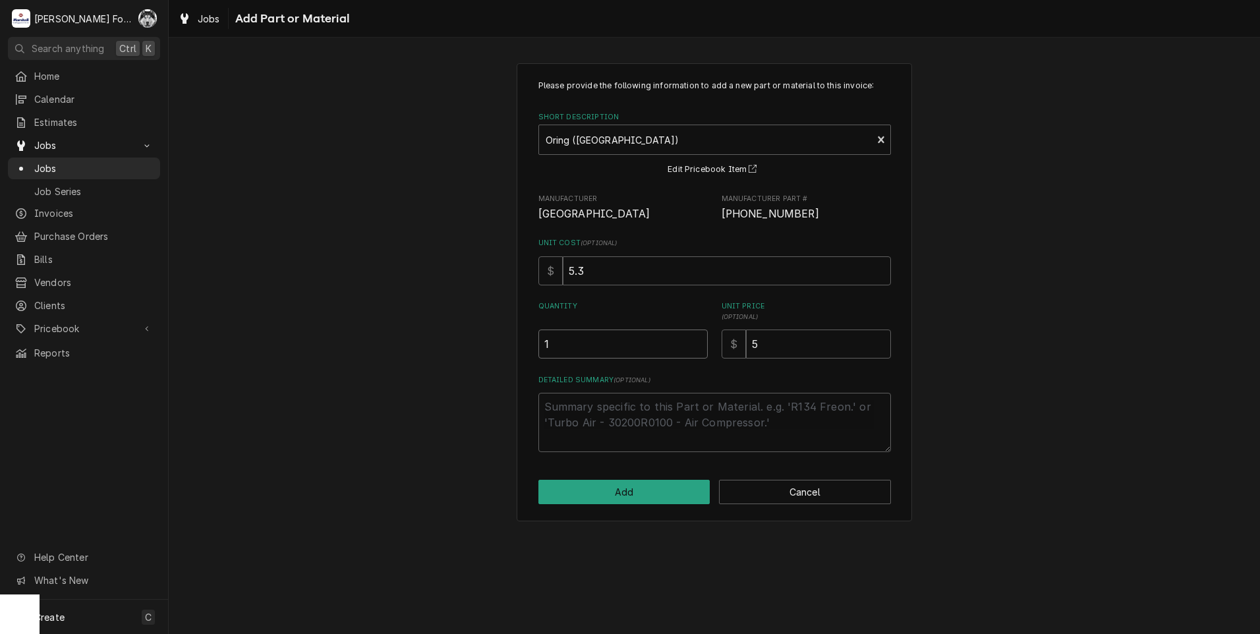
click at [695, 340] on input "1" at bounding box center [622, 343] width 169 height 29
type textarea "x"
type input "1.5"
click at [697, 339] on input "1.5" at bounding box center [622, 343] width 169 height 29
type textarea "x"
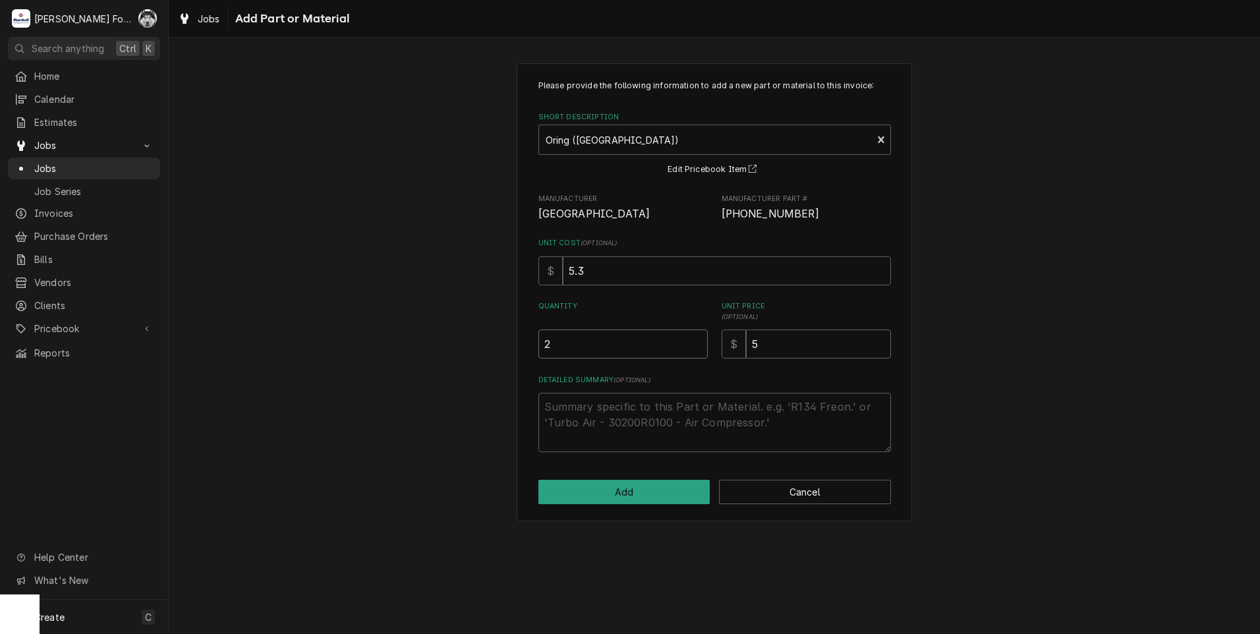
type input "2"
click at [697, 339] on input "2" at bounding box center [622, 343] width 169 height 29
click at [642, 490] on button "Add" at bounding box center [624, 492] width 172 height 24
type textarea "x"
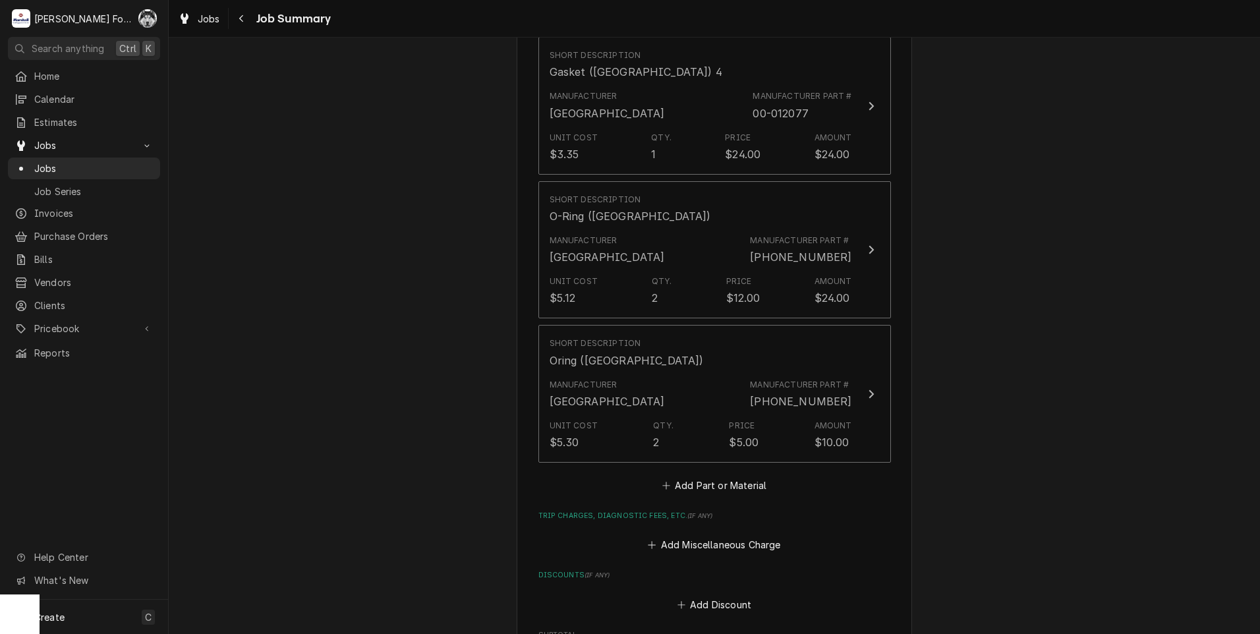
scroll to position [1977, 0]
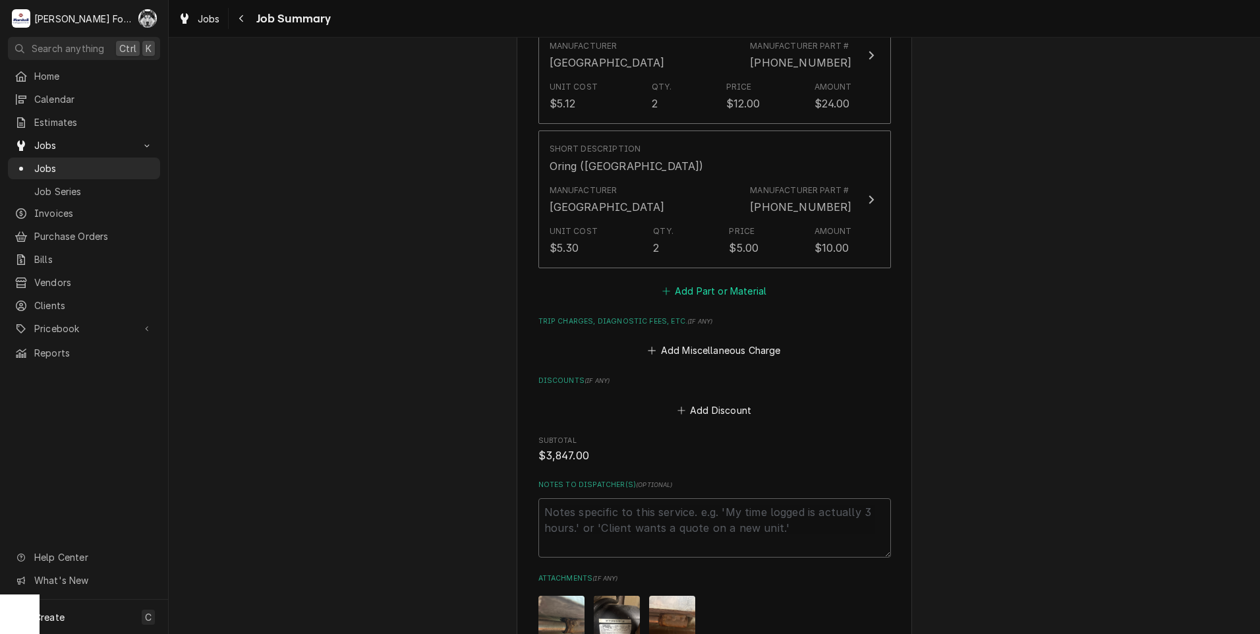
click at [700, 281] on button "Add Part or Material" at bounding box center [714, 290] width 109 height 18
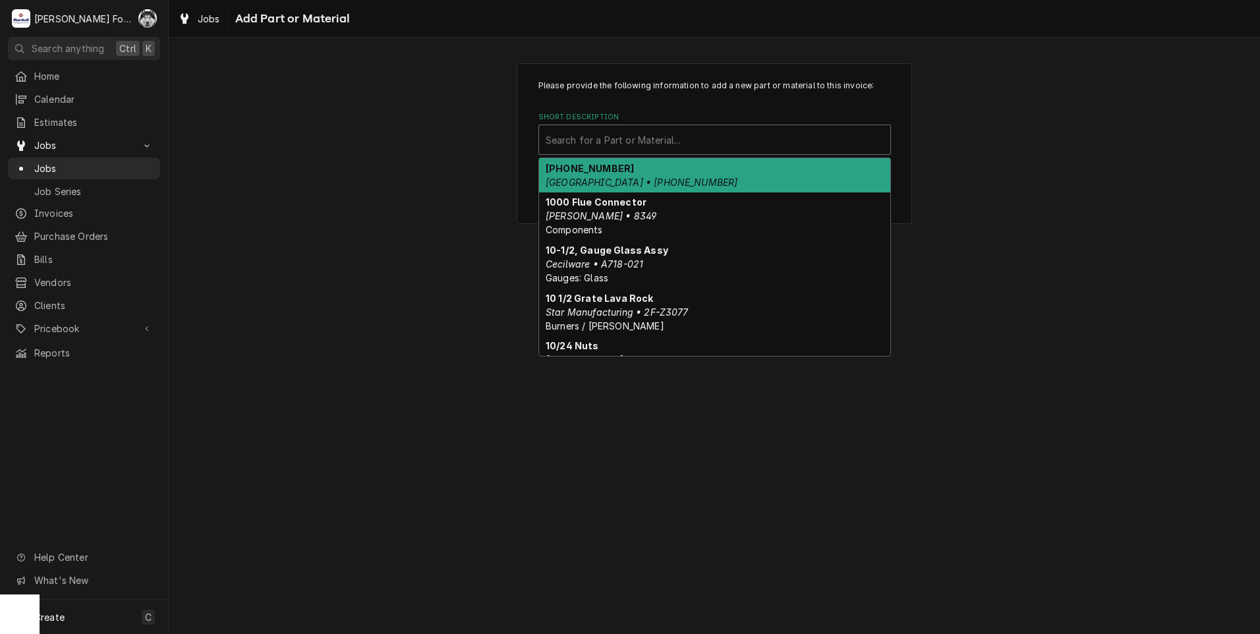
click at [720, 143] on div "Short Description" at bounding box center [715, 140] width 338 height 24
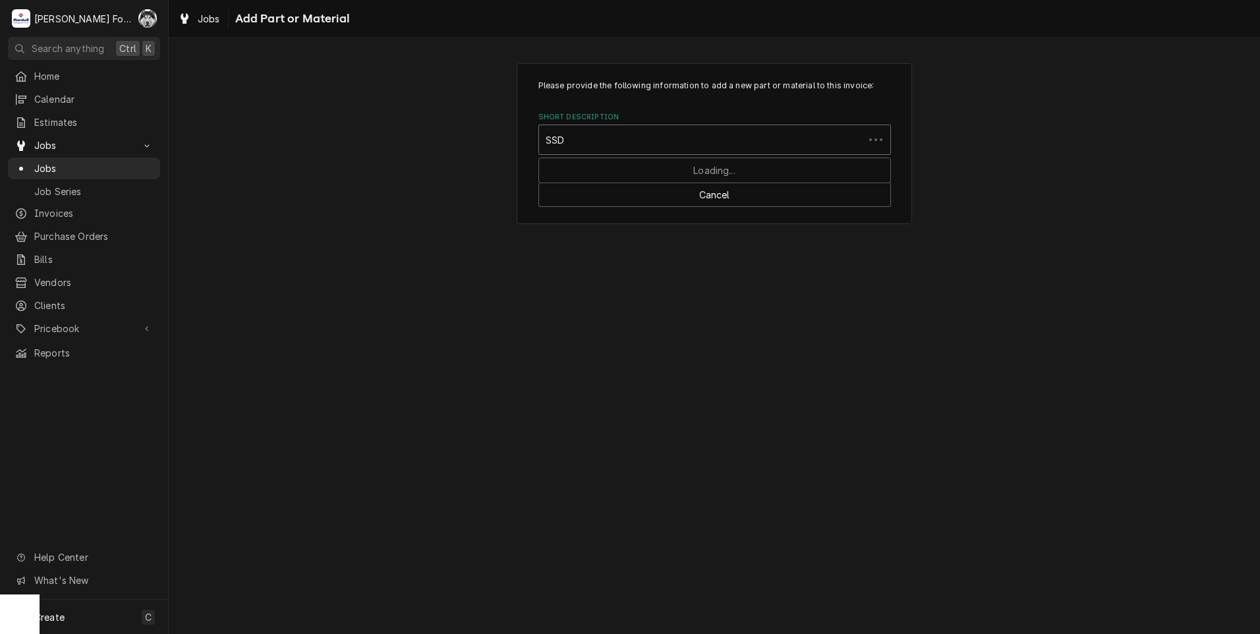
type input "SSDT"
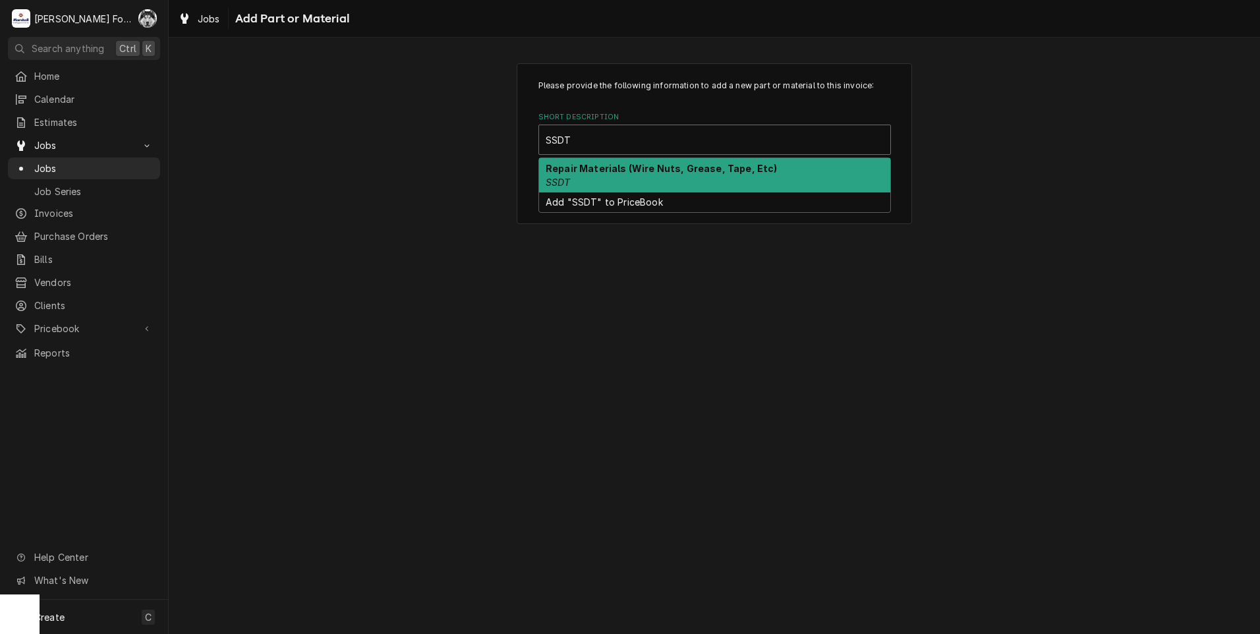
click at [665, 185] on div "Repair Materials (Wire Nuts, Grease, Tape, Etc) SSDT" at bounding box center [714, 175] width 351 height 34
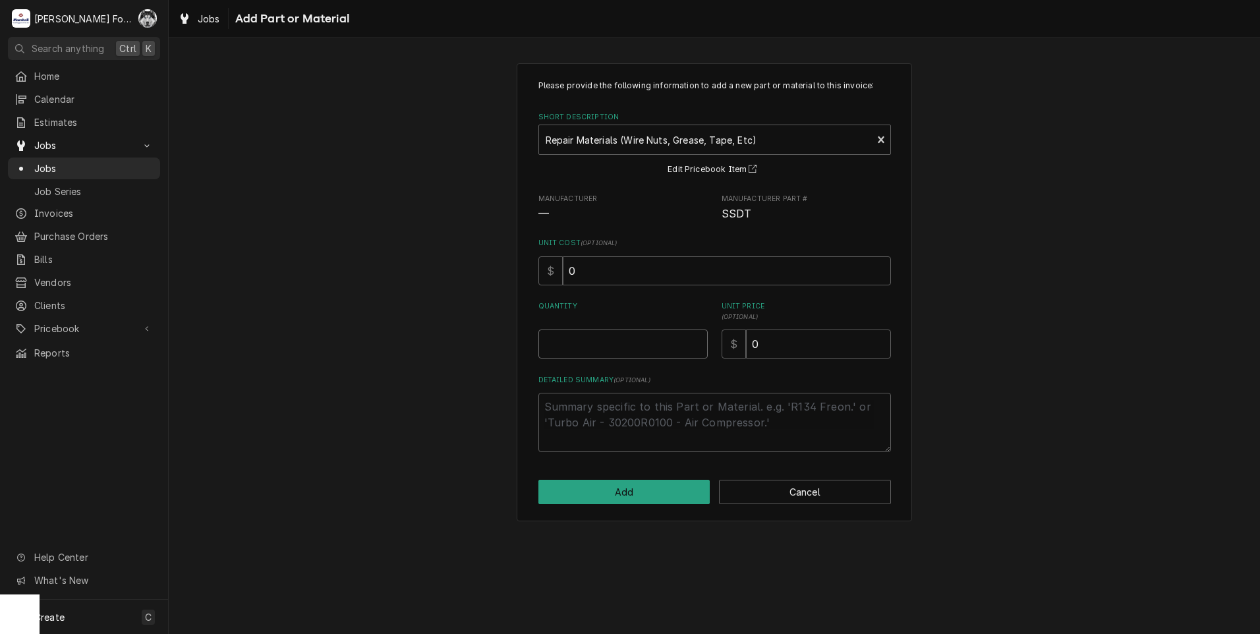
type textarea "x"
type input "0.5"
click at [695, 340] on input "0.5" at bounding box center [622, 343] width 169 height 29
type textarea "x"
type input "1"
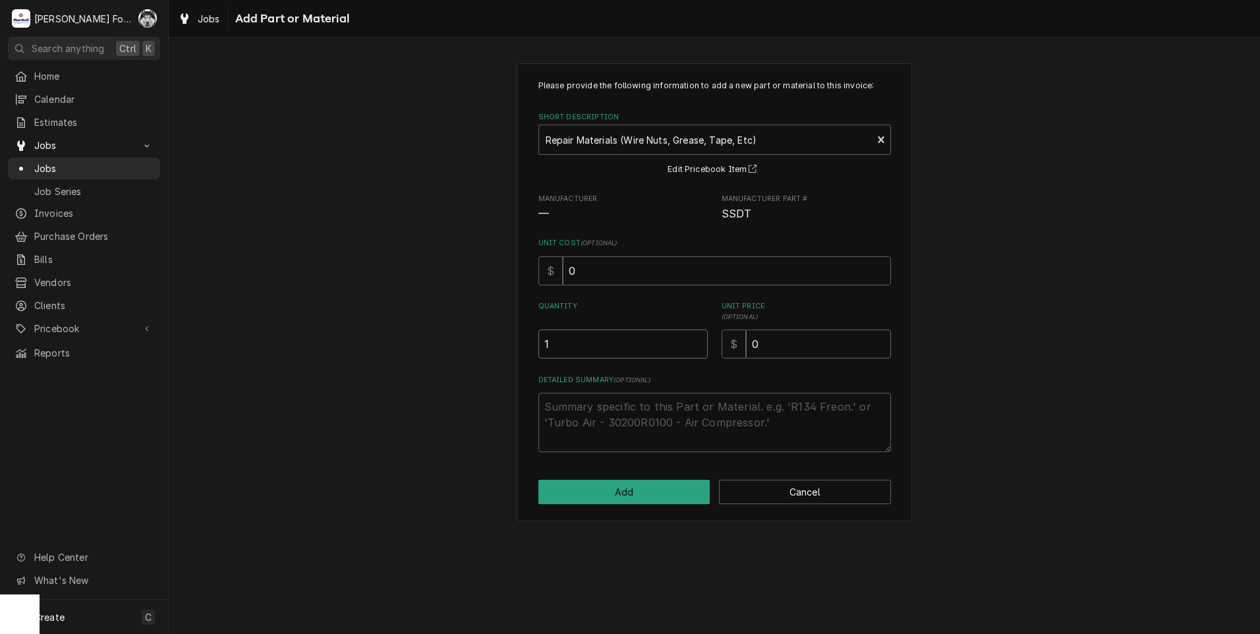
click at [695, 340] on input "1" at bounding box center [622, 343] width 169 height 29
drag, startPoint x: 777, startPoint y: 344, endPoint x: 625, endPoint y: 364, distance: 154.2
click at [683, 374] on div "Please provide the following information to add a new part or material to this …" at bounding box center [714, 266] width 352 height 372
type textarea "x"
type input "2"
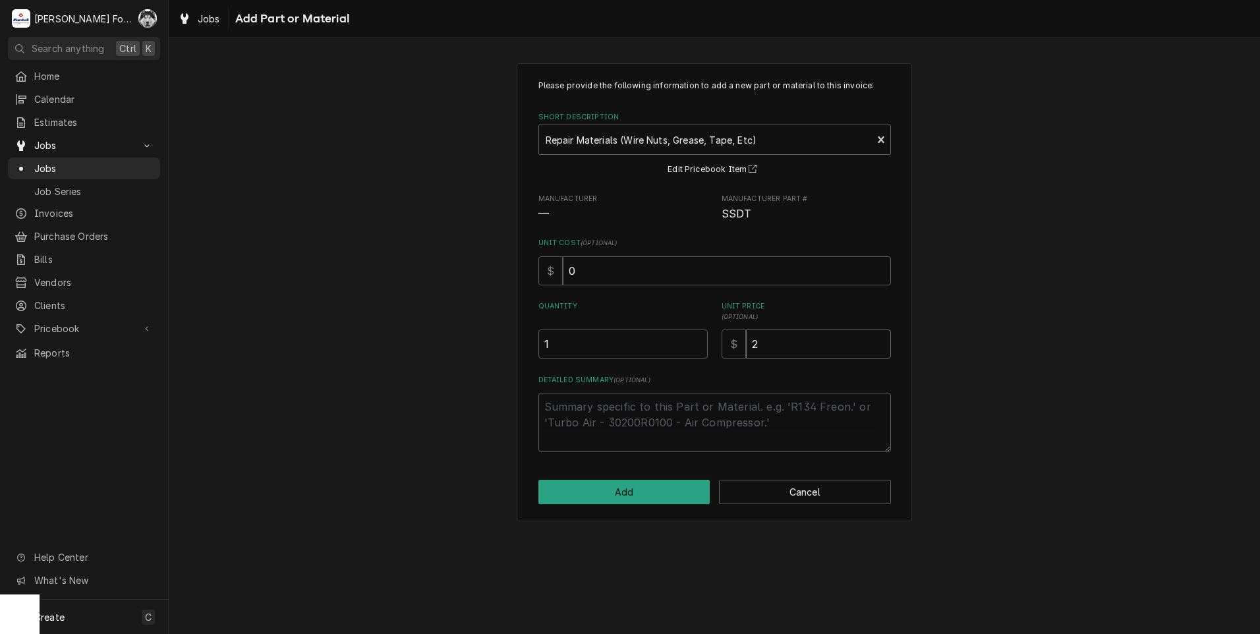
type textarea "x"
type input "20"
click at [566, 496] on button "Add" at bounding box center [624, 492] width 172 height 24
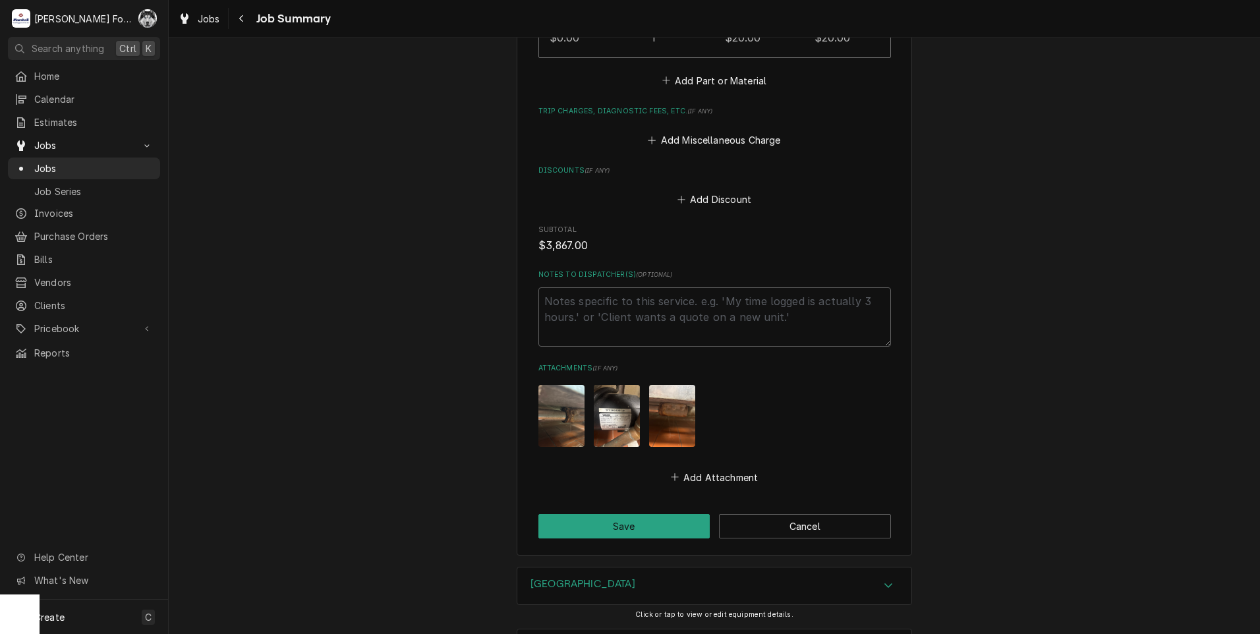
scroll to position [2373, 0]
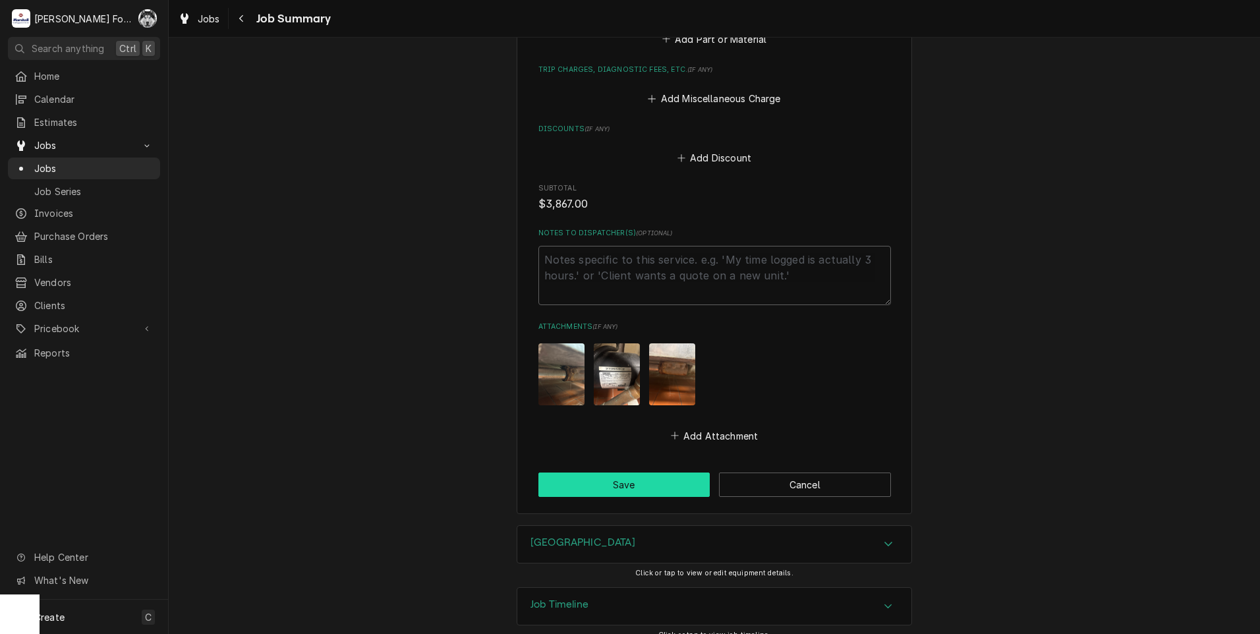
click at [603, 472] on button "Save" at bounding box center [624, 484] width 172 height 24
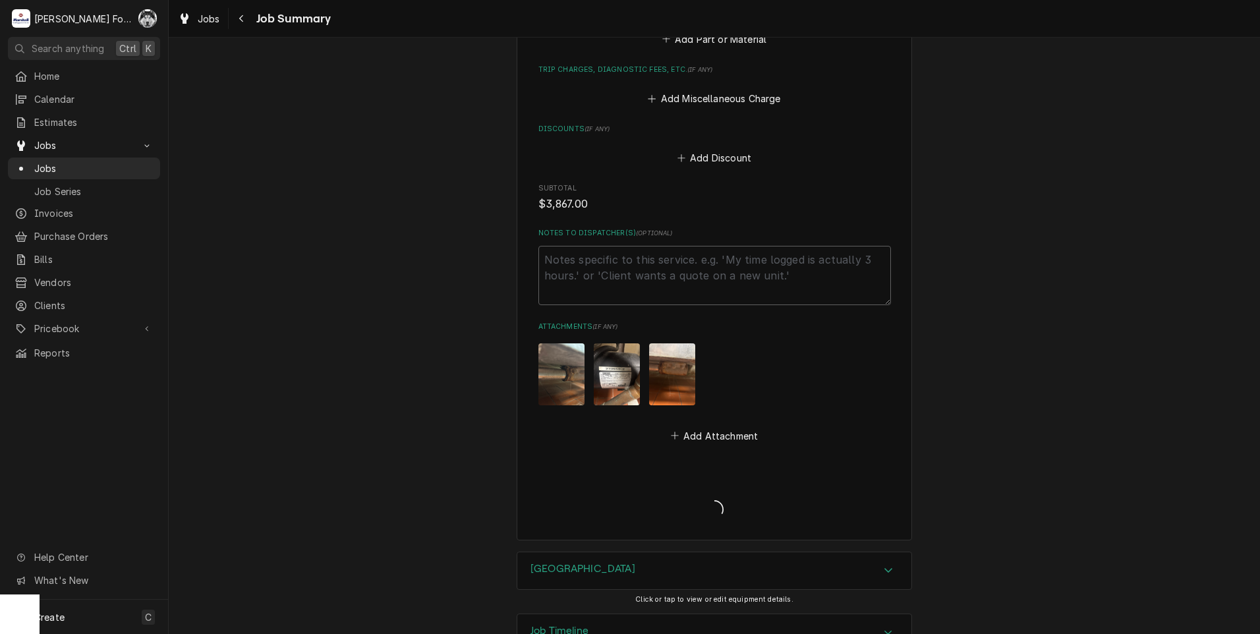
type textarea "x"
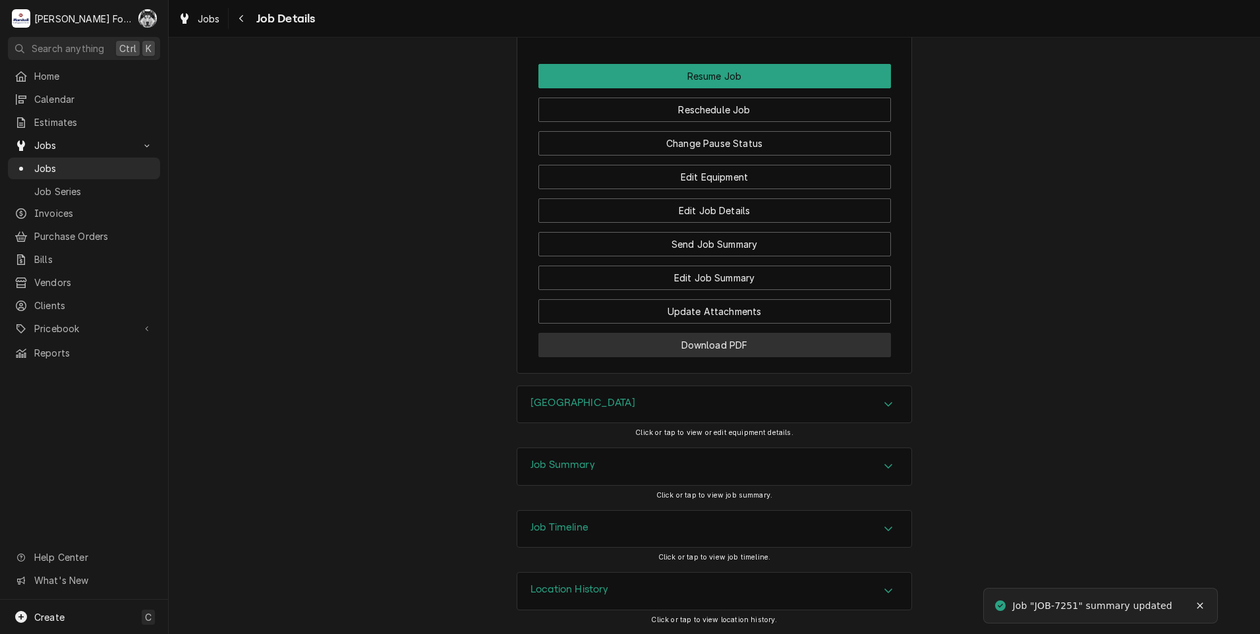
scroll to position [1607, 0]
click at [730, 155] on div "Edit Equipment" at bounding box center [714, 172] width 352 height 34
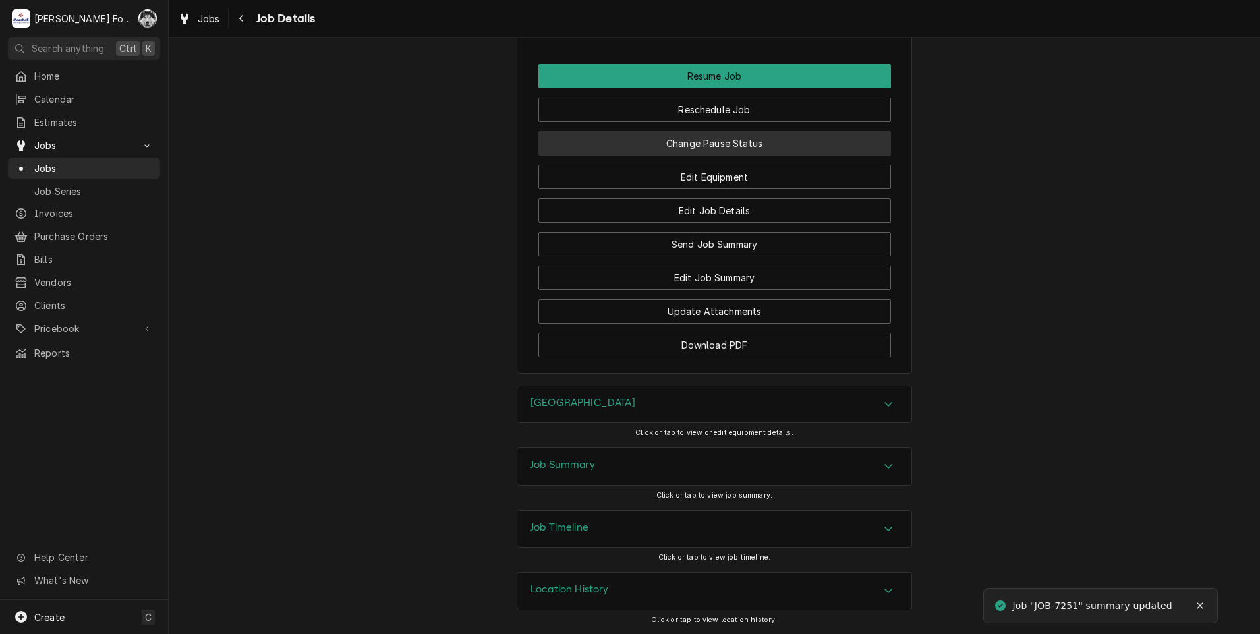
click at [730, 148] on button "Change Pause Status" at bounding box center [714, 143] width 352 height 24
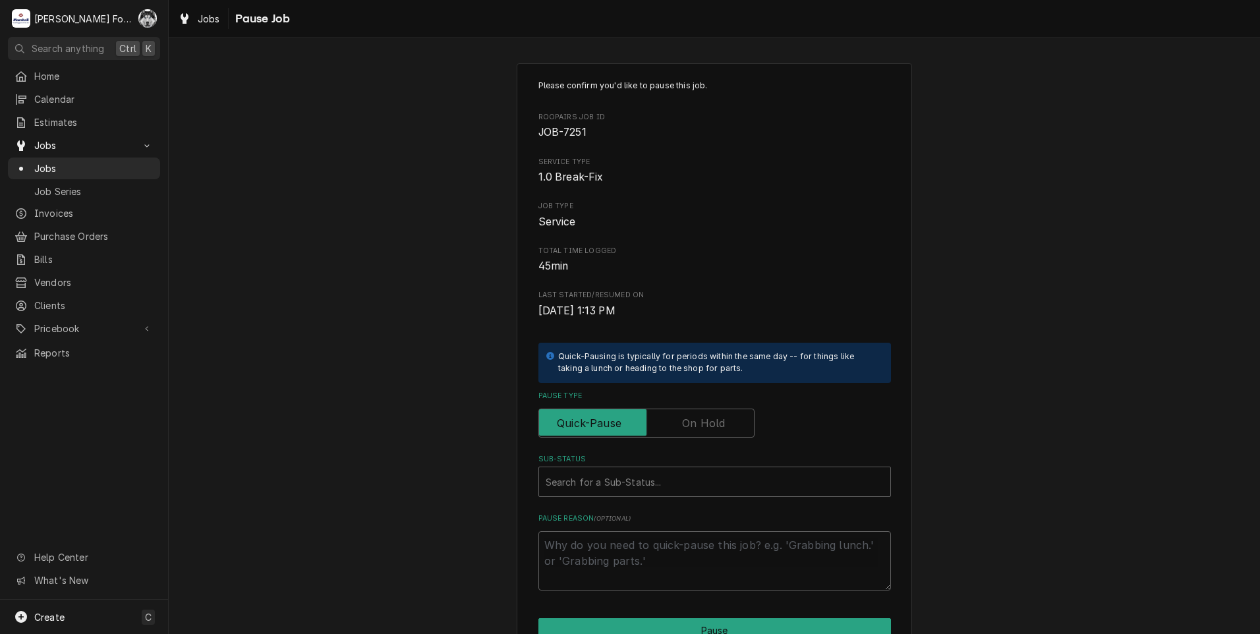
click at [687, 416] on label "Pause Type" at bounding box center [646, 422] width 216 height 29
click at [687, 416] on input "Pause Type" at bounding box center [646, 422] width 204 height 29
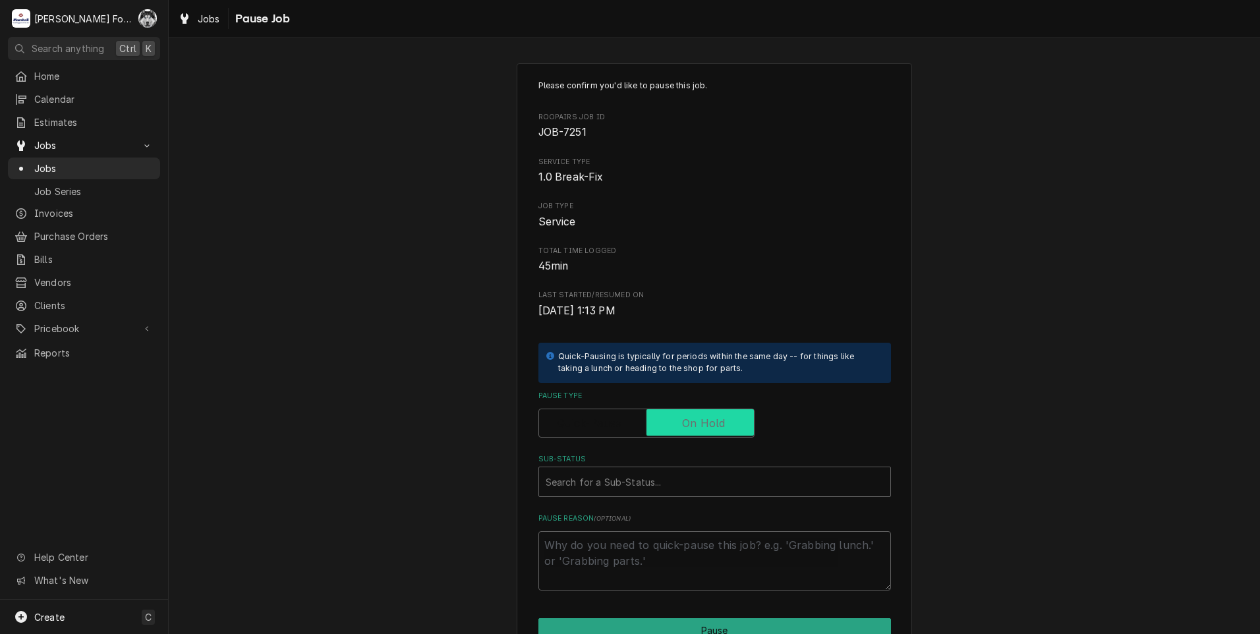
checkbox input "true"
drag, startPoint x: 651, startPoint y: 463, endPoint x: 638, endPoint y: 478, distance: 19.7
click at [638, 478] on div "Sub-Status" at bounding box center [715, 482] width 338 height 24
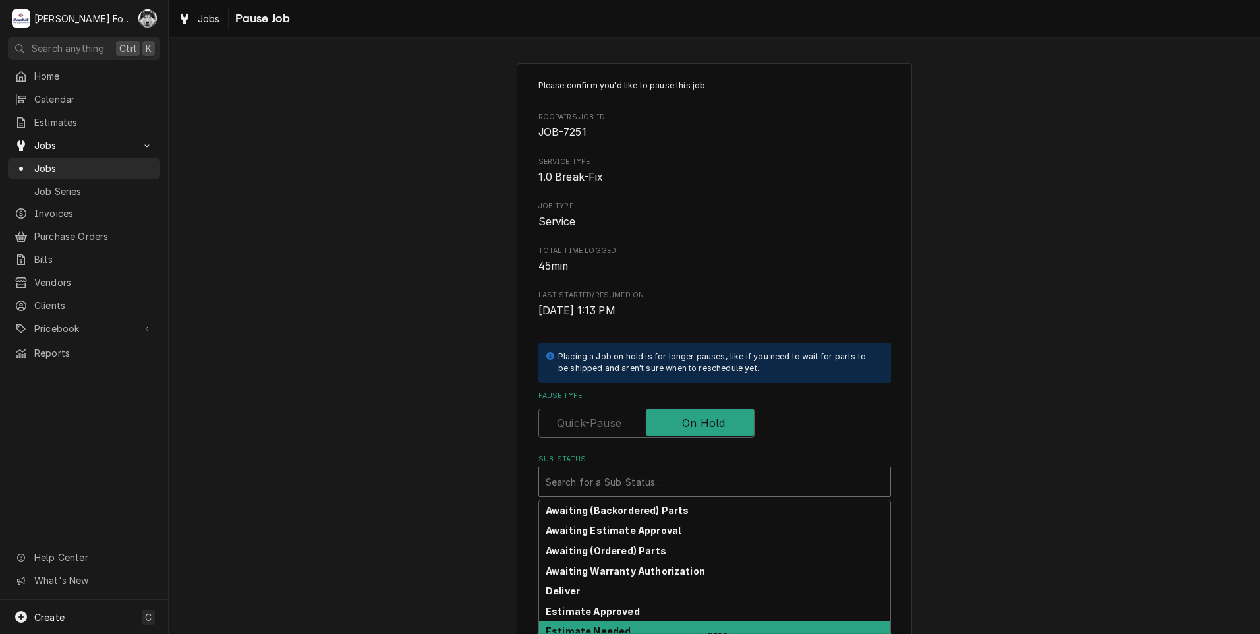
click at [588, 629] on strong "Estimate Needed" at bounding box center [588, 630] width 85 height 11
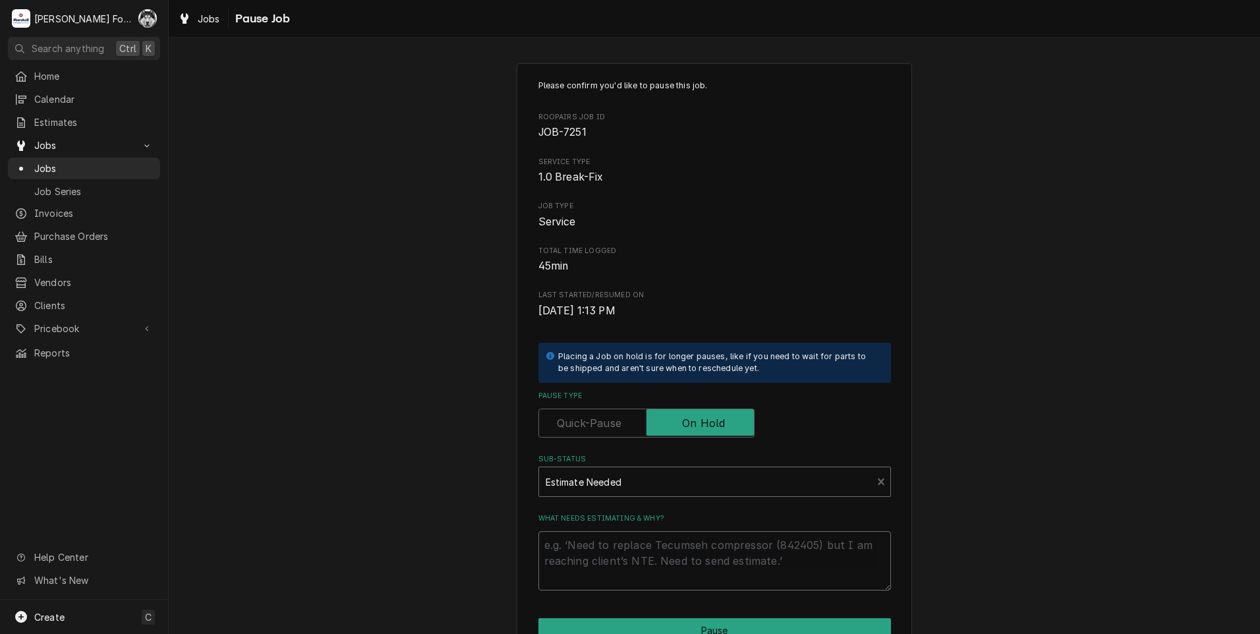
click at [579, 561] on textarea "What needs estimating & why?" at bounding box center [714, 560] width 352 height 59
type textarea "x"
type textarea "P"
type textarea "x"
type textarea "PA"
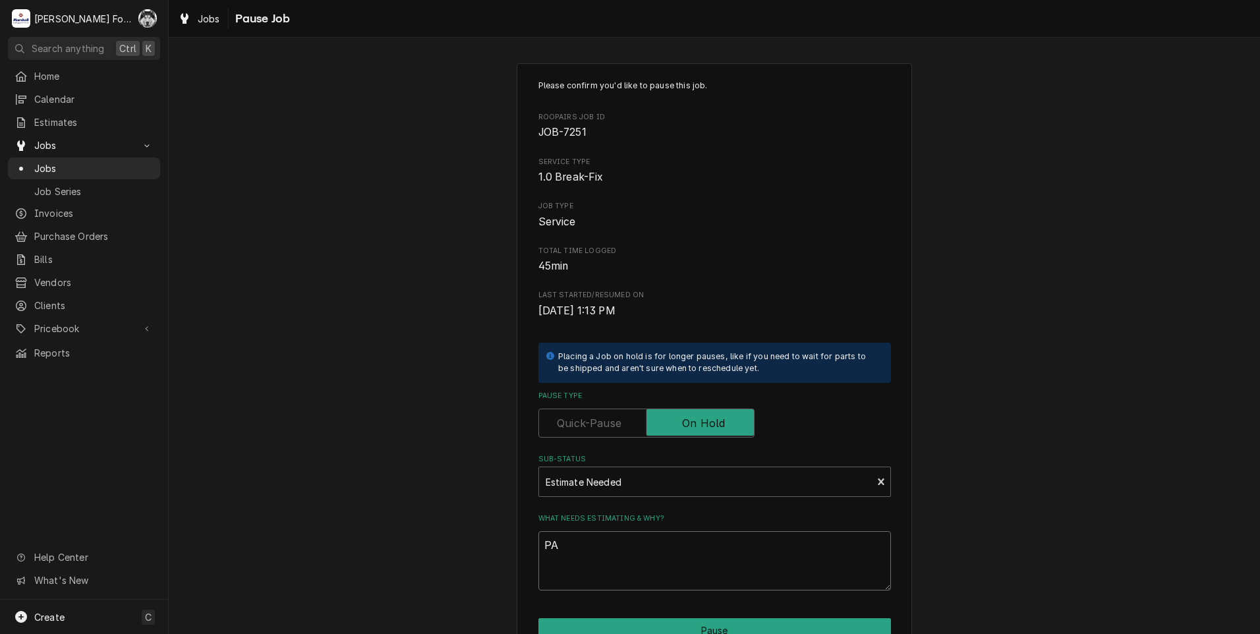
type textarea "x"
type textarea "PAR"
type textarea "x"
type textarea "PART"
type textarea "x"
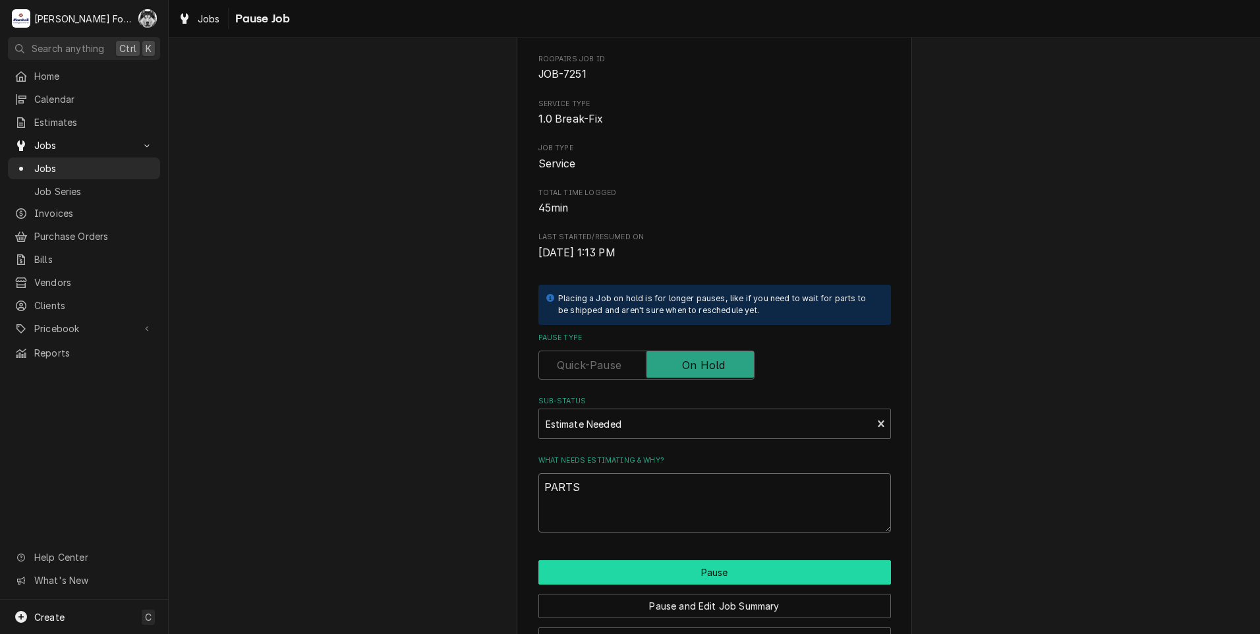
scroll to position [104, 0]
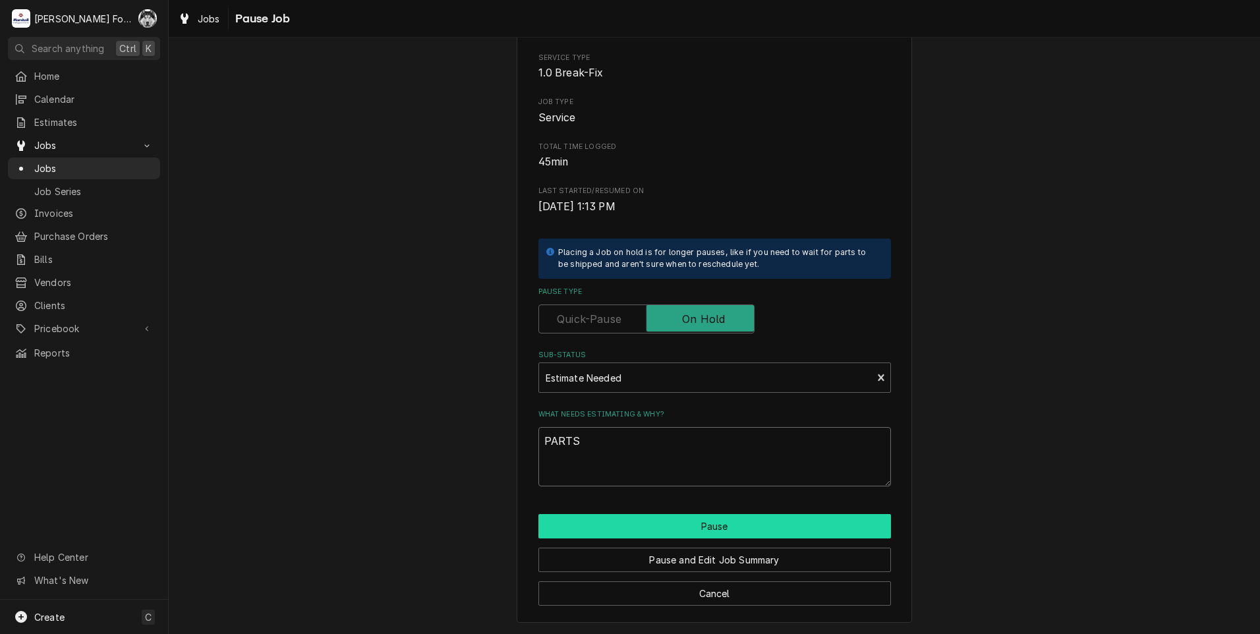
type textarea "PARTS"
click at [670, 526] on button "Pause" at bounding box center [714, 526] width 352 height 24
type textarea "x"
